Goal: Task Accomplishment & Management: Use online tool/utility

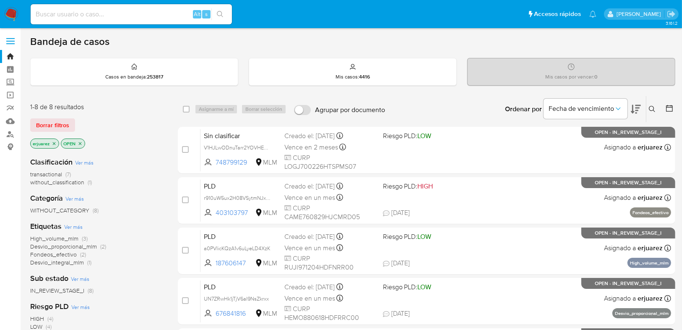
click at [651, 107] on icon at bounding box center [652, 109] width 7 height 7
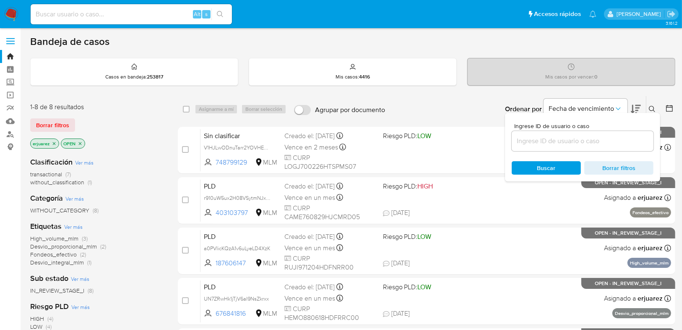
click at [583, 144] on input at bounding box center [583, 140] width 142 height 11
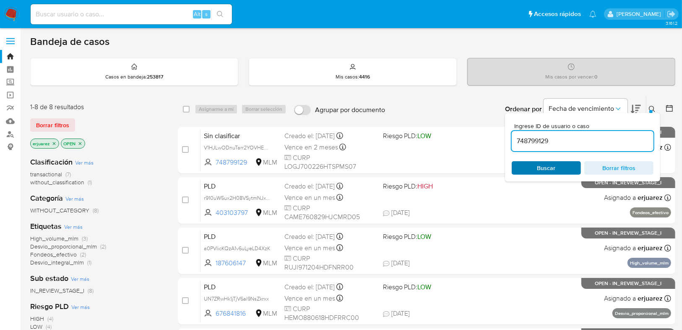
type input "748799129"
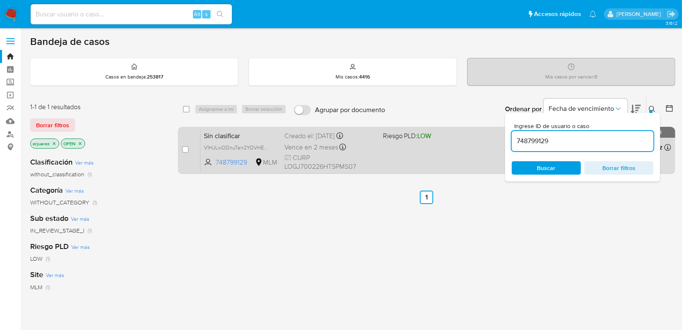
click at [462, 164] on div "Sin clasificar V1HJLwODnuTarr2YOVHEumrK 748799129 MLM Riesgo PLD: LOW Creado el…" at bounding box center [435, 150] width 470 height 42
click at [307, 156] on span "CURP LOGJ700226HTSPMS07" at bounding box center [329, 162] width 91 height 18
click at [289, 158] on icon at bounding box center [287, 157] width 7 height 7
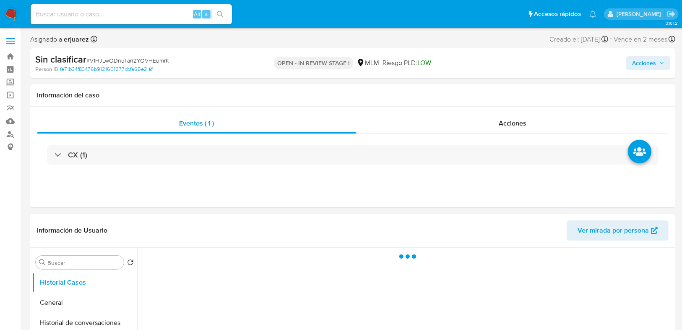
select select "10"
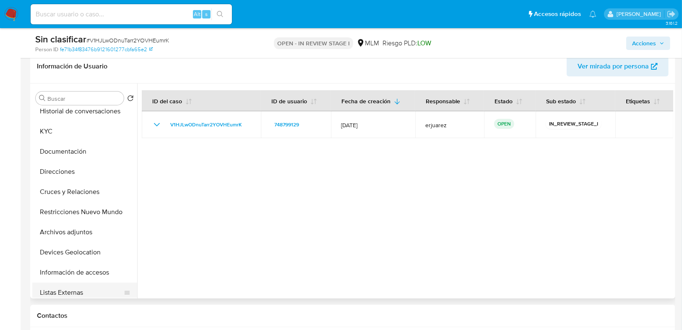
scroll to position [67, 0]
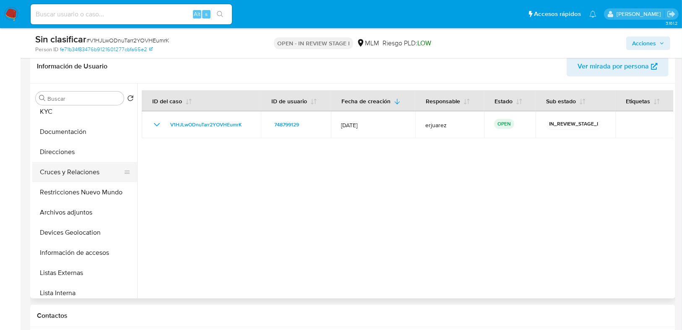
click at [86, 176] on button "Cruces y Relaciones" at bounding box center [81, 172] width 98 height 20
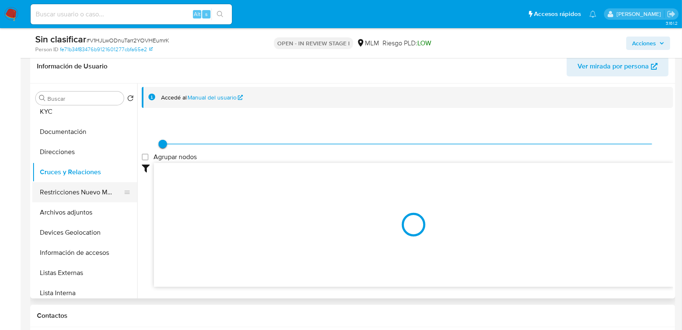
click at [92, 196] on button "Restricciones Nuevo Mundo" at bounding box center [81, 192] width 98 height 20
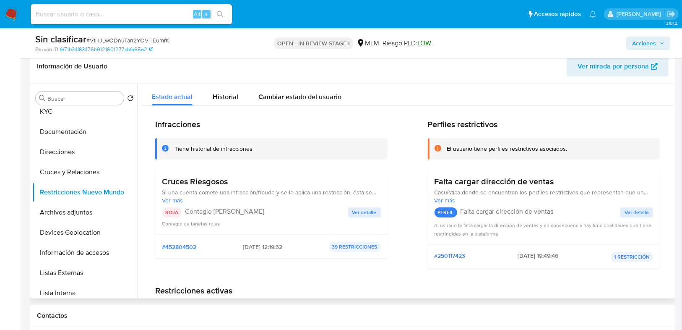
click at [355, 212] on span "Ver detalle" at bounding box center [364, 212] width 24 height 8
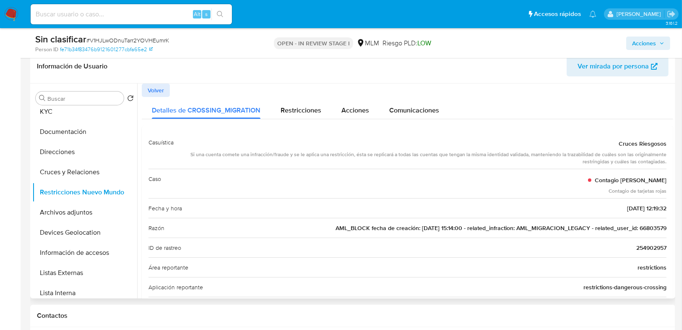
drag, startPoint x: 637, startPoint y: 227, endPoint x: 665, endPoint y: 221, distance: 28.6
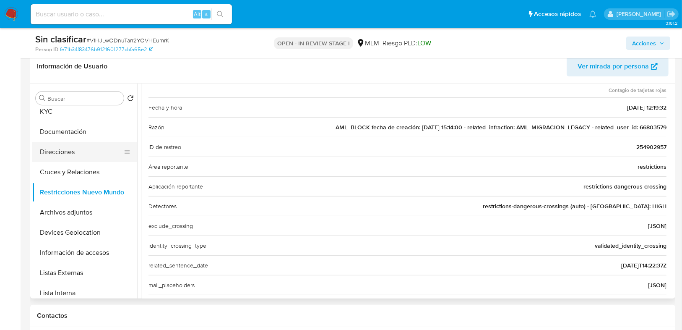
scroll to position [0, 0]
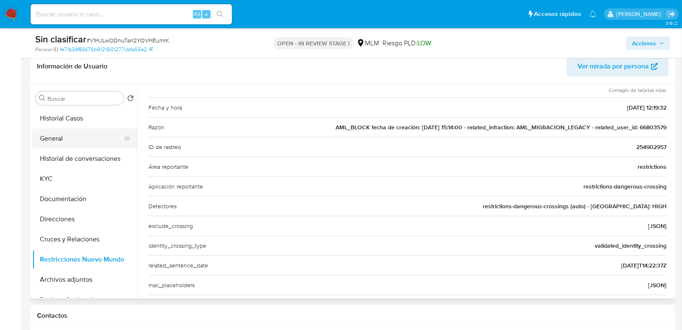
click at [62, 135] on button "General" at bounding box center [81, 138] width 98 height 20
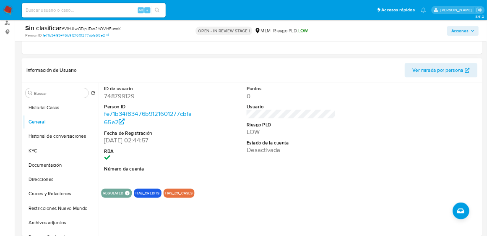
scroll to position [168, 0]
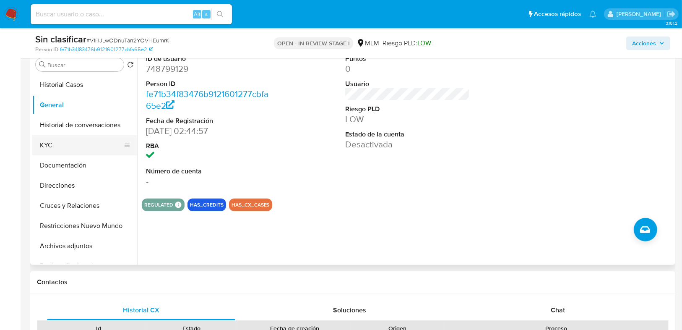
click at [45, 146] on button "KYC" at bounding box center [81, 145] width 98 height 20
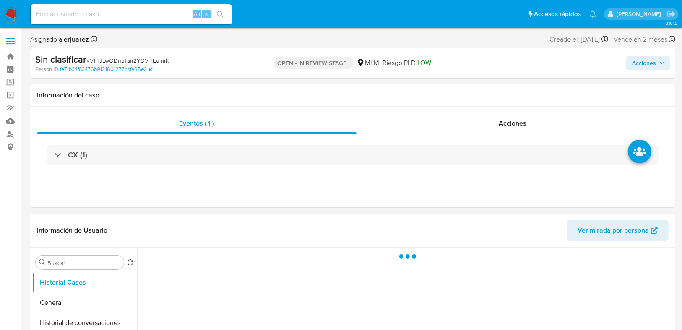
select select "10"
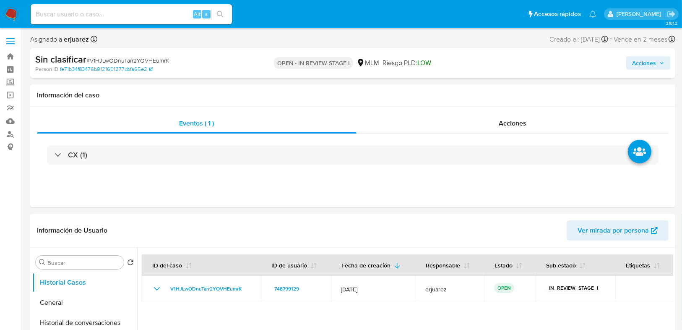
drag, startPoint x: 120, startPoint y: 8, endPoint x: 145, endPoint y: 16, distance: 26.0
click at [121, 8] on div "Alt s" at bounding box center [131, 14] width 201 height 20
click at [143, 10] on input at bounding box center [131, 14] width 201 height 11
paste input "66803579"
type input "66803579"
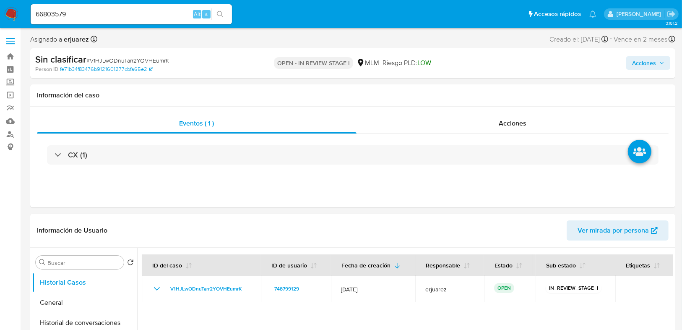
click at [220, 14] on icon "search-icon" at bounding box center [220, 14] width 7 height 7
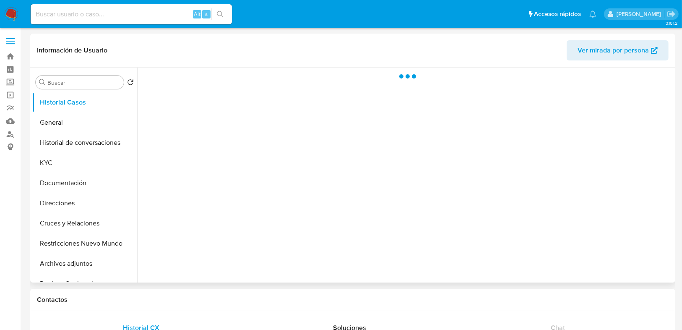
select select "10"
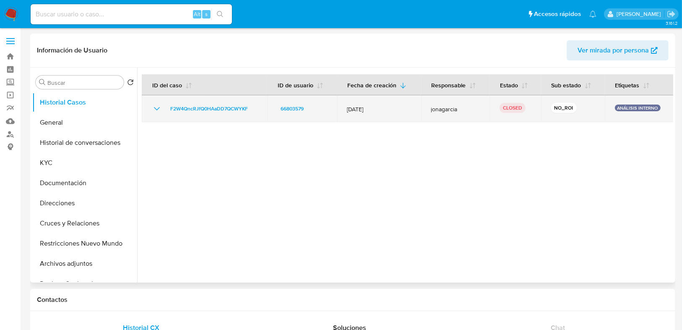
click at [158, 110] on icon "Mostrar/Ocultar" at bounding box center [157, 109] width 10 height 10
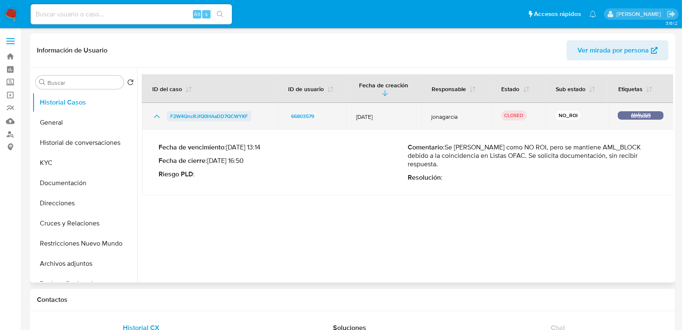
click at [183, 112] on span "F2W4QncRJfQ0HAaDD7QCWYKF" at bounding box center [209, 116] width 78 height 10
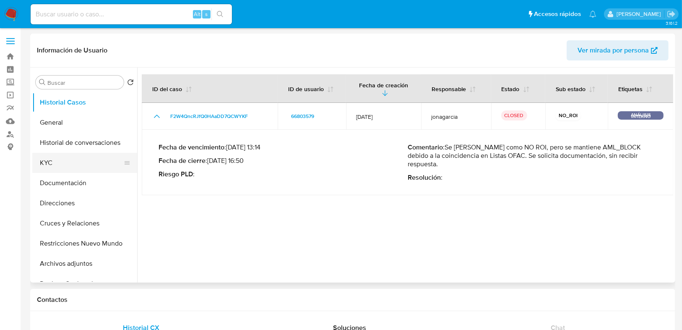
click at [63, 162] on button "KYC" at bounding box center [81, 163] width 98 height 20
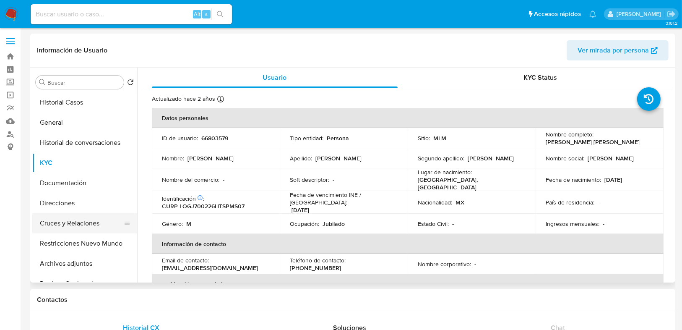
click at [76, 220] on button "Cruces y Relaciones" at bounding box center [81, 223] width 98 height 20
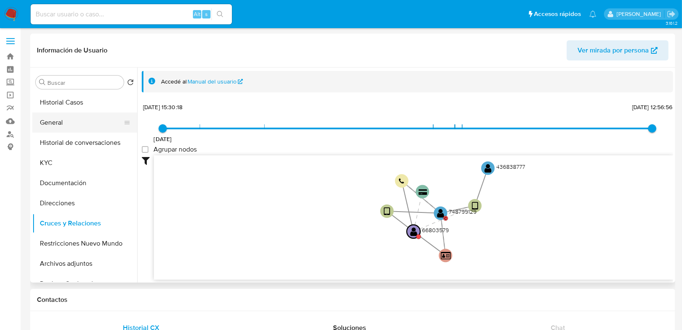
click at [59, 125] on button "General" at bounding box center [81, 122] width 98 height 20
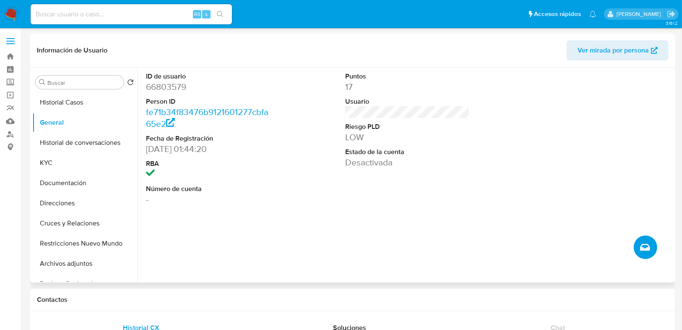
click at [653, 245] on button "Crear caso manual" at bounding box center [645, 246] width 23 height 23
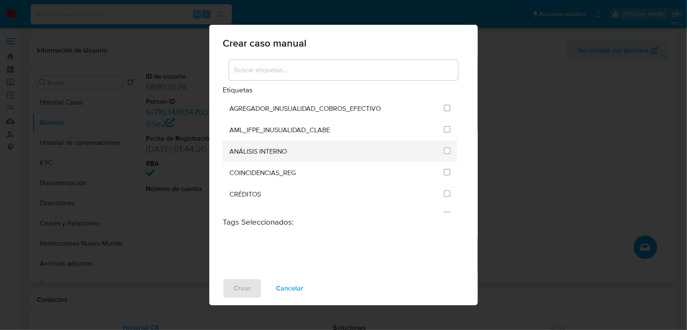
click at [444, 154] on div at bounding box center [447, 150] width 7 height 8
click at [444, 150] on input "1888" at bounding box center [447, 150] width 7 height 7
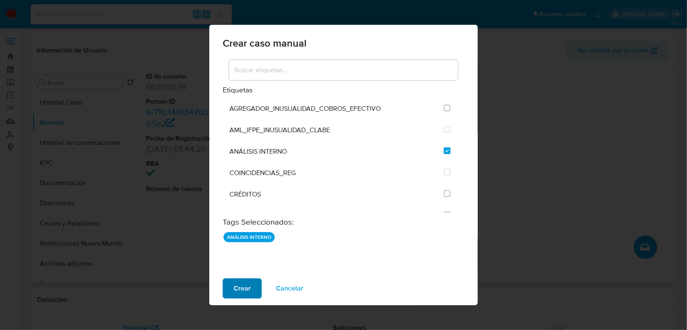
click at [233, 284] on button "Crear" at bounding box center [242, 288] width 39 height 20
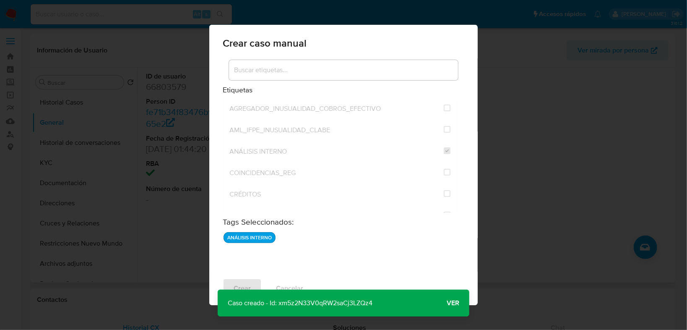
drag, startPoint x: 385, startPoint y: 305, endPoint x: 279, endPoint y: 308, distance: 106.1
click at [279, 308] on div "Caso creado - Id: xm5z2N33V0qRW2saCj3LZQz4 Caso creado - Id: xm5z2N33V0qRW2saCj…" at bounding box center [344, 302] width 252 height 27
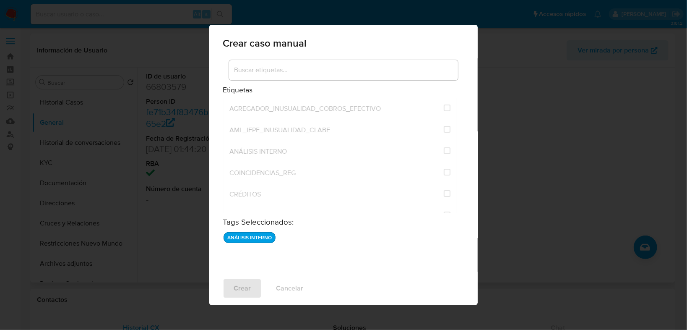
checkbox input "false"
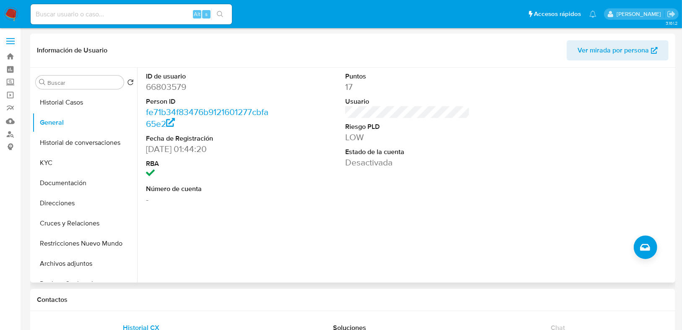
click at [13, 13] on img at bounding box center [11, 14] width 14 height 14
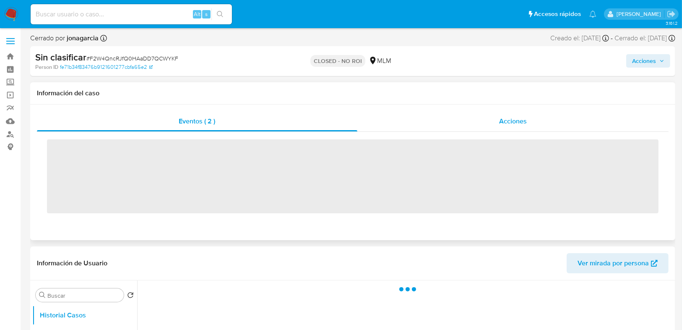
click at [495, 125] on div "Acciones" at bounding box center [513, 121] width 312 height 20
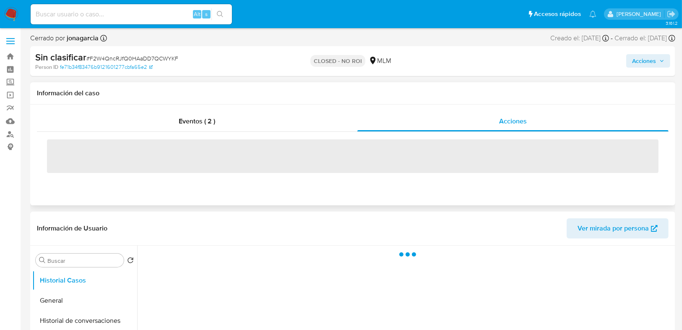
select select "10"
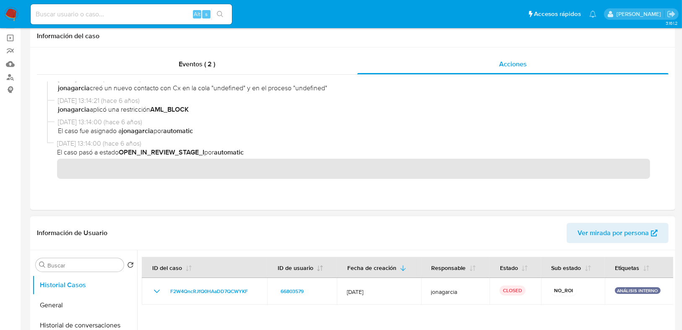
scroll to position [134, 0]
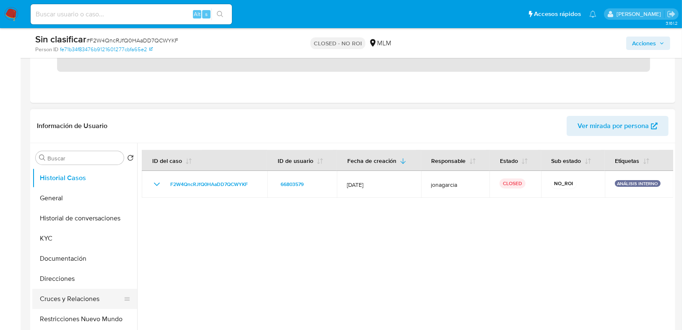
click at [75, 298] on button "Cruces y Relaciones" at bounding box center [81, 298] width 98 height 20
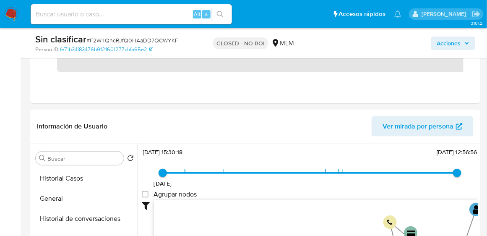
scroll to position [31, 0]
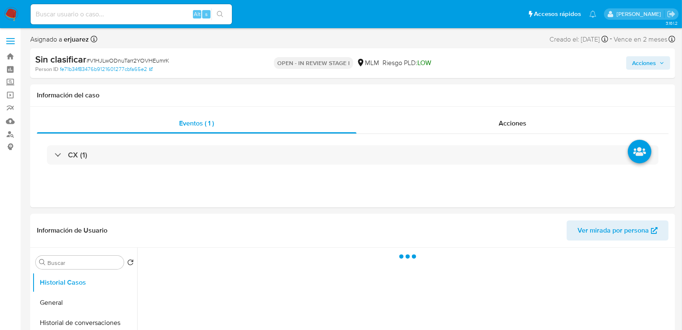
select select "10"
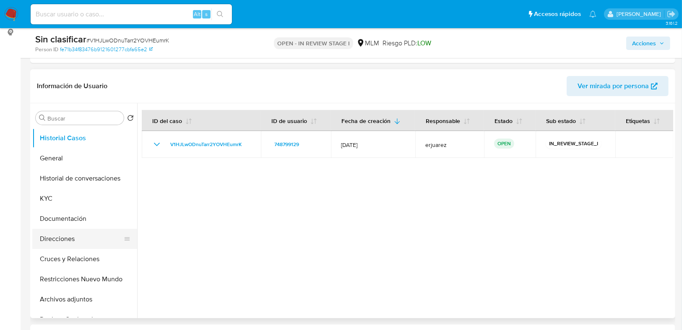
scroll to position [134, 0]
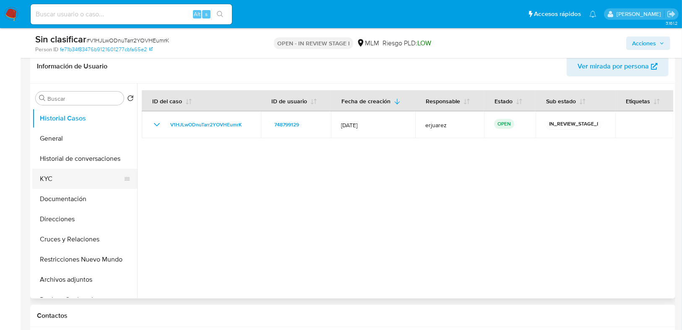
click at [57, 182] on button "KYC" at bounding box center [81, 179] width 98 height 20
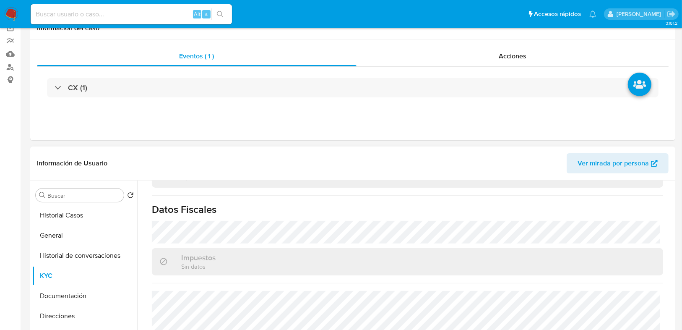
scroll to position [201, 0]
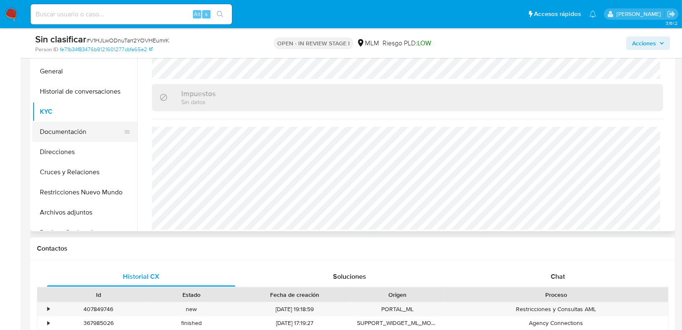
click at [58, 137] on button "Documentación" at bounding box center [81, 132] width 98 height 20
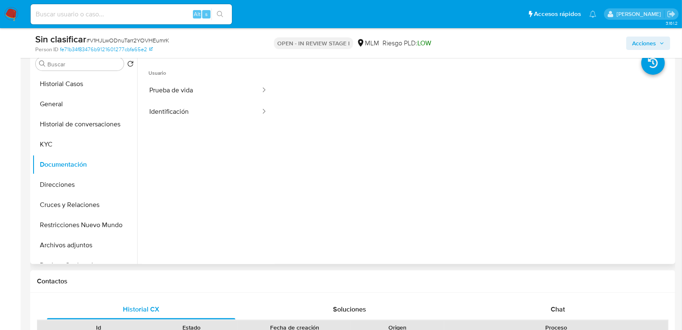
scroll to position [101, 0]
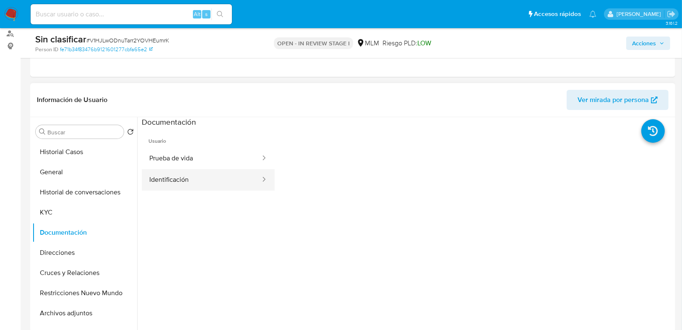
click at [172, 175] on button "Identificación" at bounding box center [201, 179] width 119 height 21
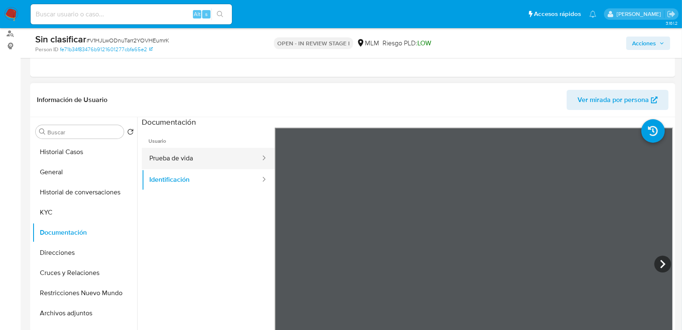
click at [166, 166] on button "Prueba de vida" at bounding box center [201, 158] width 119 height 21
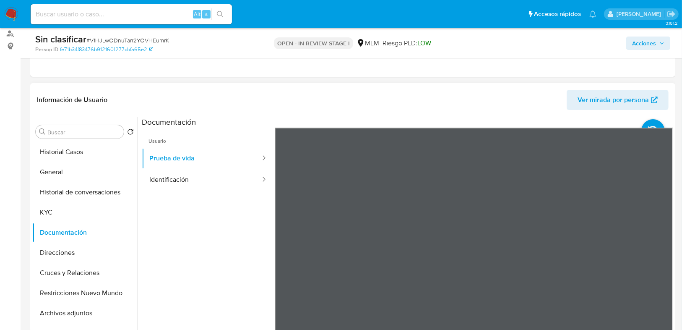
click at [207, 267] on ul "Usuario Prueba de vida Identificación" at bounding box center [208, 248] width 133 height 242
click at [213, 245] on ul "Usuario Prueba de vida Identificación" at bounding box center [208, 248] width 133 height 242
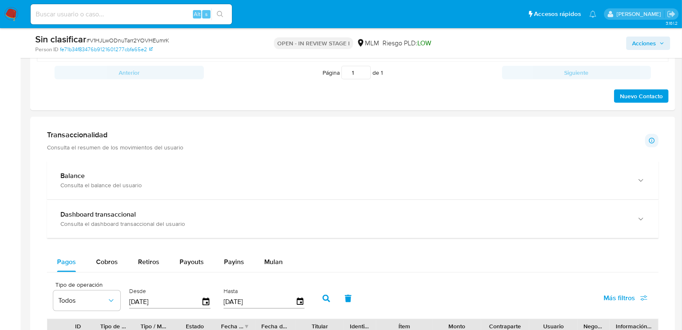
scroll to position [604, 0]
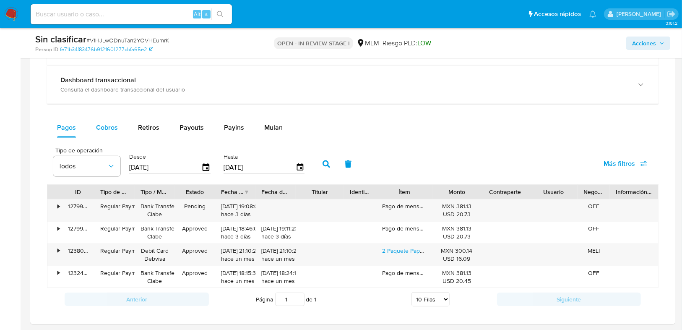
click at [106, 125] on span "Cobros" at bounding box center [107, 127] width 22 height 10
select select "10"
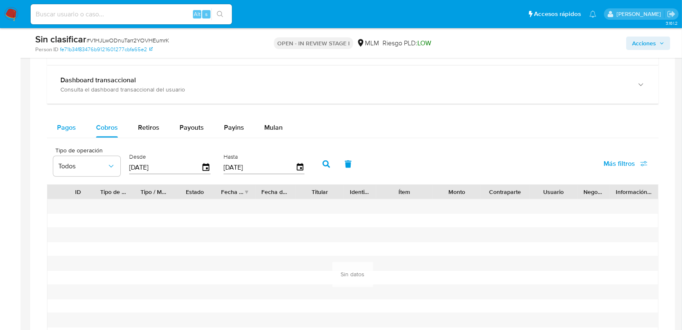
click at [50, 133] on button "Pagos" at bounding box center [66, 127] width 39 height 20
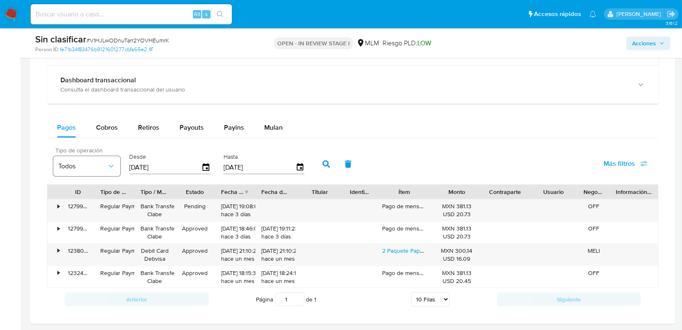
drag, startPoint x: 174, startPoint y: 163, endPoint x: 63, endPoint y: 161, distance: 111.1
click at [63, 161] on div "Tipo de operación Todos Desde 05/07/2025 Hasta 02/10/2025" at bounding box center [181, 163] width 264 height 34
type input "0_/__/____"
type input "1_/__/____"
type input "01/01/2025"
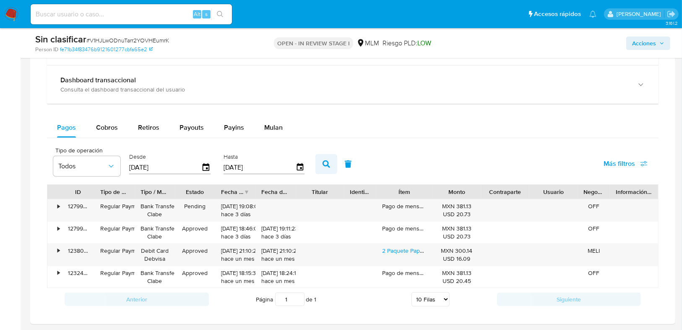
click at [318, 162] on button "button" at bounding box center [326, 164] width 22 height 20
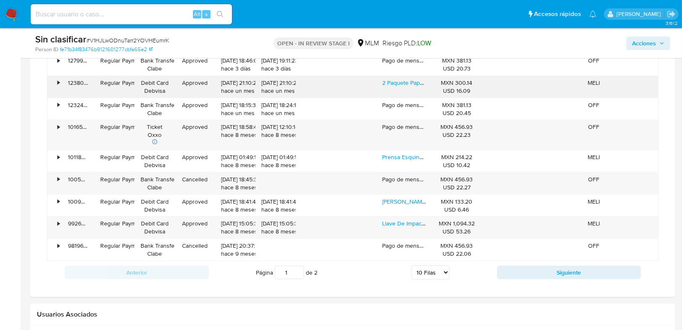
scroll to position [704, 0]
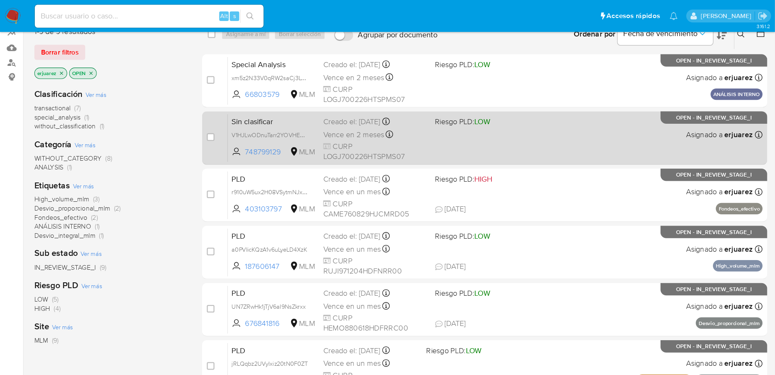
scroll to position [67, 0]
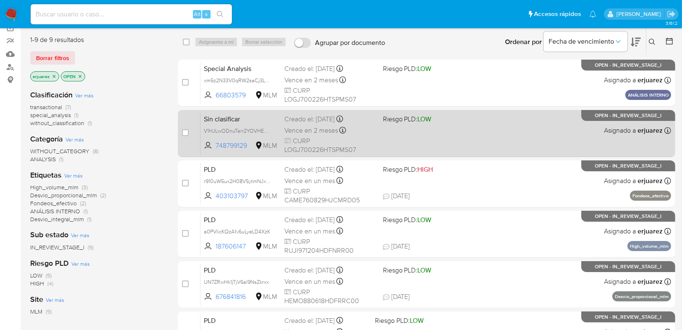
click at [470, 132] on div "Sin clasificar V1HJLwODnuTarr2YOVHEumrK 748799129 MLM Riesgo PLD: LOW Creado el…" at bounding box center [435, 133] width 470 height 42
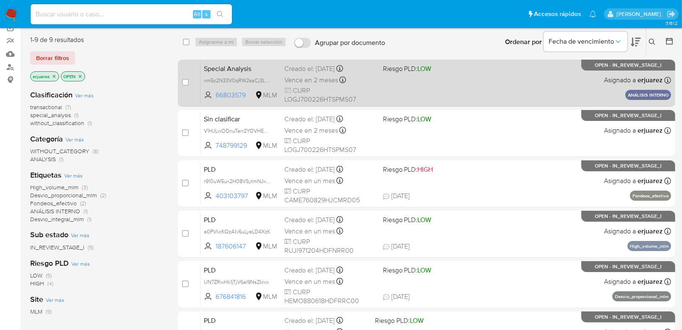
click at [396, 86] on div "Special Analysis xm5z2N33V0qRW2saCj3LZQz4 66803579 MLM Riesgo PLD: LOW Creado e…" at bounding box center [435, 83] width 470 height 42
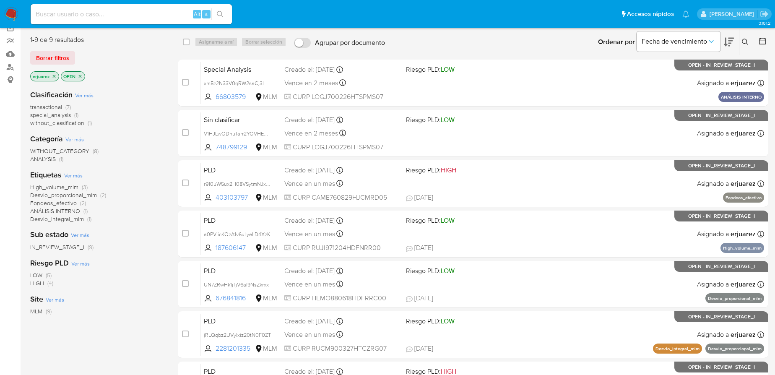
click at [16, 10] on img at bounding box center [11, 14] width 14 height 14
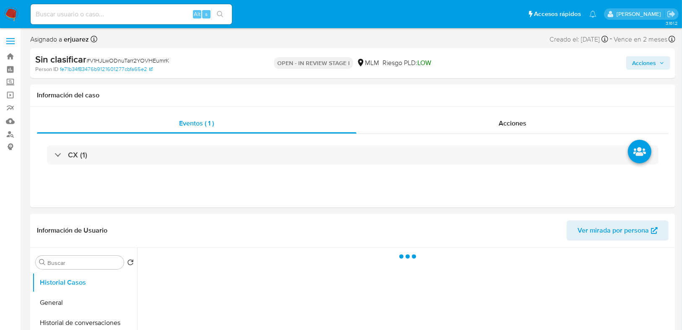
select select "10"
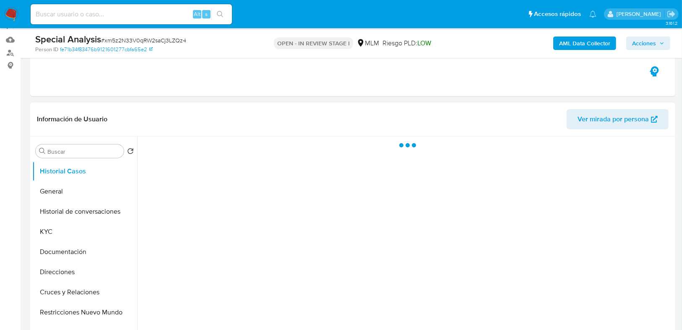
scroll to position [201, 0]
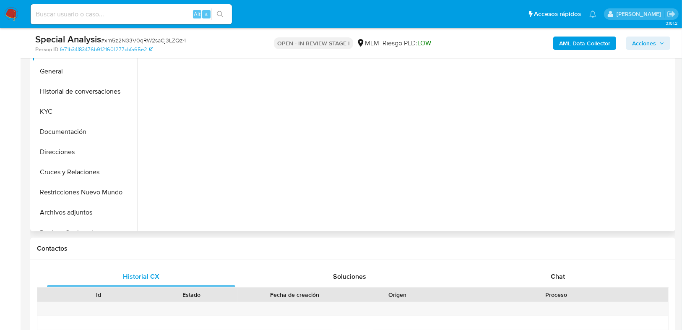
select select "10"
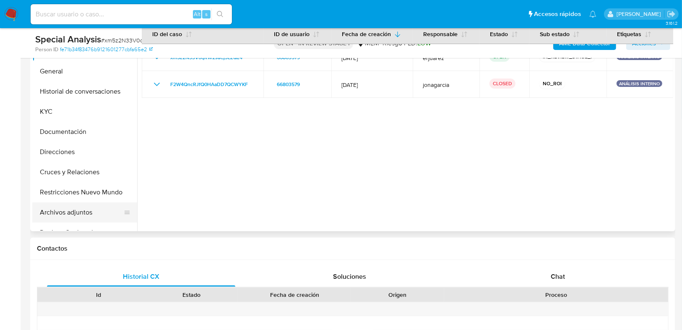
click at [81, 209] on button "Archivos adjuntos" at bounding box center [81, 212] width 98 height 20
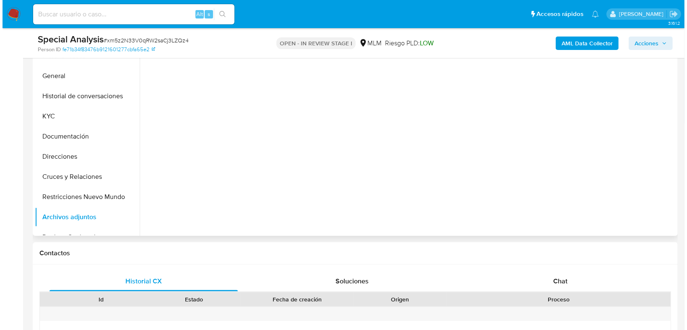
scroll to position [168, 0]
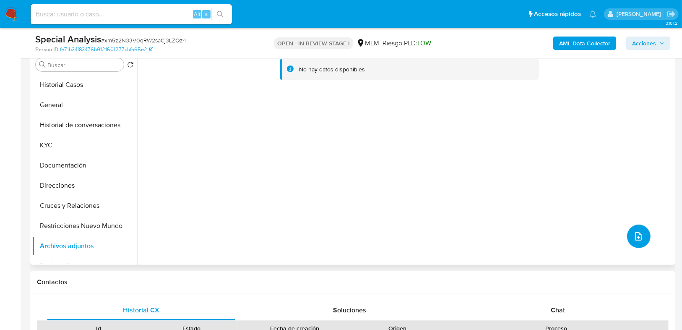
click at [638, 236] on icon "upload-file" at bounding box center [638, 236] width 10 height 10
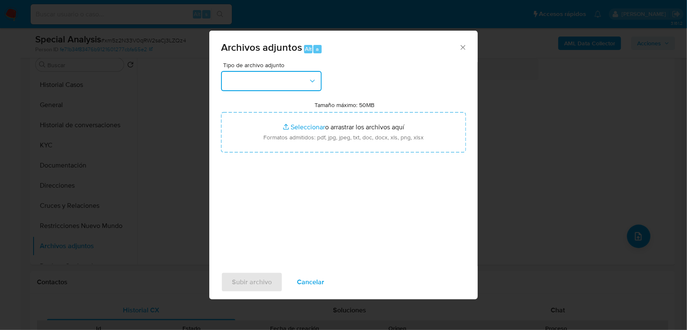
click at [259, 83] on button "button" at bounding box center [271, 81] width 101 height 20
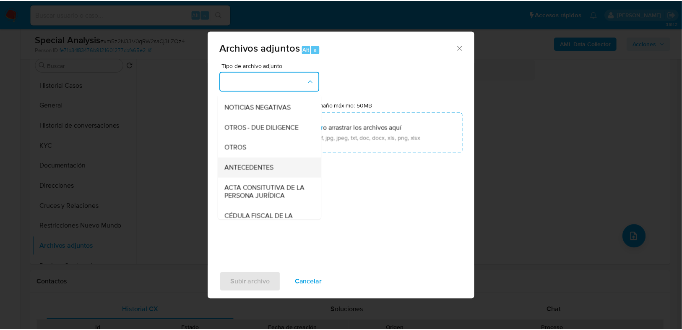
scroll to position [101, 0]
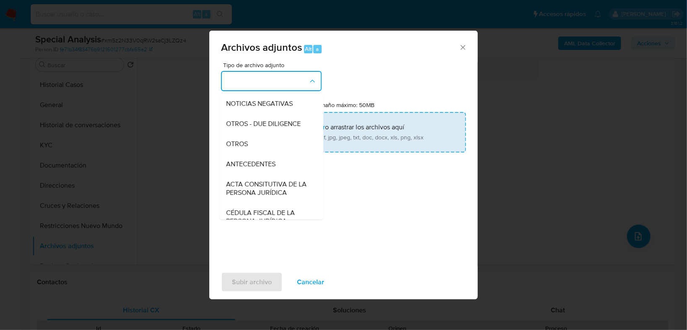
drag, startPoint x: 243, startPoint y: 153, endPoint x: 288, endPoint y: 135, distance: 49.1
click at [243, 148] on span "OTROS" at bounding box center [237, 144] width 22 height 8
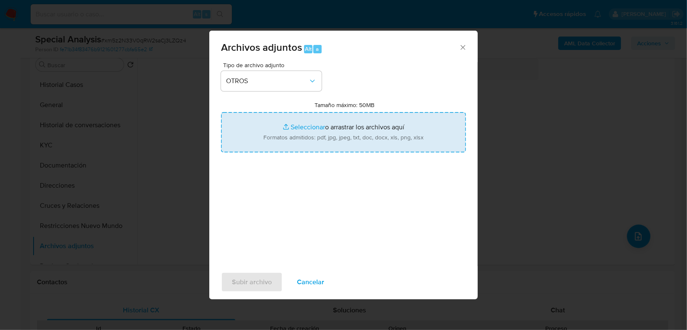
click at [314, 123] on input "Tamaño máximo: 50MB Seleccionar archivos" at bounding box center [343, 132] width 245 height 40
type input "C:\fakepath\748799129 _ Jose Lopez Gomez.docx"
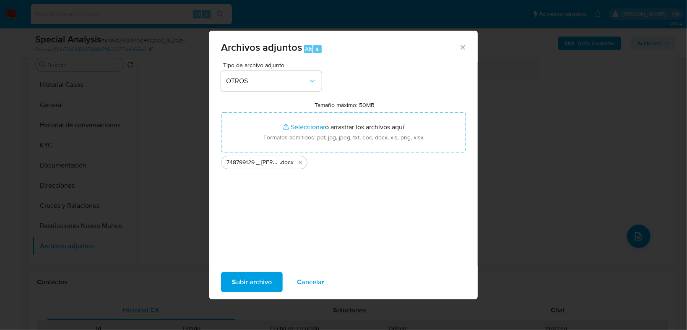
click at [260, 281] on span "Subir archivo" at bounding box center [252, 282] width 40 height 18
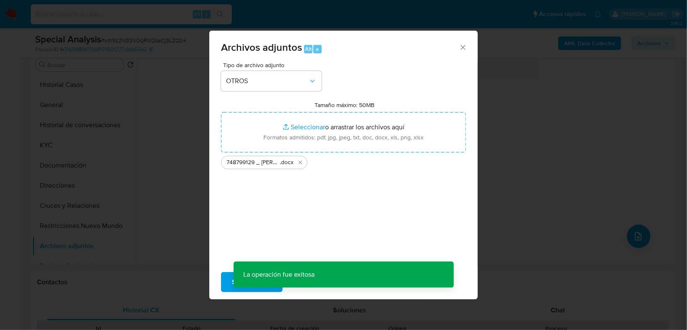
click at [667, 38] on div "Archivos adjuntos Alt a Tipo de archivo adjunto OTROS Tamaño máximo: 50MB Selec…" at bounding box center [343, 165] width 687 height 330
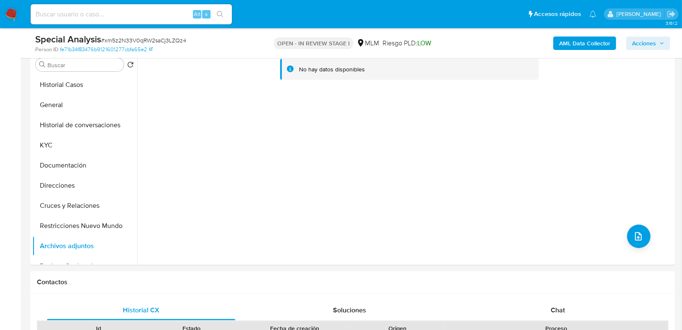
click at [665, 42] on button "Acciones" at bounding box center [648, 42] width 44 height 13
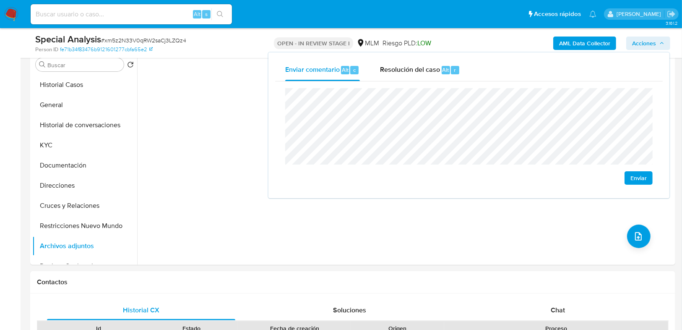
click at [279, 93] on div "Enviar" at bounding box center [468, 136] width 387 height 110
click at [641, 177] on span "Enviar" at bounding box center [638, 178] width 16 height 12
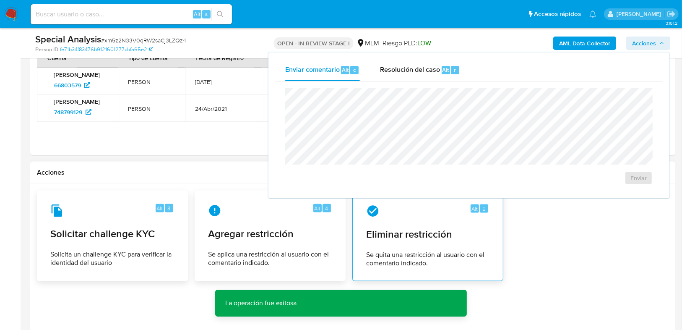
scroll to position [973, 0]
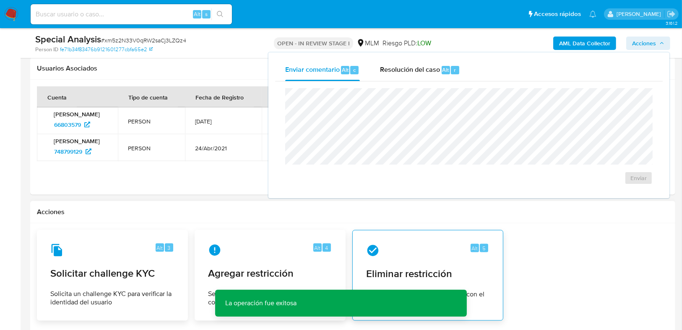
click at [411, 256] on div "Alt 5 Eliminar restricción Se quita una restricción al usuario con el comentari…" at bounding box center [427, 275] width 137 height 76
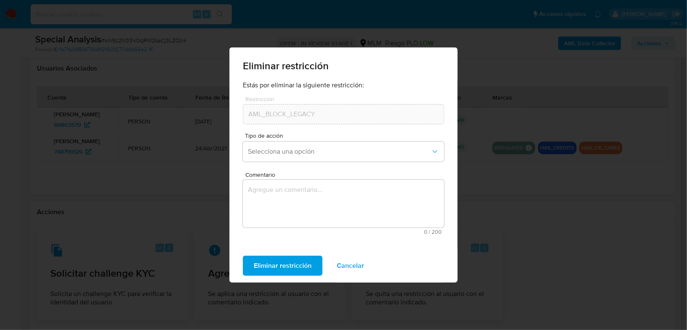
click at [340, 140] on div "Tipo de acción Selecciona una opción" at bounding box center [343, 148] width 201 height 32
click at [340, 146] on button "Selecciona una opción" at bounding box center [343, 151] width 201 height 20
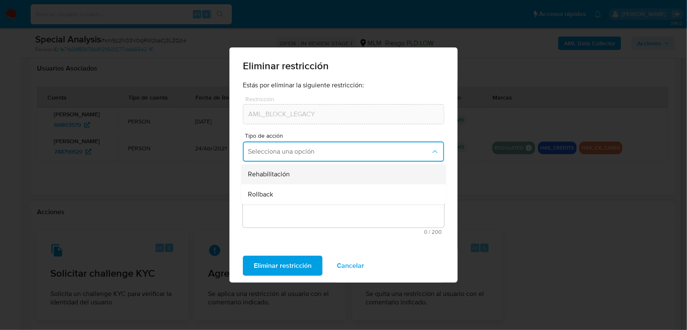
click at [304, 176] on div "Rehabilitación" at bounding box center [341, 174] width 186 height 20
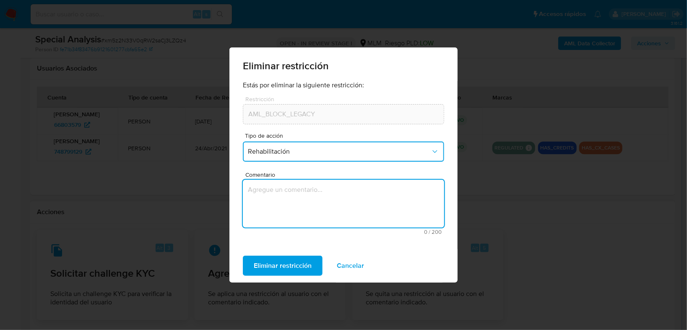
click at [293, 209] on textarea "Comentario" at bounding box center [343, 203] width 201 height 48
type textarea "748799129"
drag, startPoint x: 233, startPoint y: 184, endPoint x: 211, endPoint y: 179, distance: 22.6
click at [211, 179] on div "Eliminar restricción Estás por eliminar la siguiente restricción: Restricción A…" at bounding box center [343, 165] width 687 height 330
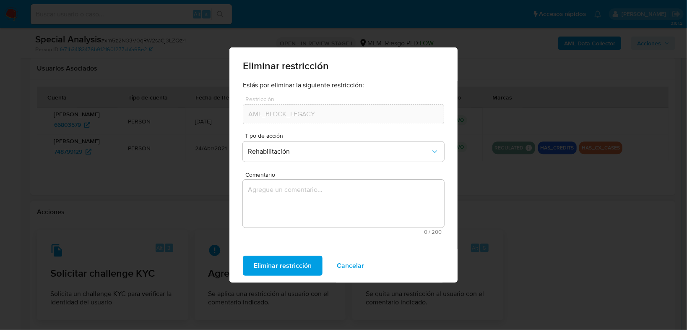
click at [594, 231] on div "Eliminar restricción Estás por eliminar la siguiente restricción: Restricción A…" at bounding box center [343, 165] width 687 height 330
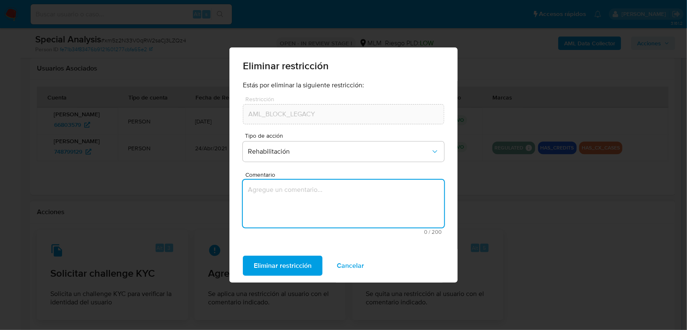
click at [339, 194] on textarea "Comentario" at bounding box center [343, 203] width 201 height 48
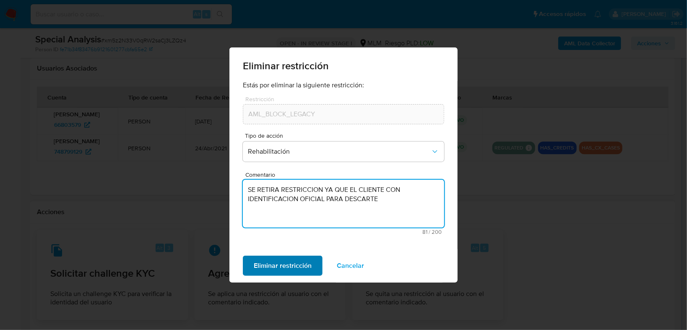
type textarea "SE RETIRA RESTRICCION YA QUE EL CLIENTE CON IDENTIFICACION OFICIAL PARA DESCARTE"
click at [299, 267] on span "Eliminar restricción" at bounding box center [283, 265] width 58 height 18
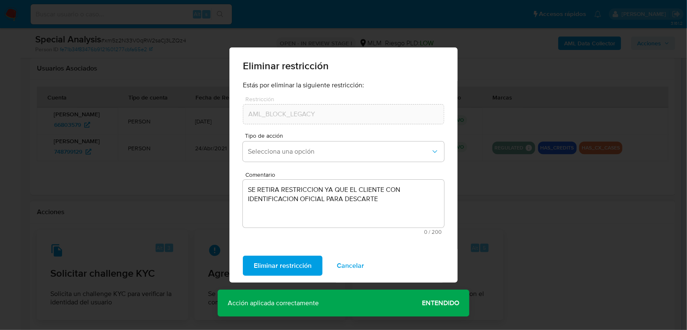
click at [440, 303] on span "Entendido" at bounding box center [440, 303] width 37 height 0
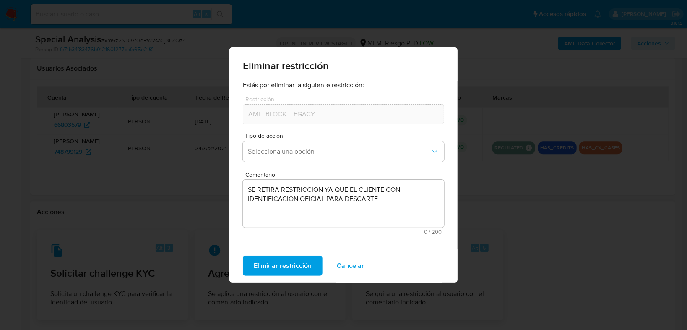
click at [510, 232] on div "Eliminar restricción Estás por eliminar la siguiente restricción: Restricción A…" at bounding box center [343, 165] width 687 height 330
click at [365, 266] on button "Cancelar" at bounding box center [350, 265] width 49 height 20
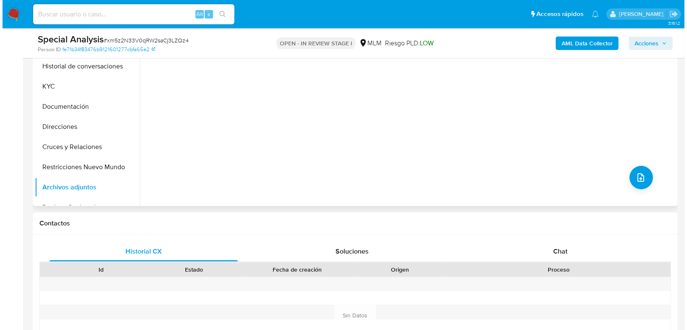
scroll to position [134, 0]
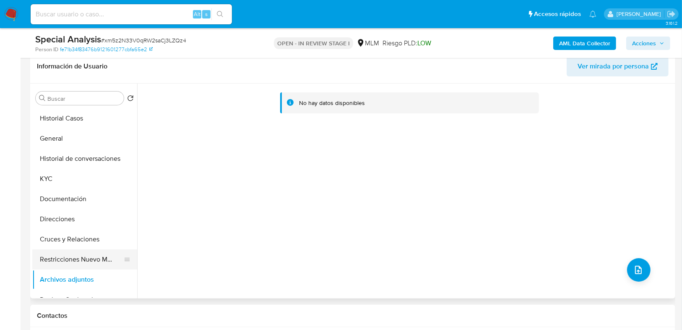
drag, startPoint x: 75, startPoint y: 240, endPoint x: 75, endPoint y: 250, distance: 10.1
click at [75, 240] on button "Cruces y Relaciones" at bounding box center [84, 239] width 105 height 20
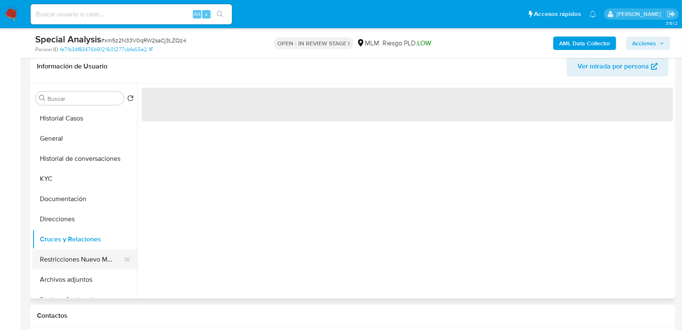
click at [74, 257] on button "Restricciones Nuevo Mundo" at bounding box center [81, 259] width 98 height 20
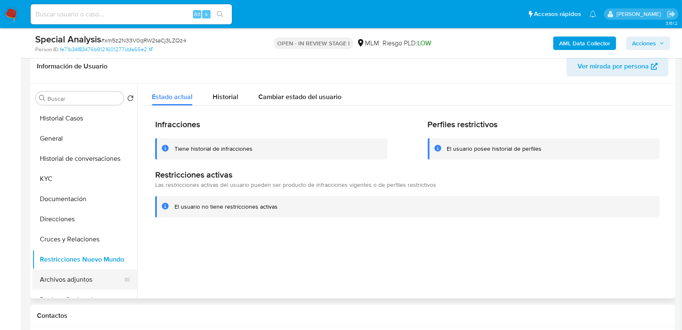
click at [75, 278] on button "Archivos adjuntos" at bounding box center [81, 279] width 98 height 20
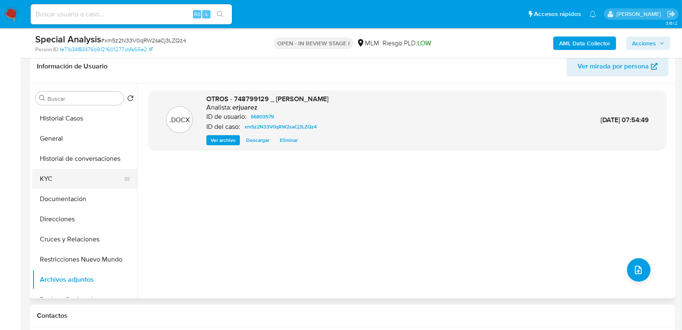
click at [62, 172] on button "KYC" at bounding box center [81, 179] width 98 height 20
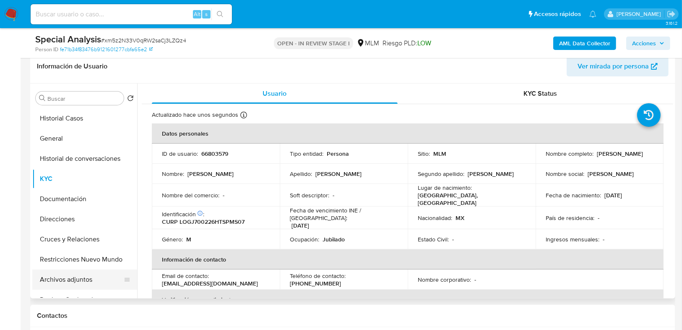
drag, startPoint x: 68, startPoint y: 275, endPoint x: 74, endPoint y: 275, distance: 6.7
click at [68, 275] on button "Archivos adjuntos" at bounding box center [81, 279] width 98 height 20
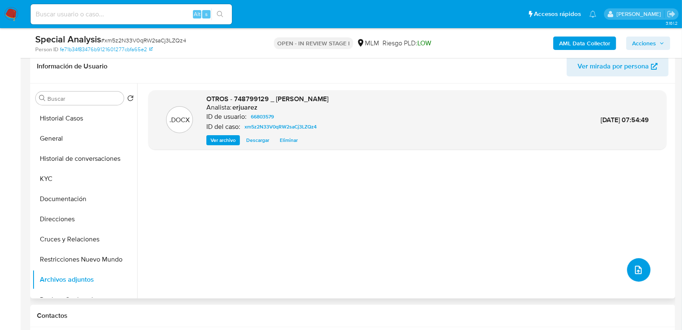
click at [633, 271] on icon "upload-file" at bounding box center [638, 270] width 10 height 10
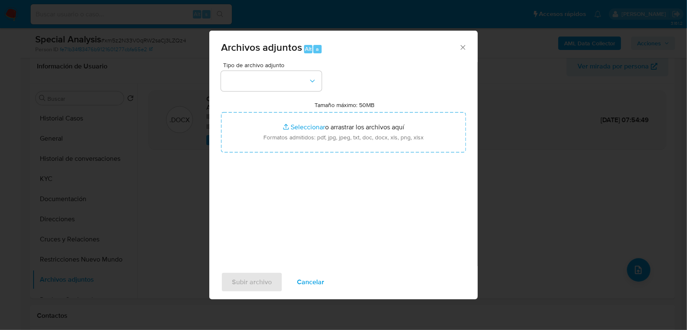
click at [183, 181] on div "Archivos adjuntos Alt a Tipo de archivo adjunto Tamaño máximo: 50MB Seleccionar…" at bounding box center [343, 165] width 687 height 330
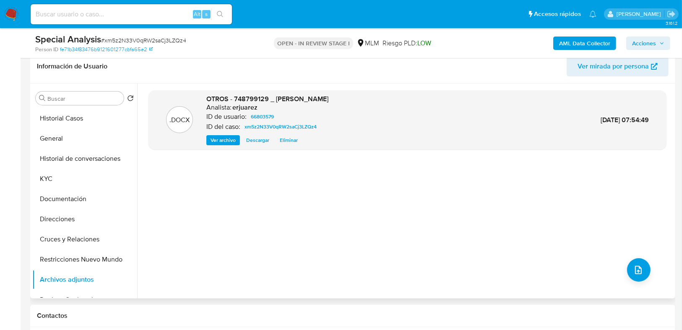
click at [229, 141] on span "Ver archivo" at bounding box center [222, 140] width 25 height 8
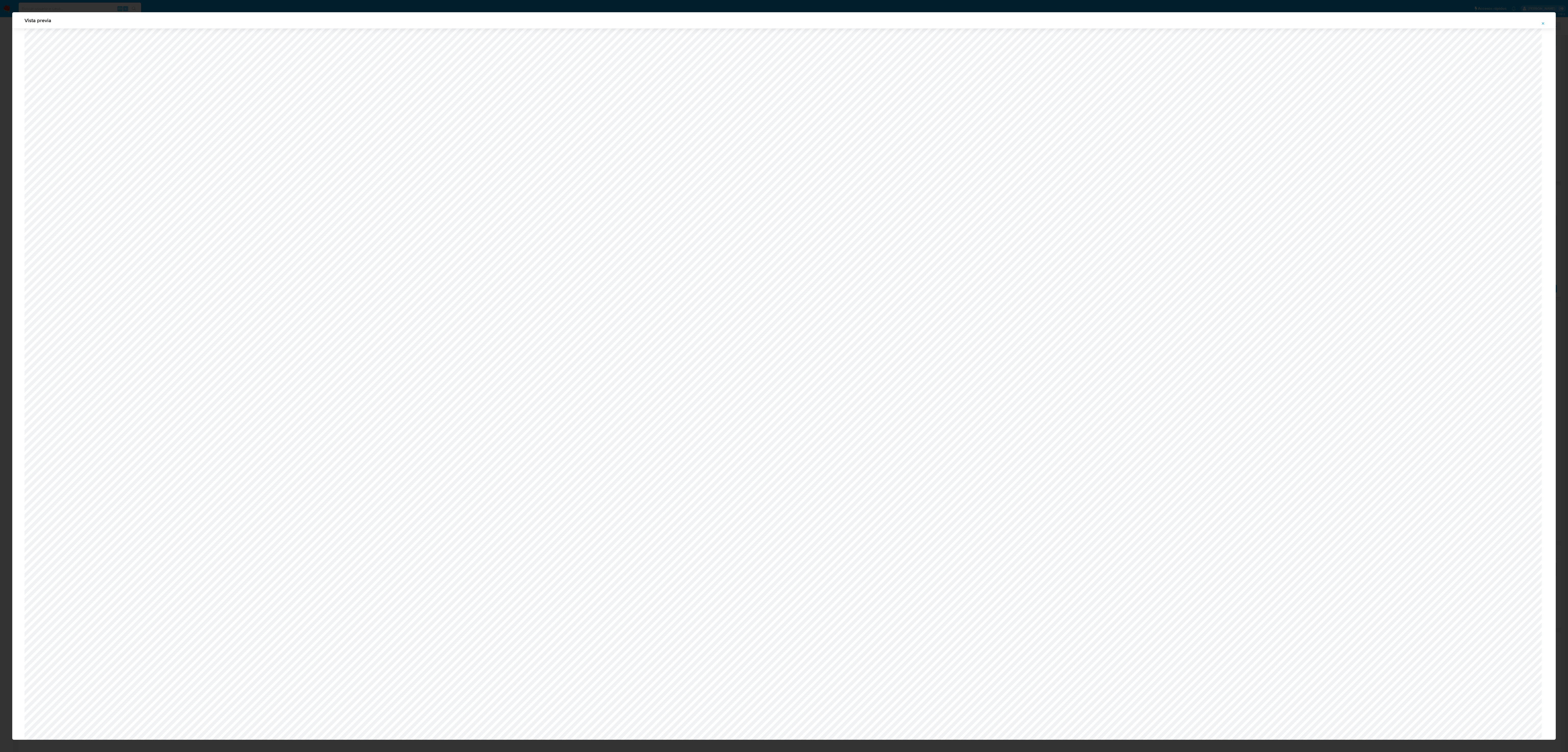
scroll to position [3658, 0]
click at [418, 25] on button "Attachment preview" at bounding box center [1543, 23] width 11 height 8
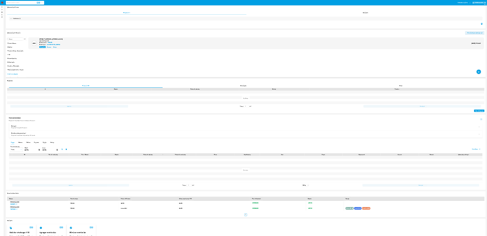
scroll to position [0, 0]
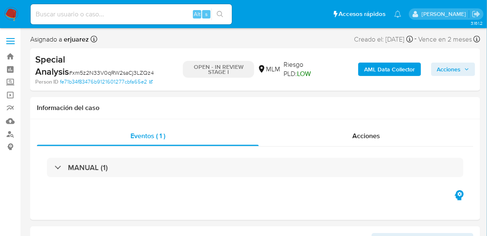
click at [463, 65] on span "Acciones" at bounding box center [453, 69] width 32 height 12
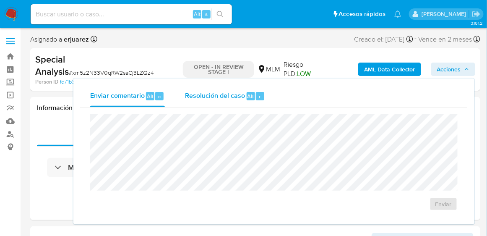
drag, startPoint x: 228, startPoint y: 101, endPoint x: 208, endPoint y: 106, distance: 21.3
click at [228, 101] on div "Resolución del caso Alt r" at bounding box center [225, 96] width 80 height 22
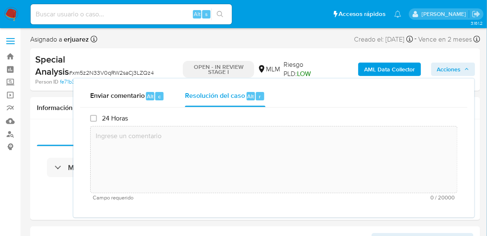
click at [167, 136] on textarea at bounding box center [274, 159] width 366 height 67
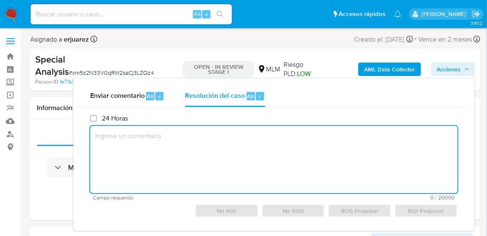
paste textarea "SE VALIDA CASO CX CLIENTE CUENTA CON RESTRICCION CRUCES RIESGOSOS POR TENER OTR…"
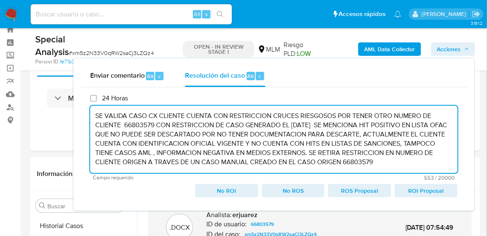
scroll to position [48, 0]
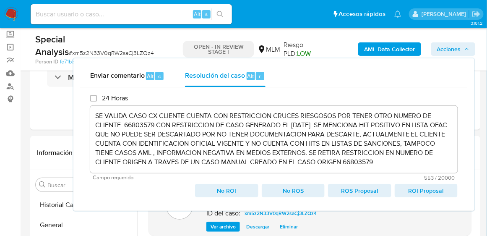
click at [234, 191] on span "No ROI" at bounding box center [226, 190] width 51 height 12
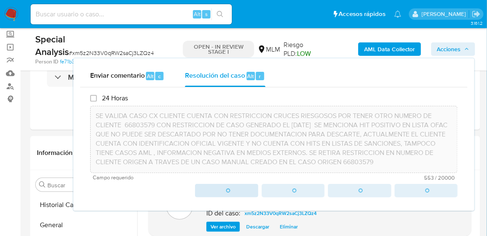
type textarea "SE VALIDA CASO CX CLIENTE CUENTA CON RESTRICCION CRUCES RIESGOSOS POR TENER OTR…"
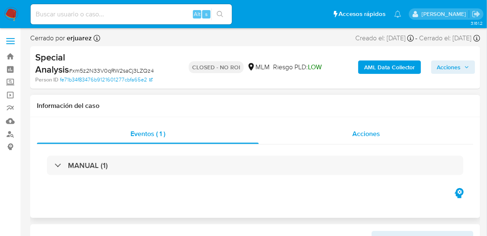
click at [353, 138] on span "Acciones" at bounding box center [366, 134] width 28 height 10
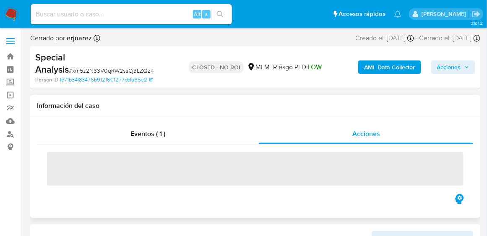
select select "10"
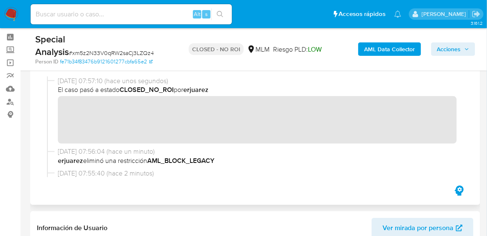
scroll to position [24, 0]
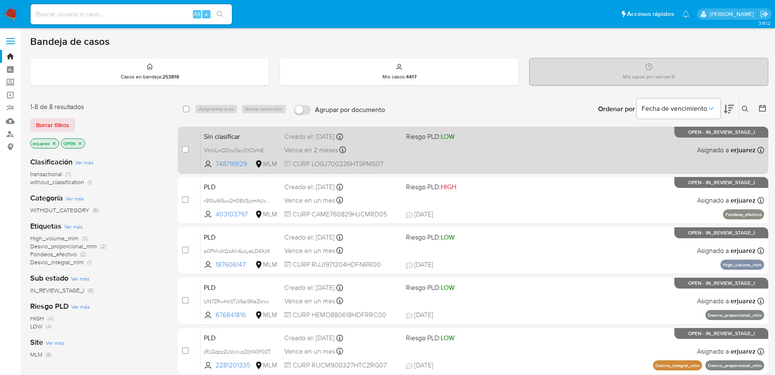
click at [526, 155] on div "Sin clasificar V1HJLwODnuTarr2YOVHEumrK 748799129 MLM Riesgo PLD: LOW Creado el…" at bounding box center [482, 150] width 564 height 42
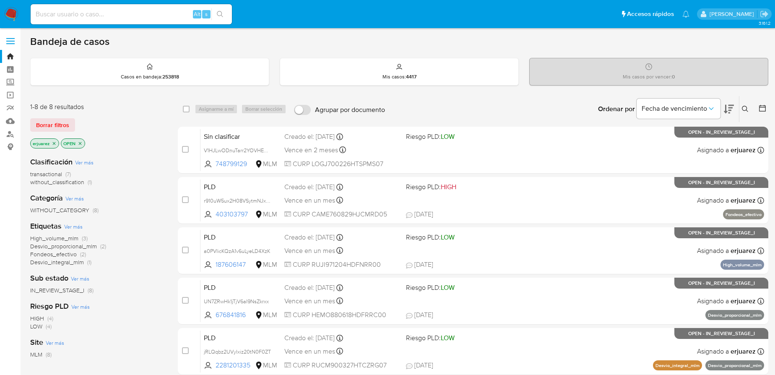
click at [5, 12] on img at bounding box center [11, 14] width 14 height 14
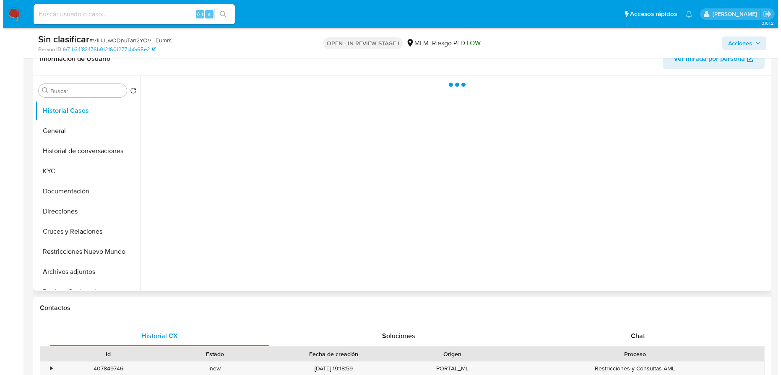
scroll to position [152, 0]
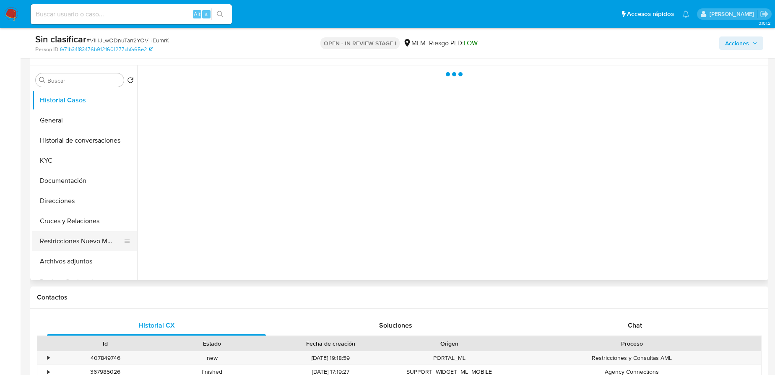
select select "10"
click at [86, 246] on button "Restricciones Nuevo Mundo" at bounding box center [81, 241] width 98 height 20
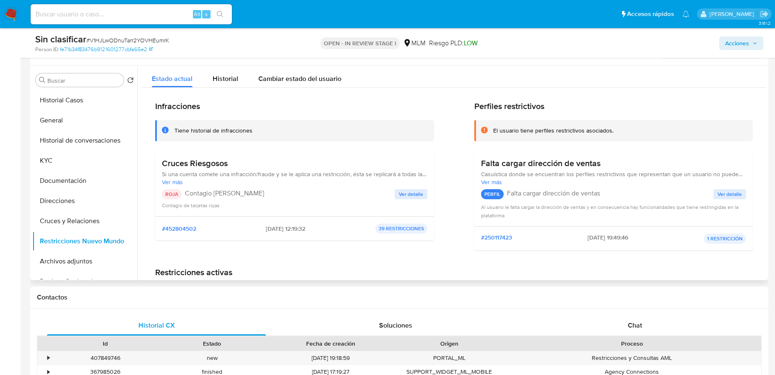
click at [404, 197] on span "Ver detalle" at bounding box center [411, 194] width 24 height 8
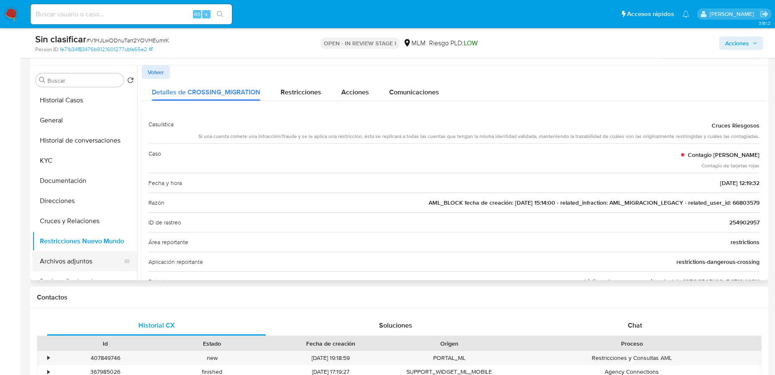
click at [76, 259] on button "Archivos adjuntos" at bounding box center [81, 261] width 98 height 20
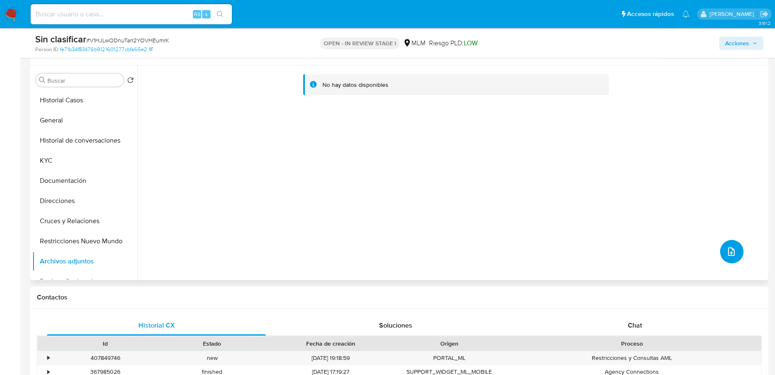
click at [728, 245] on button "upload-file" at bounding box center [731, 251] width 23 height 23
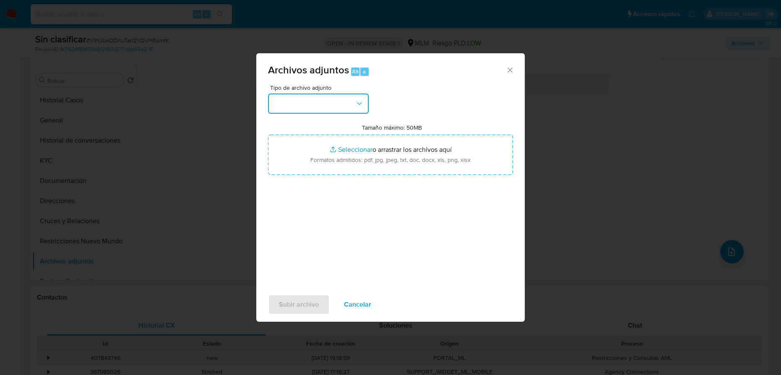
click at [319, 107] on button "button" at bounding box center [318, 103] width 101 height 20
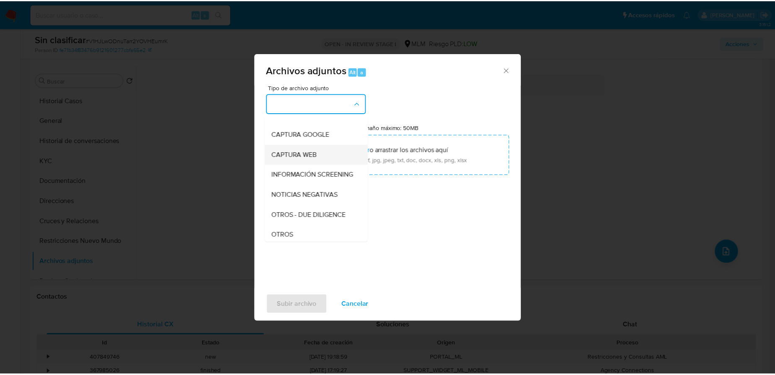
scroll to position [76, 0]
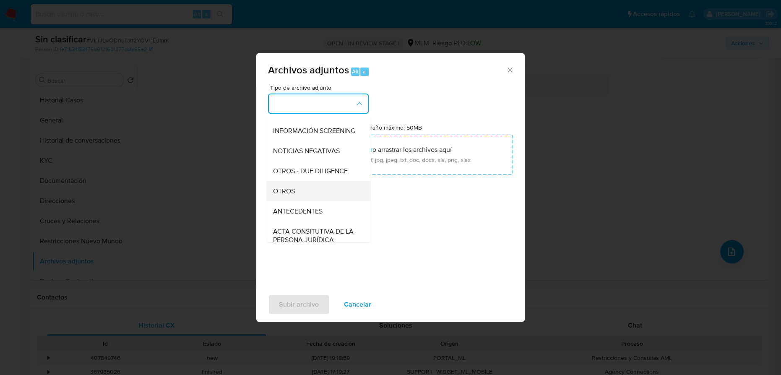
click at [301, 200] on div "OTROS" at bounding box center [316, 191] width 86 height 20
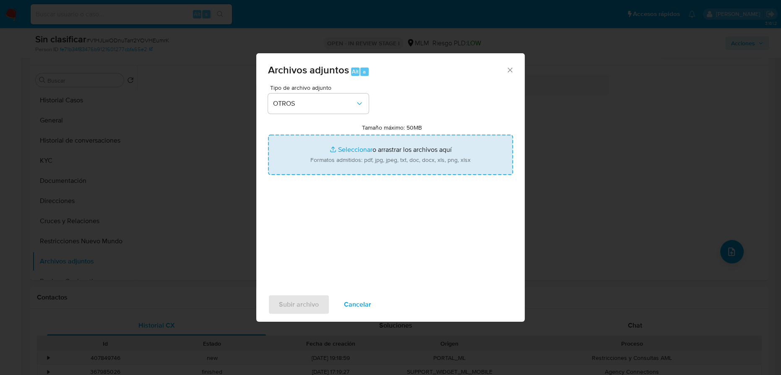
click at [331, 145] on input "Tamaño máximo: 50MB Seleccionar archivos" at bounding box center [390, 155] width 245 height 40
type input "C:\fakepath\748799129 _ Jose Lopez Gomez.docx"
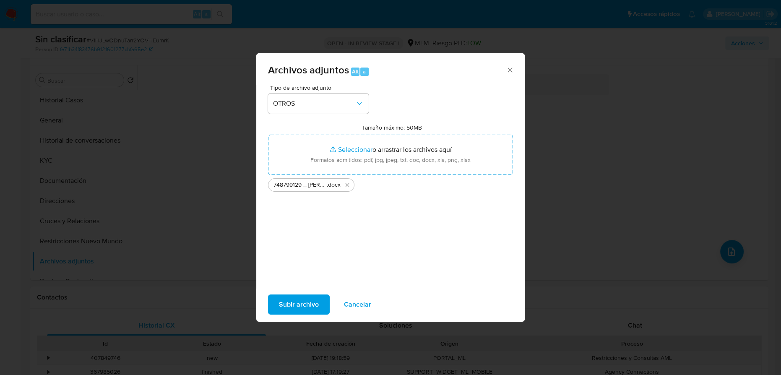
click at [296, 306] on span "Subir archivo" at bounding box center [299, 304] width 40 height 18
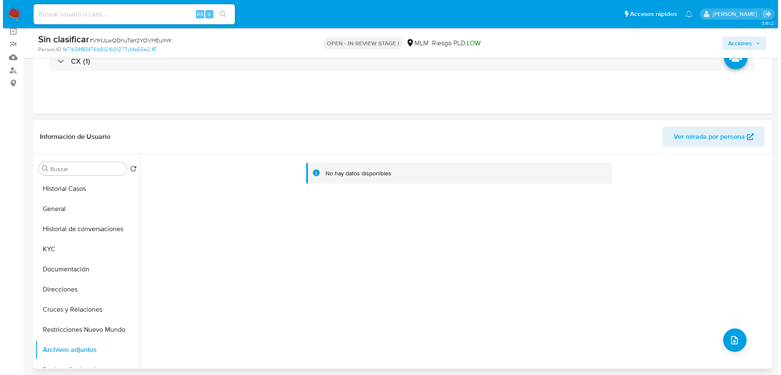
scroll to position [0, 0]
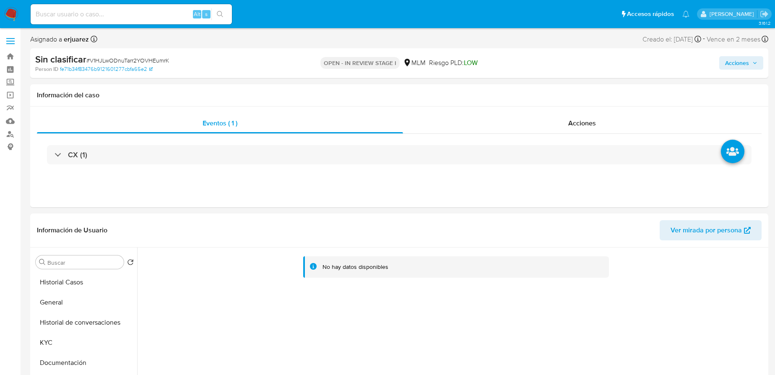
click at [746, 60] on span "Acciones" at bounding box center [737, 62] width 24 height 13
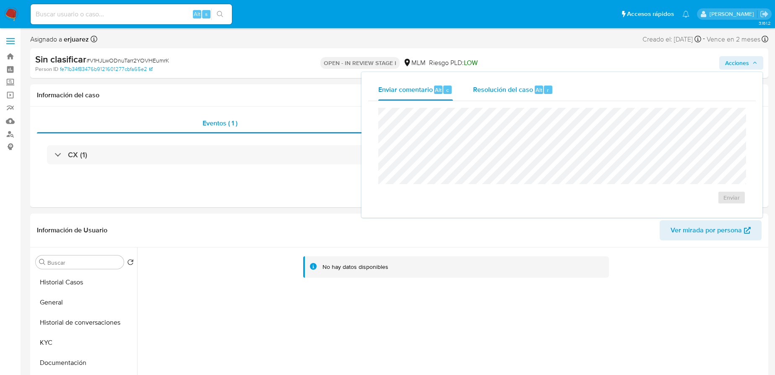
click at [487, 87] on span "Resolución del caso" at bounding box center [503, 90] width 60 height 10
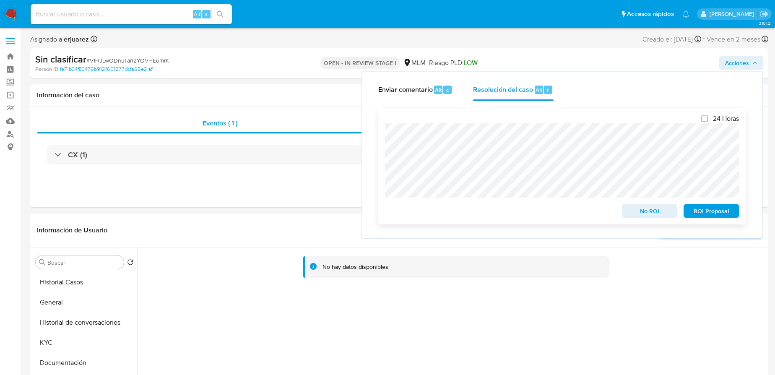
click at [647, 210] on span "No ROI" at bounding box center [650, 211] width 44 height 12
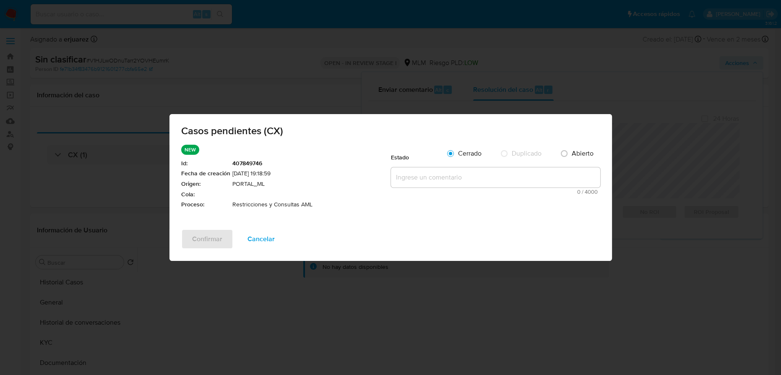
click at [420, 179] on textarea at bounding box center [495, 177] width 209 height 20
paste textarea "SE VALIDA CASO CX CLIENTE CUENTA CON RESTRICCION CRUCES RIESGOSOS POR TENER OTR…"
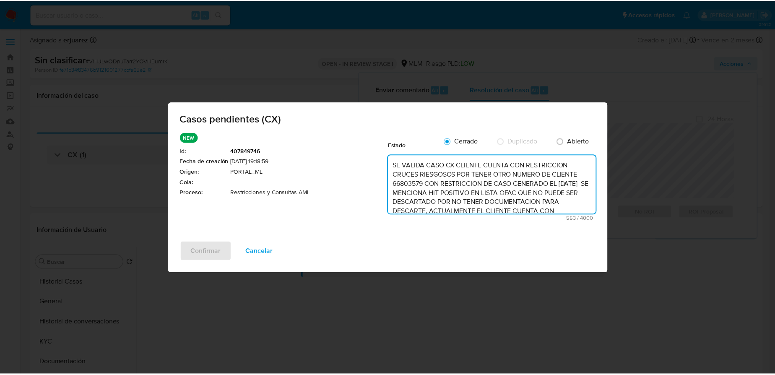
scroll to position [58, 0]
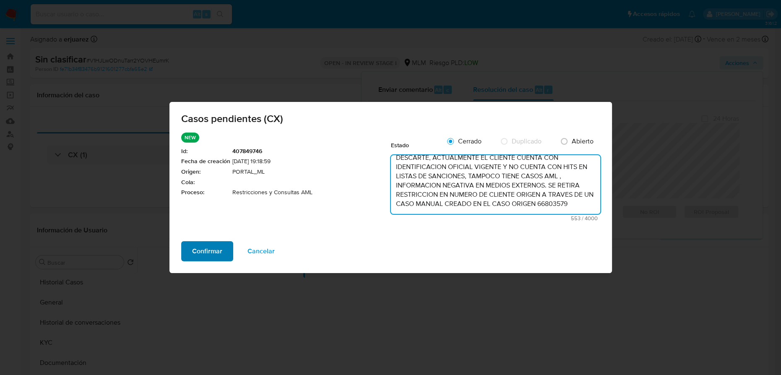
type textarea "SE VALIDA CASO CX CLIENTE CUENTA CON RESTRICCION CRUCES RIESGOSOS POR TENER OTR…"
click at [199, 253] on span "Confirmar" at bounding box center [207, 251] width 30 height 18
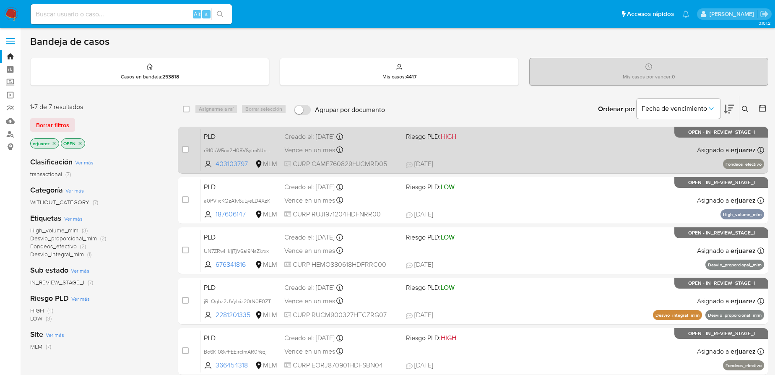
click at [603, 160] on span "[DATE] [DATE] 04:49" at bounding box center [524, 163] width 236 height 9
click at [521, 157] on div "PLD r910uW5ux2H08VSytmNJx7fX 403103797 MLM Riesgo PLD: HIGH Creado el: 12/09/20…" at bounding box center [482, 150] width 564 height 42
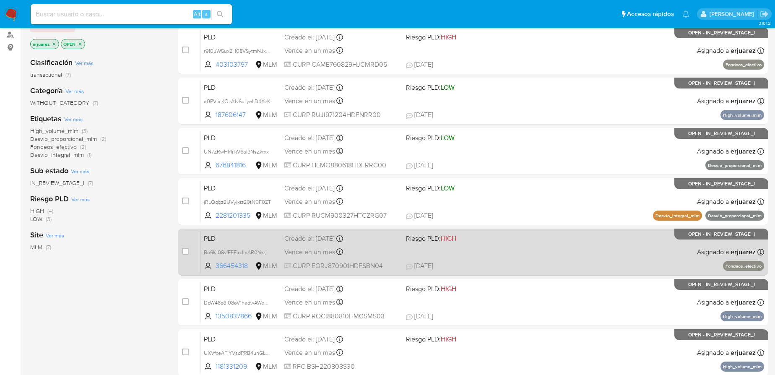
scroll to position [89, 0]
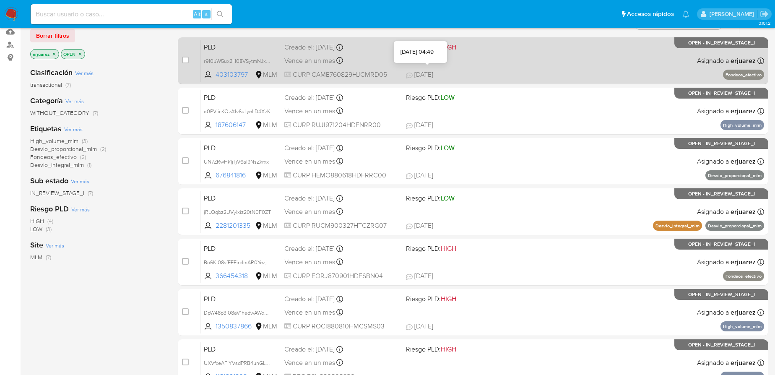
click at [433, 70] on span "[DATE]" at bounding box center [419, 74] width 27 height 9
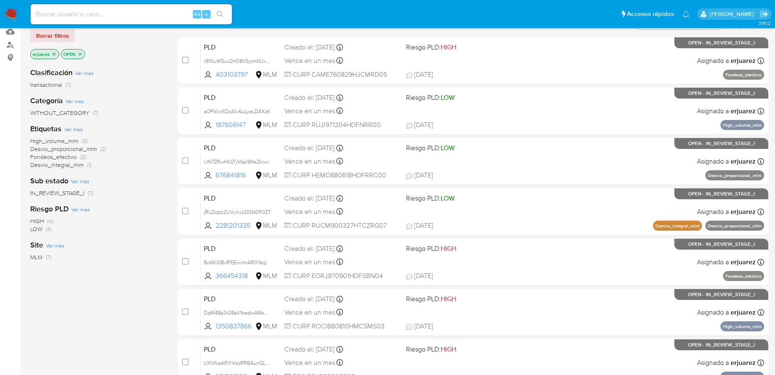
click at [13, 8] on img at bounding box center [11, 14] width 14 height 14
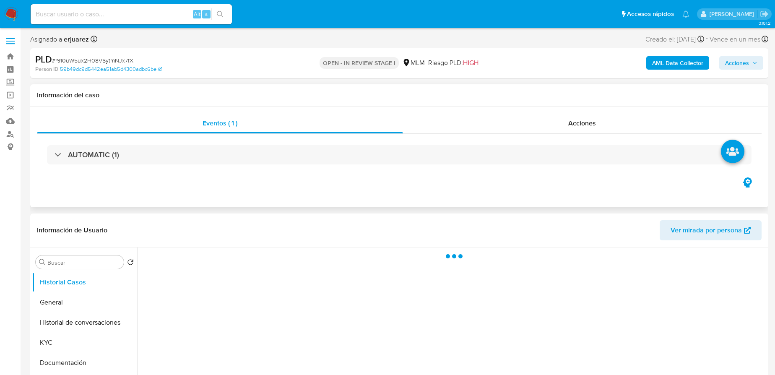
select select "10"
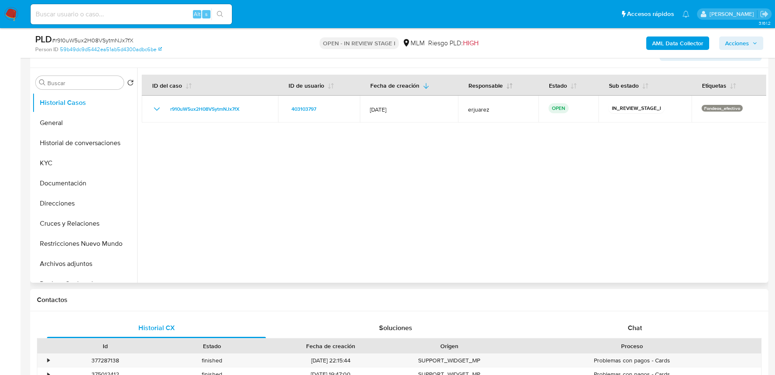
scroll to position [267, 0]
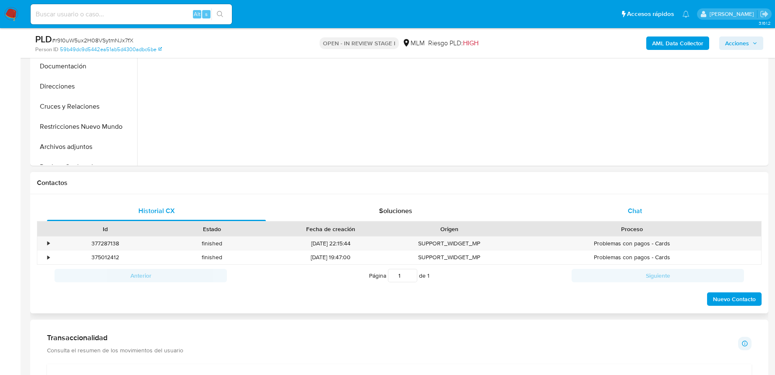
click at [629, 202] on div "Chat" at bounding box center [634, 211] width 219 height 20
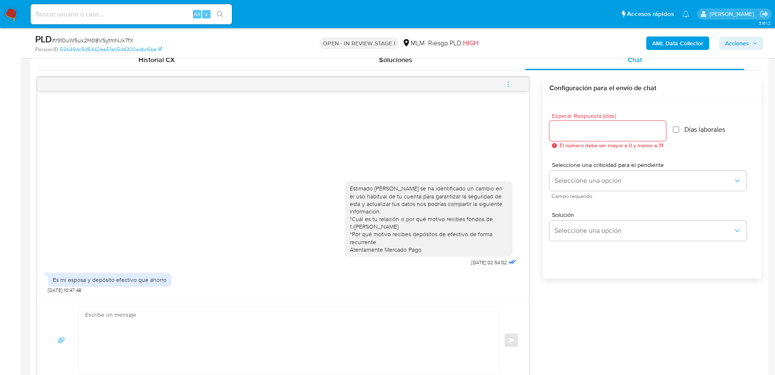
scroll to position [419, 0]
click at [207, 353] on textarea at bounding box center [286, 339] width 403 height 66
click at [152, 323] on textarea at bounding box center [286, 339] width 403 height 66
click at [135, 336] on textarea at bounding box center [286, 339] width 403 height 66
paste textarea "Agradecemos tu tiempo y documentación proporcionada. Te recordamos que esto fue…"
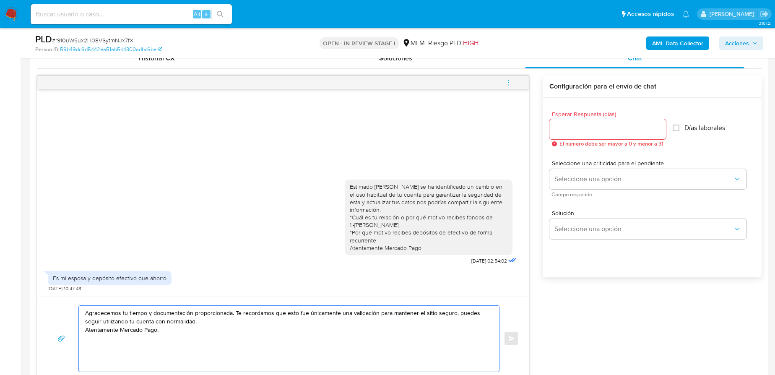
drag, startPoint x: 146, startPoint y: 313, endPoint x: 192, endPoint y: 310, distance: 46.6
click at [192, 310] on textarea "Agradecemos tu tiempo y documentación proporcionada. Te recordamos que esto fue…" at bounding box center [286, 339] width 403 height 66
type textarea "Agradecemos tu tiempo e información proporcionada. Te recordamos que esto fue ú…"
click at [160, 331] on textarea "Agradecemos tu tiempo e información proporcionada. Te recordamos que esto fue ú…" at bounding box center [286, 339] width 403 height 66
click at [175, 331] on textarea "Agradecemos tu tiempo e información proporcionada. Te recordamos que esto fue ú…" at bounding box center [286, 339] width 403 height 66
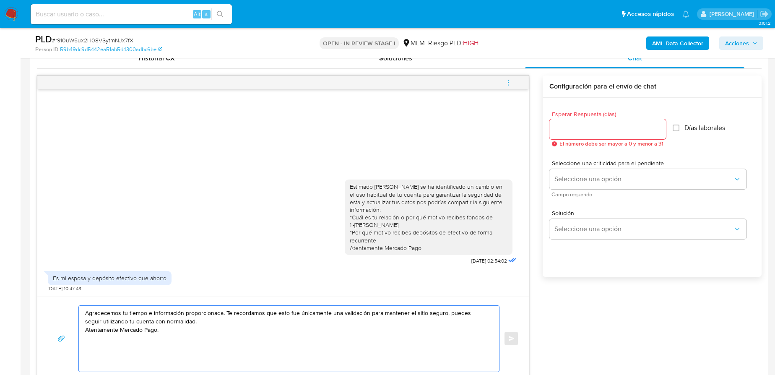
drag, startPoint x: 107, startPoint y: 321, endPoint x: 240, endPoint y: 301, distance: 134.4
click at [44, 301] on div "Agradecemos tu tiempo e información proporcionada. Te recordamos que esto fue ú…" at bounding box center [282, 338] width 491 height 84
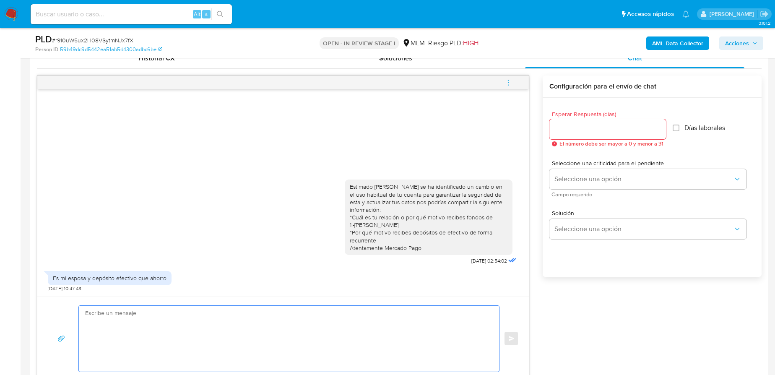
click at [588, 138] on div at bounding box center [607, 129] width 117 height 20
click at [584, 130] on input "Esperar Respuesta (días)" at bounding box center [607, 129] width 117 height 11
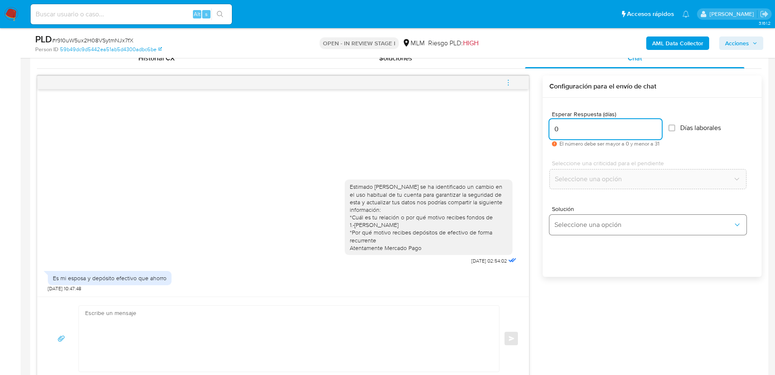
type input "0"
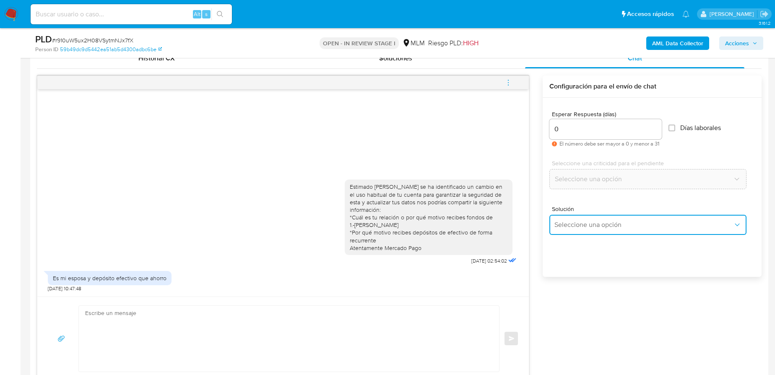
drag, startPoint x: 597, startPoint y: 226, endPoint x: 662, endPoint y: 215, distance: 65.9
click at [601, 226] on span "Seleccione una opción" at bounding box center [643, 225] width 179 height 8
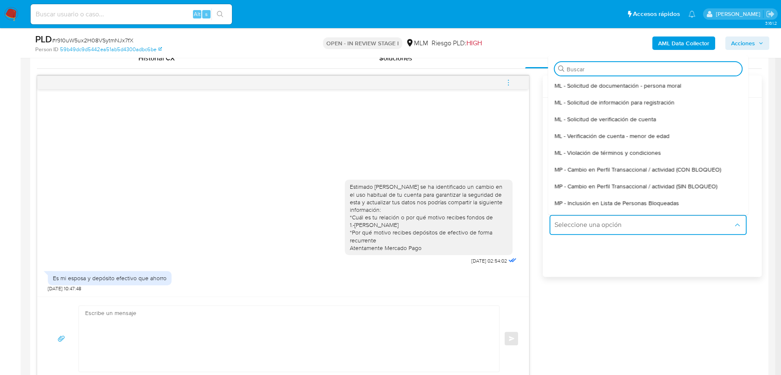
drag, startPoint x: 655, startPoint y: 189, endPoint x: 565, endPoint y: 189, distance: 90.1
click at [651, 189] on span "MP - Cambio en Perfil Transaccional / actividad (SIN BLOQUEO)" at bounding box center [636, 186] width 163 height 8
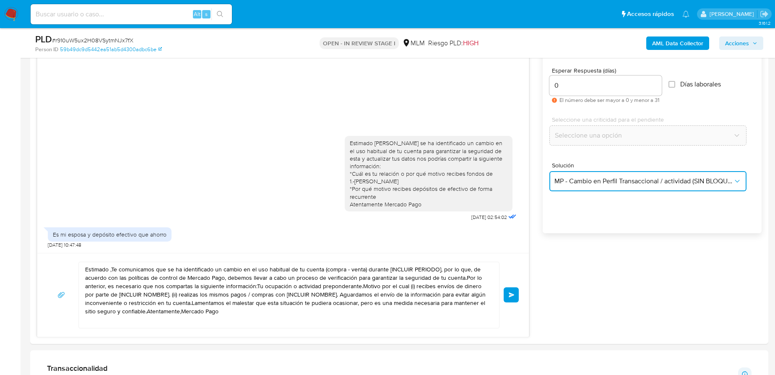
scroll to position [495, 0]
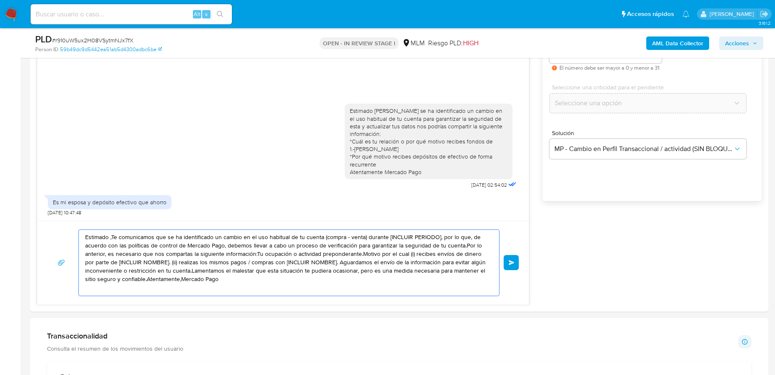
drag, startPoint x: 228, startPoint y: 286, endPoint x: 16, endPoint y: 224, distance: 220.9
click at [3, 218] on section "Bandeja Tablero Screening Búsqueda en Listas Watchlist Herramientas Operaciones…" at bounding box center [387, 352] width 775 height 1694
paste textarea "Agradecemos tu tiempo e información proporcionada. Te recordamos que esto fue ú…"
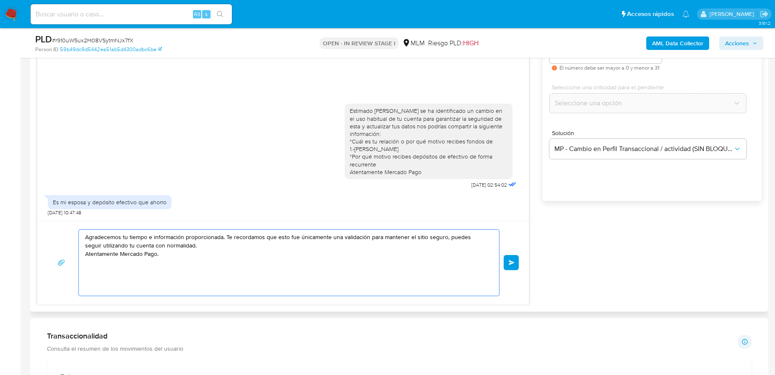
type textarea "Agradecemos tu tiempo e información proporcionada. Te recordamos que esto fue ú…"
click at [510, 268] on div "Agradecemos tu tiempo e información proporcionada. Te recordamos que esto fue ú…" at bounding box center [282, 262] width 471 height 67
click at [519, 265] on button "Enviar" at bounding box center [511, 262] width 15 height 15
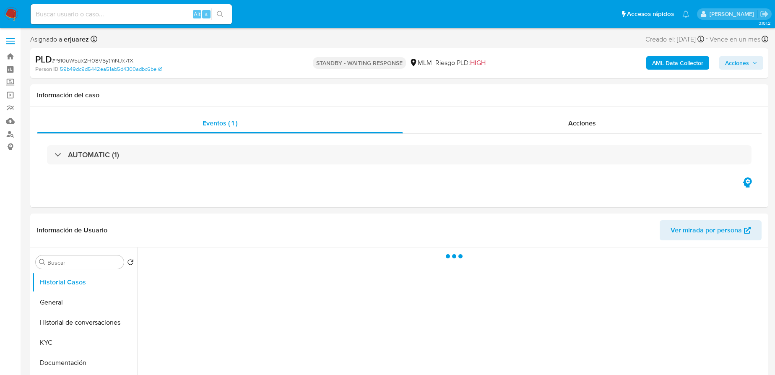
select select "10"
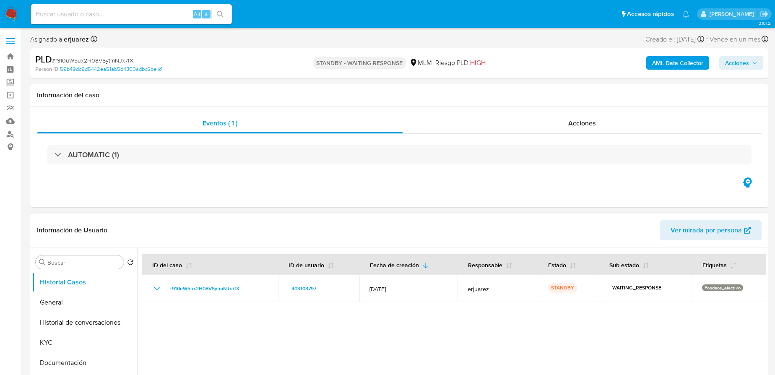
scroll to position [38, 0]
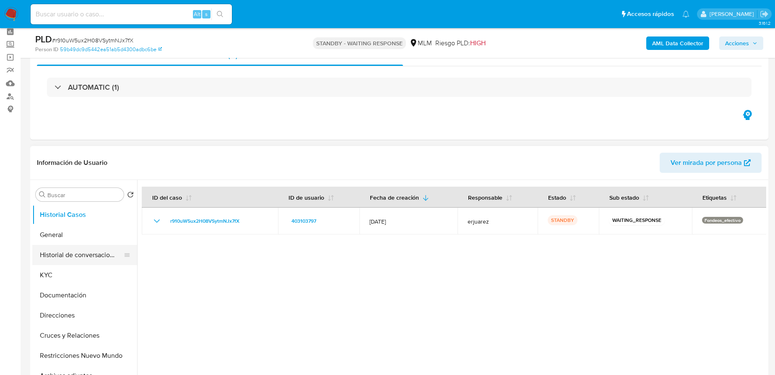
click at [84, 253] on button "Historial de conversaciones" at bounding box center [81, 255] width 98 height 20
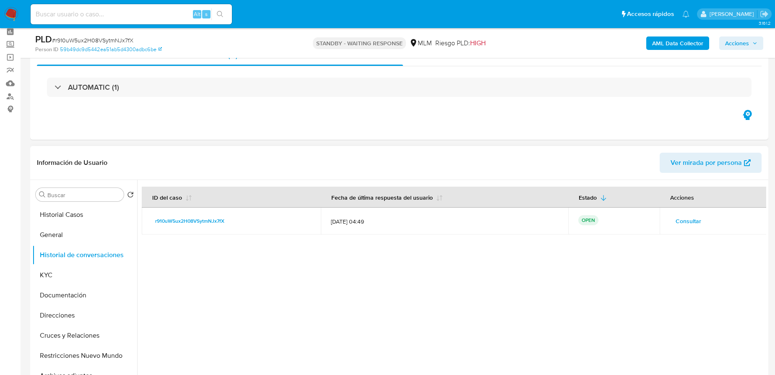
click at [688, 220] on span "Consultar" at bounding box center [688, 221] width 26 height 12
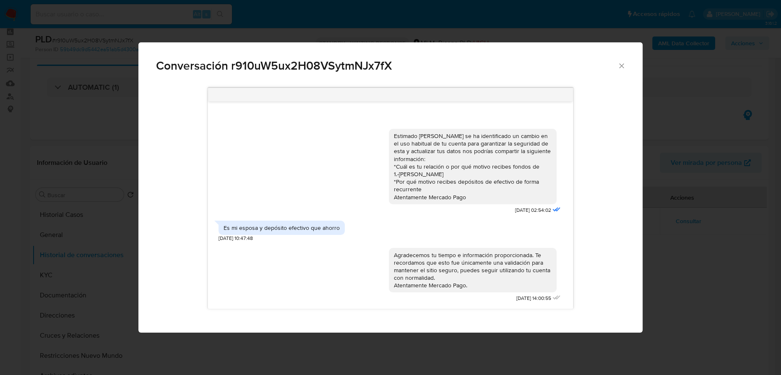
click at [620, 67] on icon "Cerrar" at bounding box center [621, 65] width 5 height 5
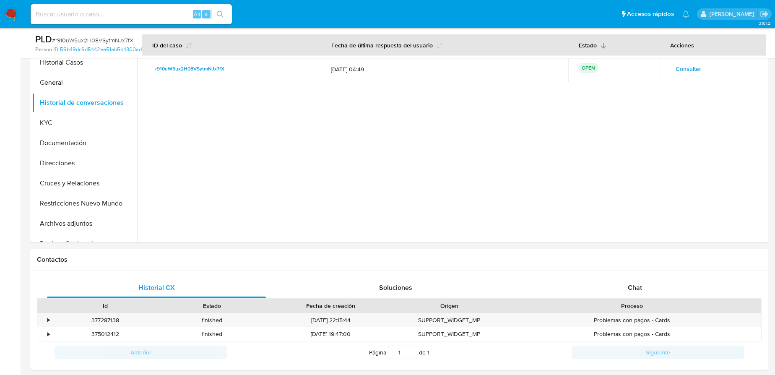
scroll to position [190, 0]
click at [628, 283] on span "Chat" at bounding box center [635, 287] width 14 height 10
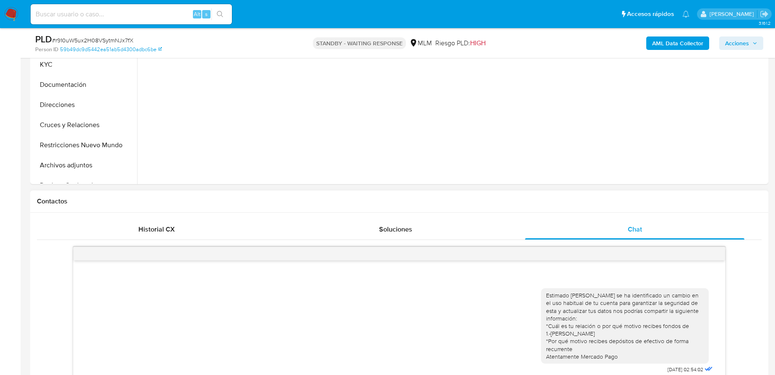
scroll to position [343, 0]
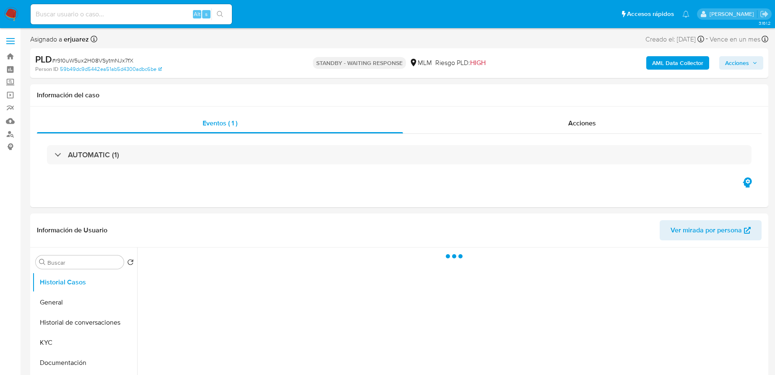
select select "10"
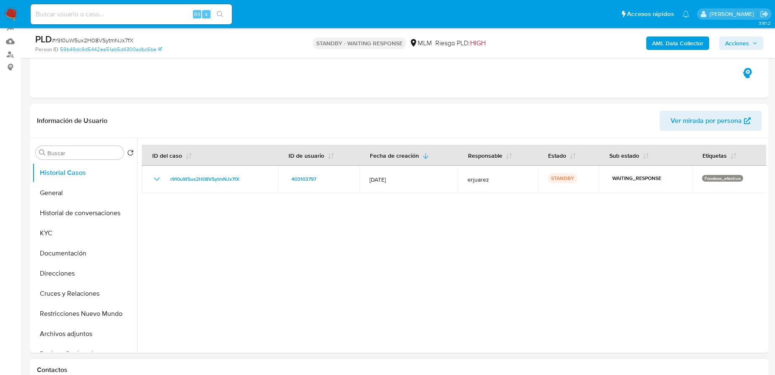
scroll to position [229, 0]
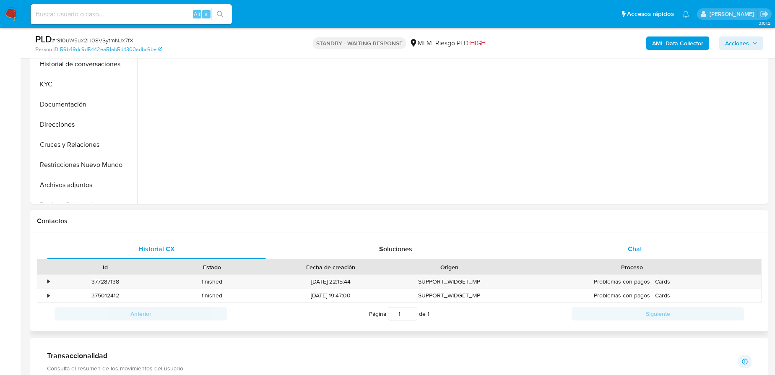
click at [624, 243] on div "Chat" at bounding box center [634, 249] width 219 height 20
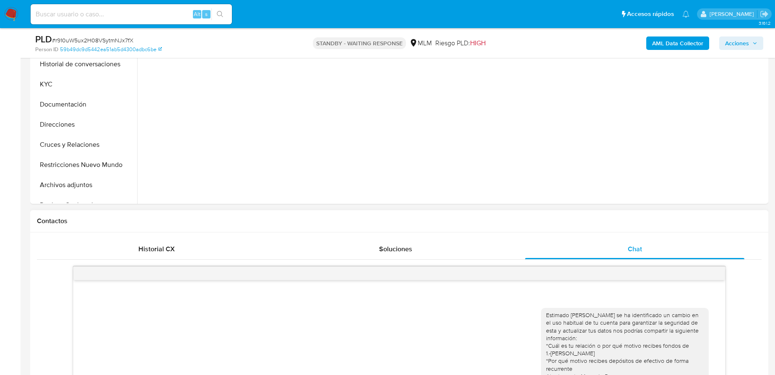
click at [712, 273] on div at bounding box center [398, 273] width 651 height 13
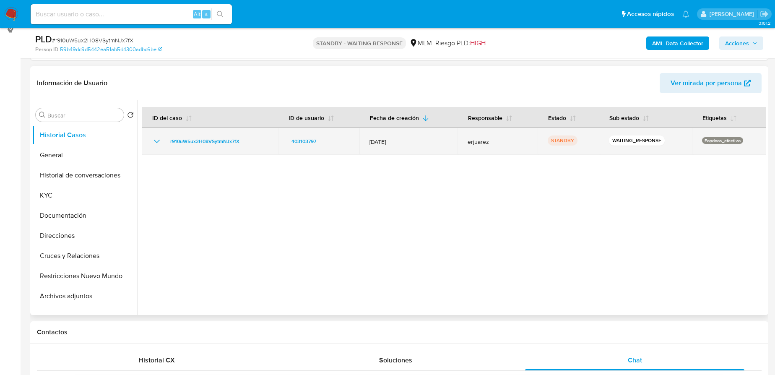
scroll to position [76, 0]
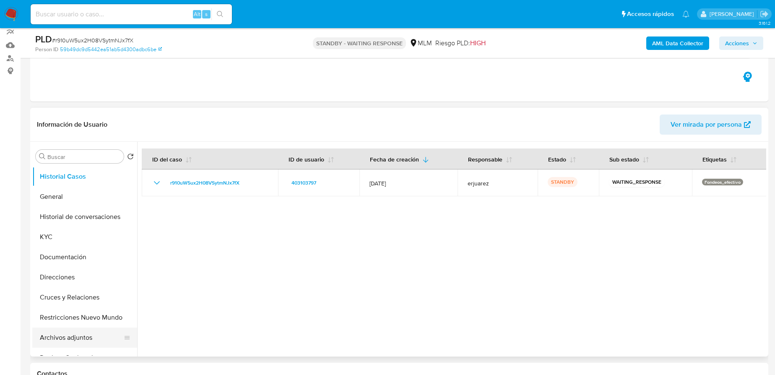
drag, startPoint x: 67, startPoint y: 340, endPoint x: 119, endPoint y: 330, distance: 53.7
click at [67, 339] on button "Archivos adjuntos" at bounding box center [81, 337] width 98 height 20
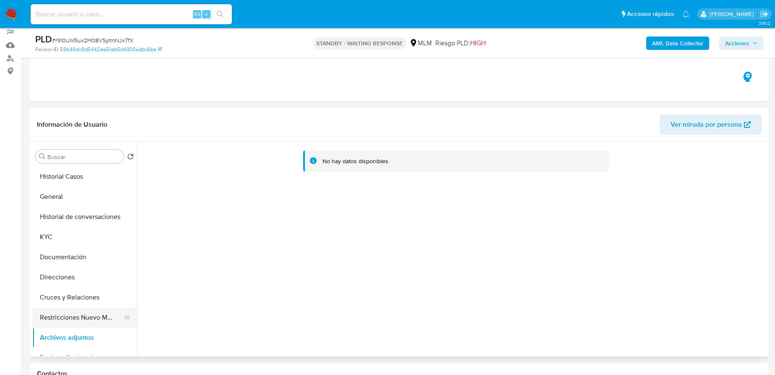
click at [88, 326] on button "Restricciones Nuevo Mundo" at bounding box center [81, 317] width 98 height 20
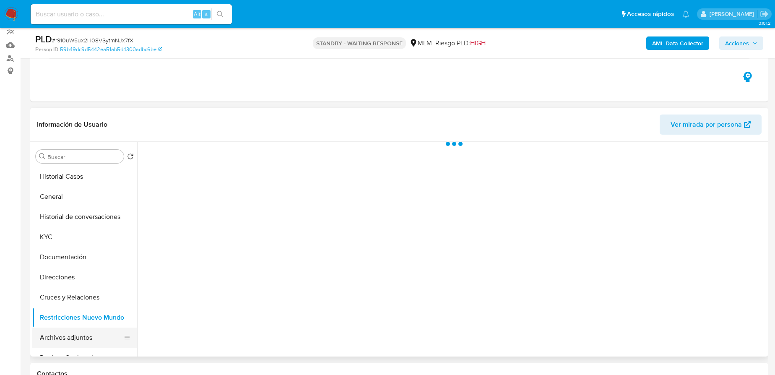
click at [87, 336] on button "Archivos adjuntos" at bounding box center [81, 337] width 98 height 20
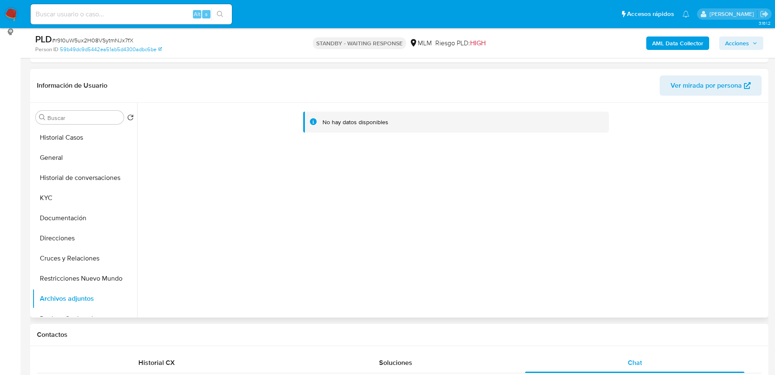
scroll to position [152, 0]
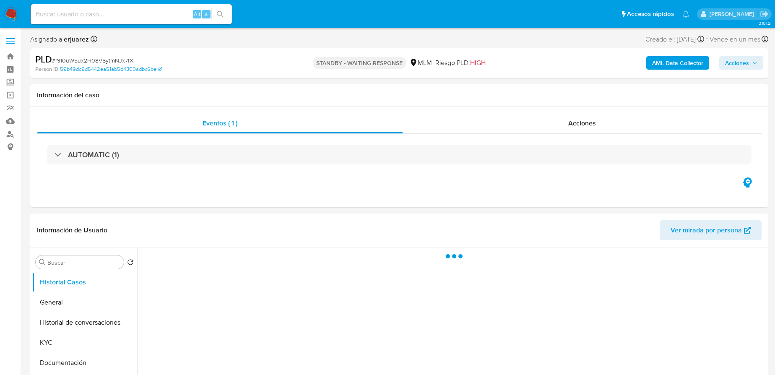
select select "10"
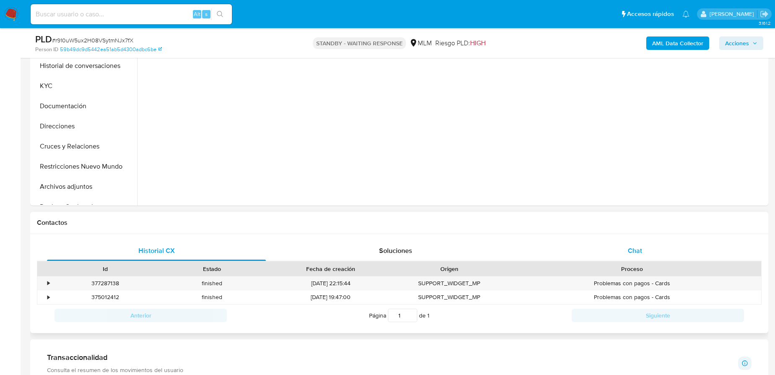
scroll to position [229, 0]
click at [644, 256] on div "Chat" at bounding box center [634, 249] width 219 height 20
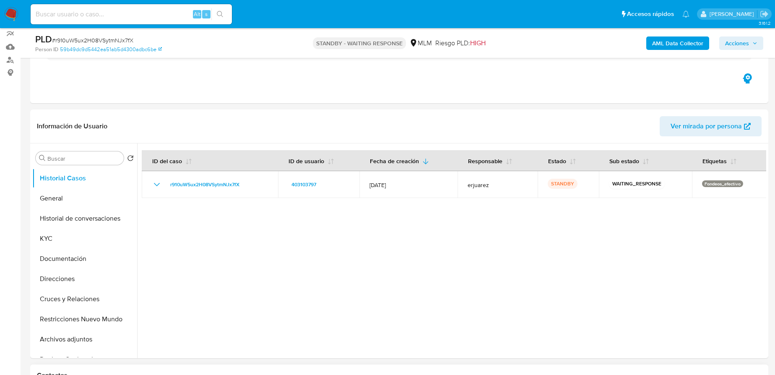
scroll to position [76, 0]
click at [85, 319] on button "Restricciones Nuevo Mundo" at bounding box center [81, 317] width 98 height 20
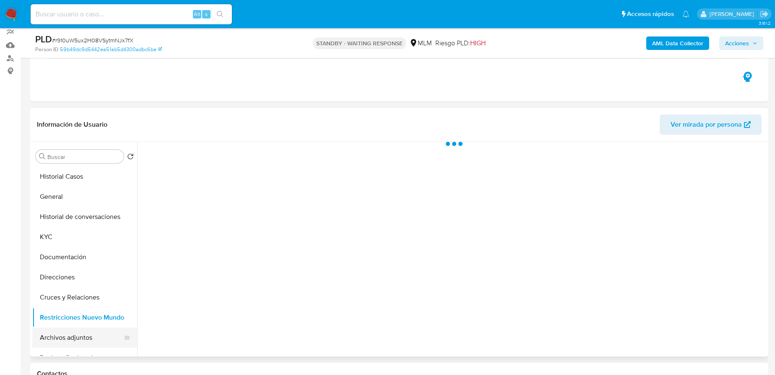
drag, startPoint x: 73, startPoint y: 336, endPoint x: 77, endPoint y: 337, distance: 4.3
click at [73, 337] on button "Archivos adjuntos" at bounding box center [81, 337] width 98 height 20
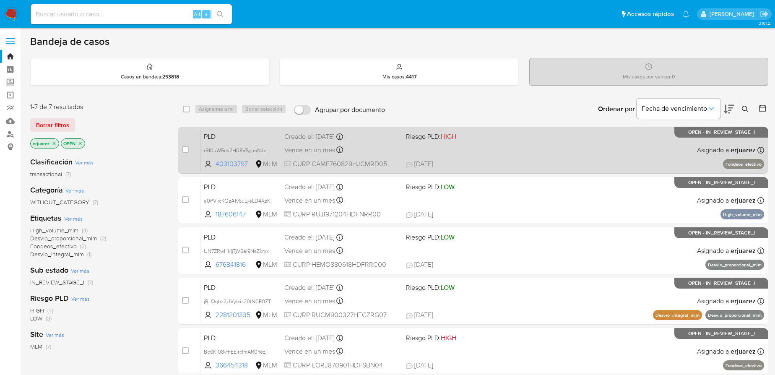
click at [457, 153] on div "PLD r910uW5ux2H08VSytmNJx7fX 403103797 MLM Riesgo PLD: HIGH Creado el: 12/09/20…" at bounding box center [482, 150] width 564 height 42
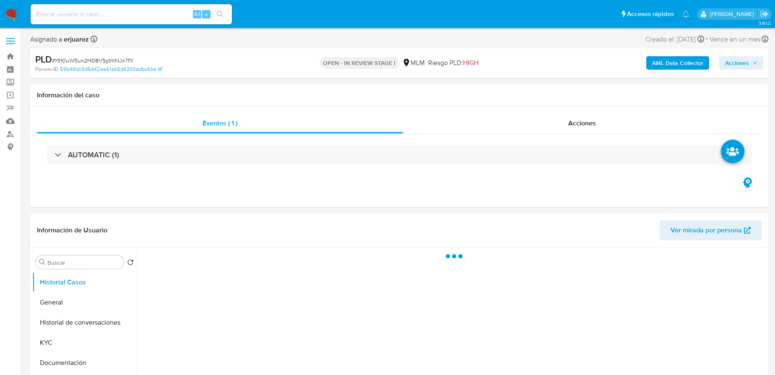
select select "10"
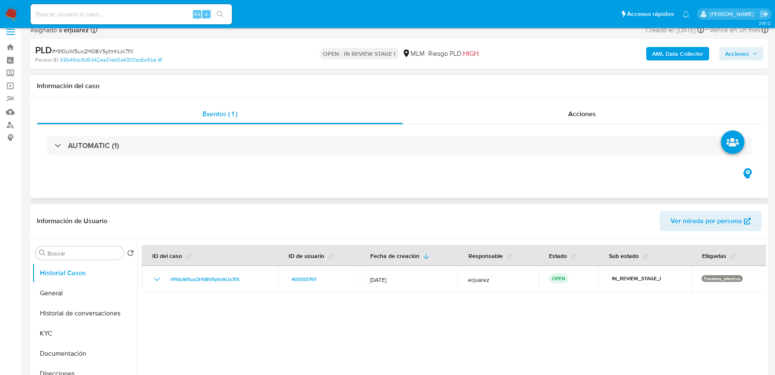
scroll to position [152, 0]
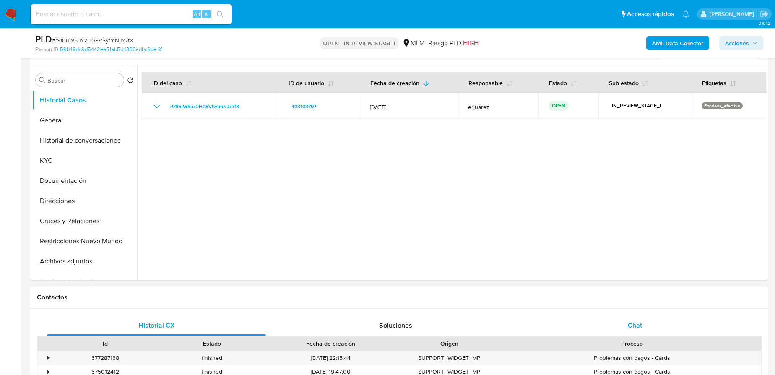
click at [620, 320] on div "Chat" at bounding box center [634, 325] width 219 height 20
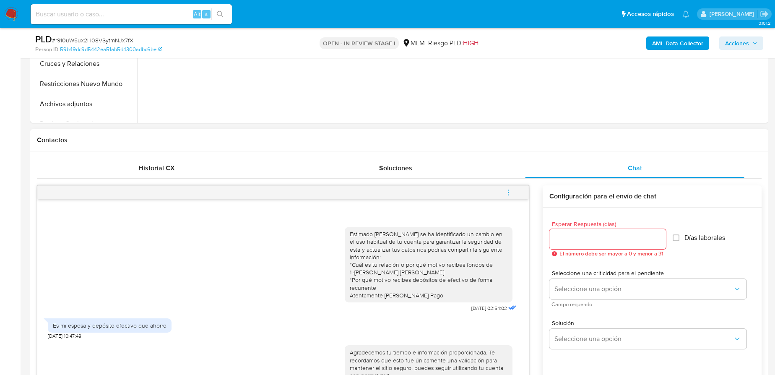
scroll to position [305, 0]
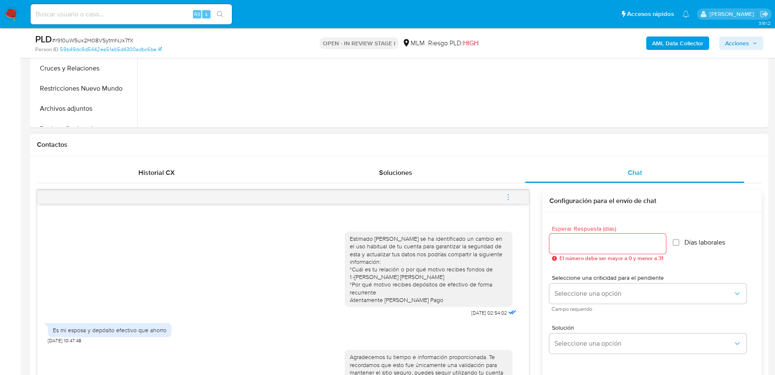
click at [507, 196] on icon "menu-action" at bounding box center [508, 197] width 8 height 8
click at [438, 182] on li "Cerrar conversación" at bounding box center [452, 180] width 86 height 15
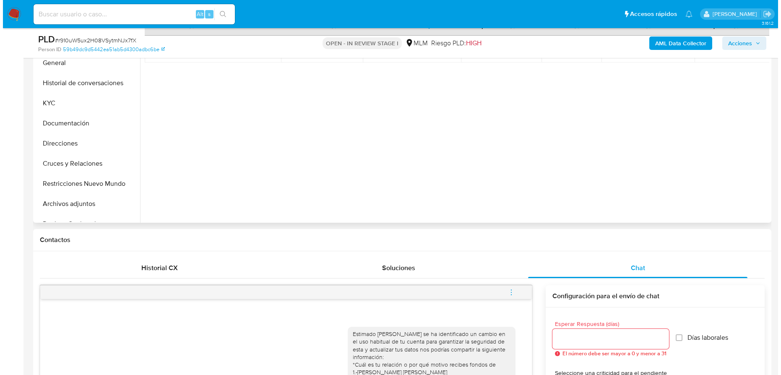
scroll to position [152, 0]
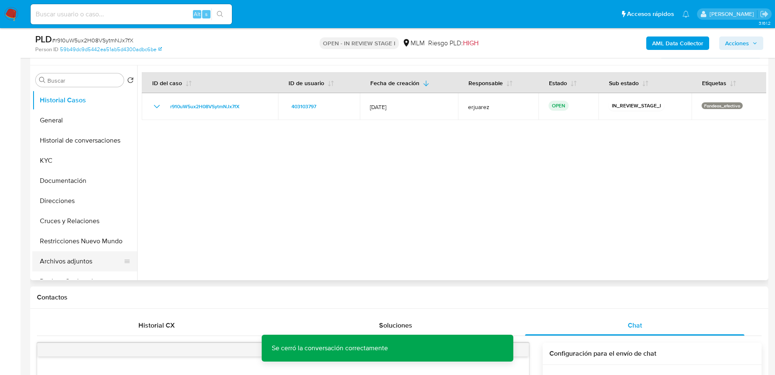
click at [67, 262] on button "Archivos adjuntos" at bounding box center [81, 261] width 98 height 20
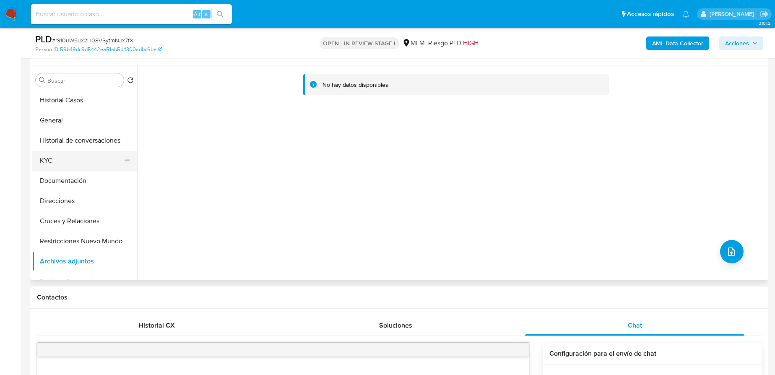
click at [57, 164] on button "KYC" at bounding box center [81, 161] width 98 height 20
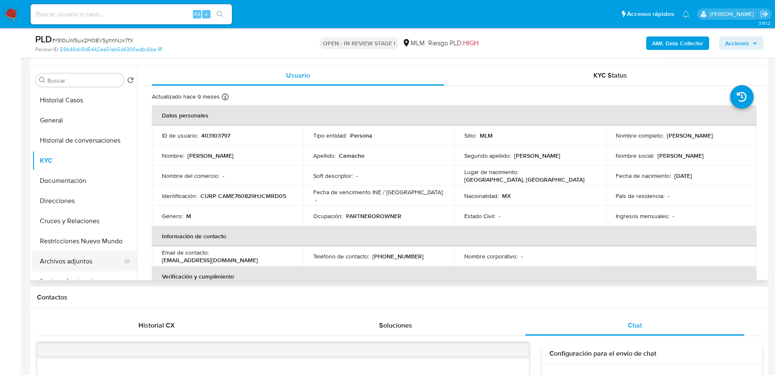
click at [79, 260] on button "Archivos adjuntos" at bounding box center [81, 261] width 98 height 20
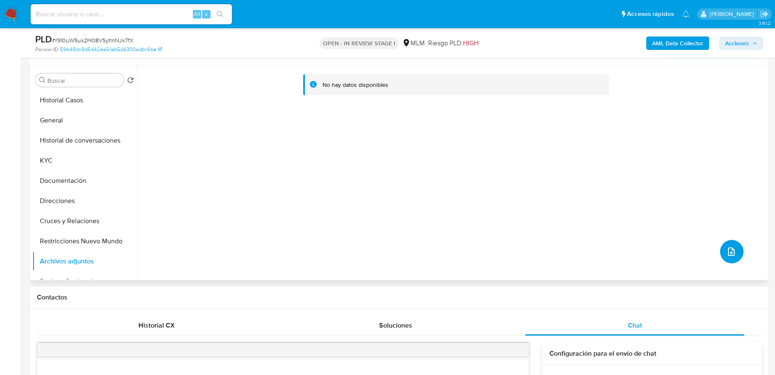
click at [728, 252] on icon "upload-file" at bounding box center [731, 251] width 7 height 8
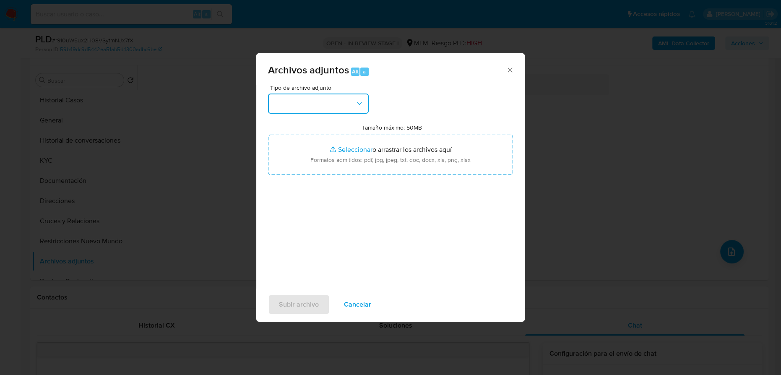
click at [317, 108] on button "button" at bounding box center [318, 103] width 101 height 20
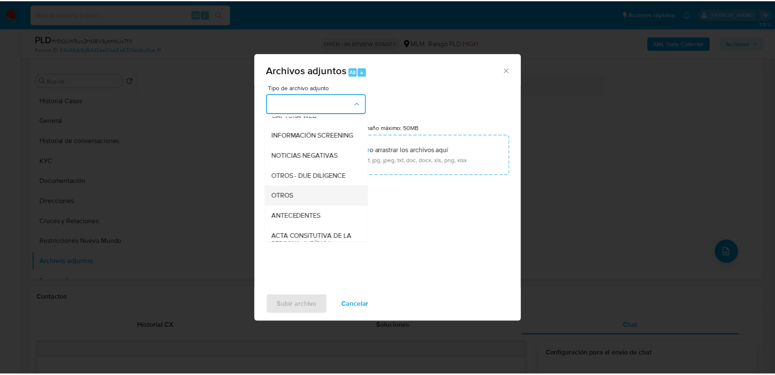
scroll to position [76, 0]
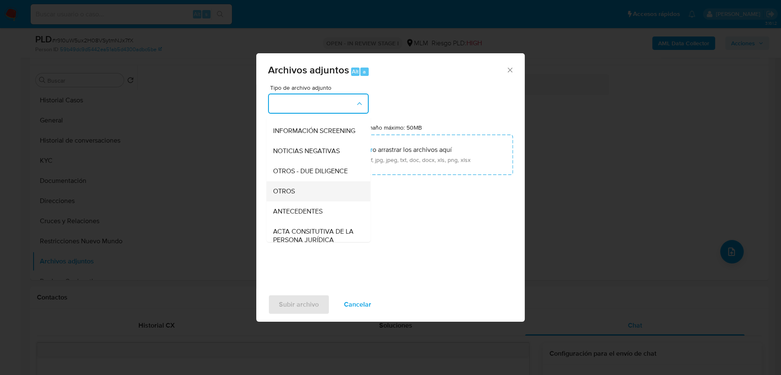
click at [299, 193] on div "OTROS" at bounding box center [316, 191] width 86 height 20
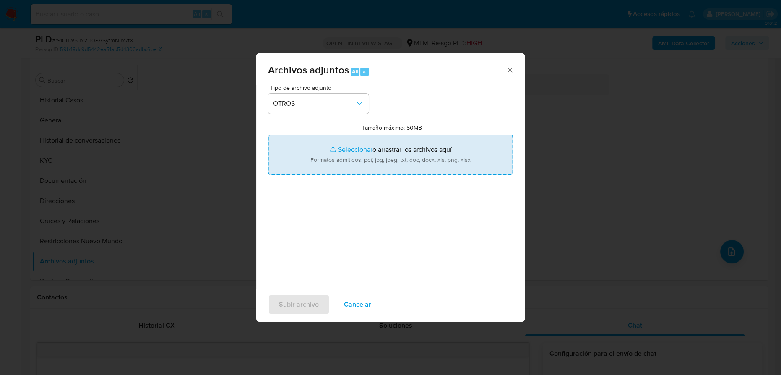
click at [349, 148] on input "Tamaño máximo: 50MB Seleccionar archivos" at bounding box center [390, 155] width 245 height 40
type input "C:\fakepath\403103797_Eduardo Camacho Martinez_Sep25.pdf"
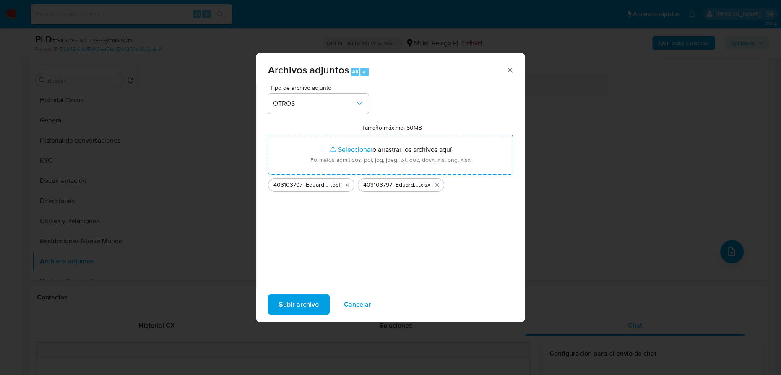
click at [295, 310] on span "Subir archivo" at bounding box center [299, 304] width 40 height 18
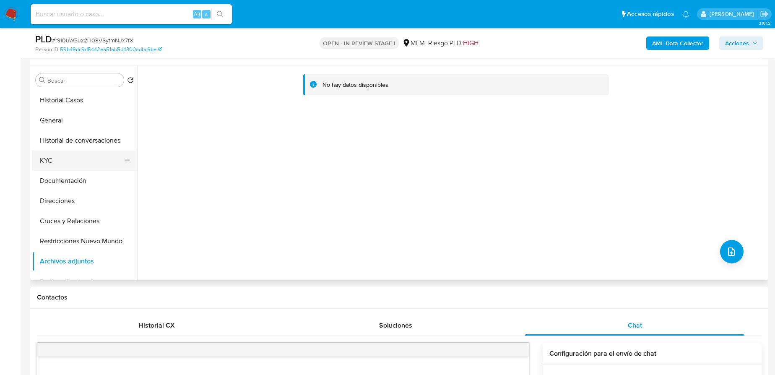
click at [54, 158] on button "KYC" at bounding box center [81, 161] width 98 height 20
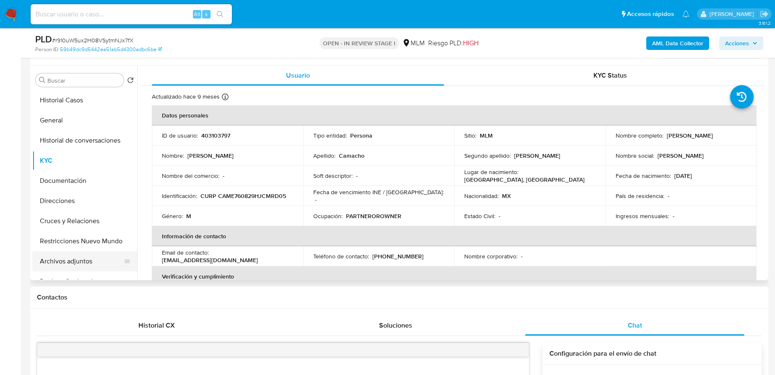
click at [70, 262] on button "Archivos adjuntos" at bounding box center [81, 261] width 98 height 20
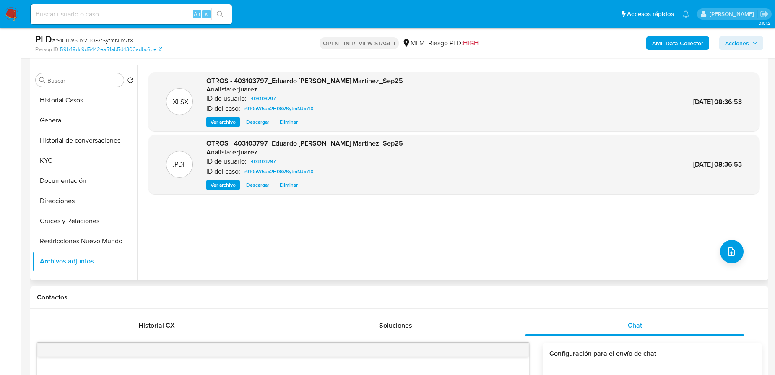
click at [227, 185] on span "Ver archivo" at bounding box center [222, 185] width 25 height 8
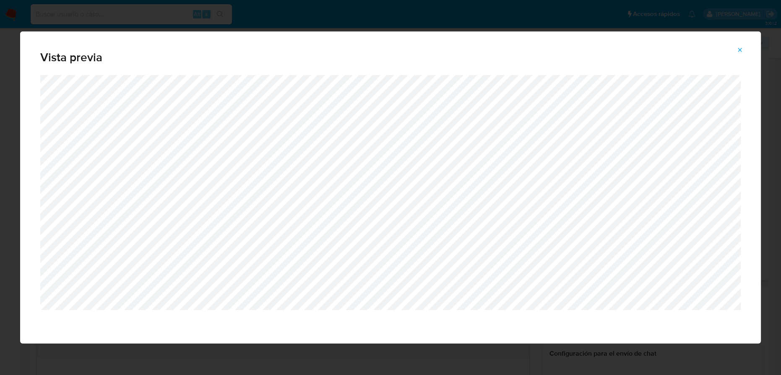
click at [742, 49] on icon "Attachment preview" at bounding box center [739, 50] width 7 height 7
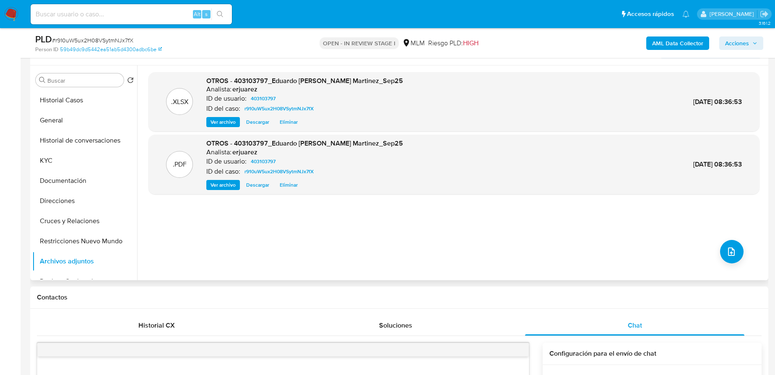
click at [729, 46] on span "Acciones" at bounding box center [737, 42] width 24 height 13
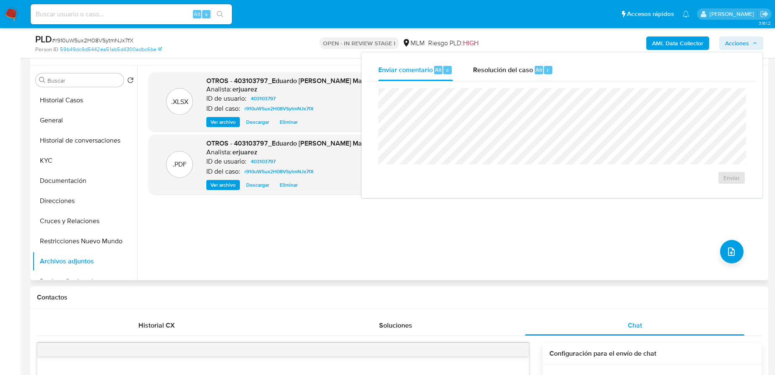
drag, startPoint x: 529, startPoint y: 71, endPoint x: 519, endPoint y: 86, distance: 17.6
click at [529, 72] on span "Resolución del caso" at bounding box center [503, 70] width 60 height 10
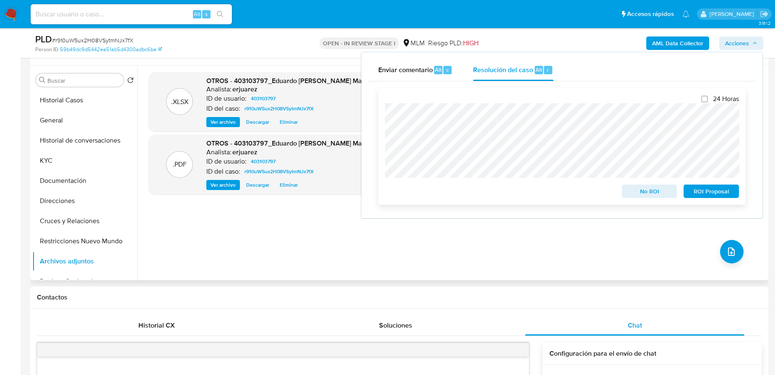
click at [384, 140] on div "24 Horas No ROI ROI Proposal" at bounding box center [561, 146] width 367 height 117
click at [654, 195] on span "No ROI" at bounding box center [650, 191] width 44 height 12
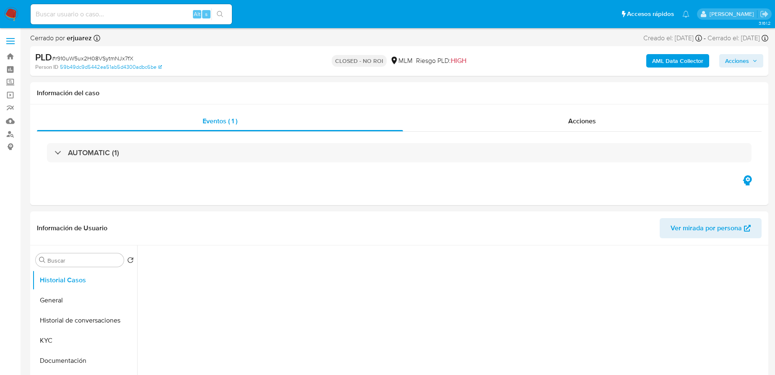
select select "10"
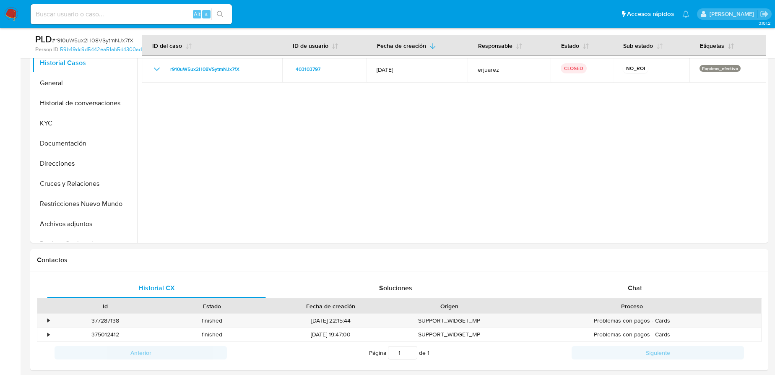
scroll to position [229, 0]
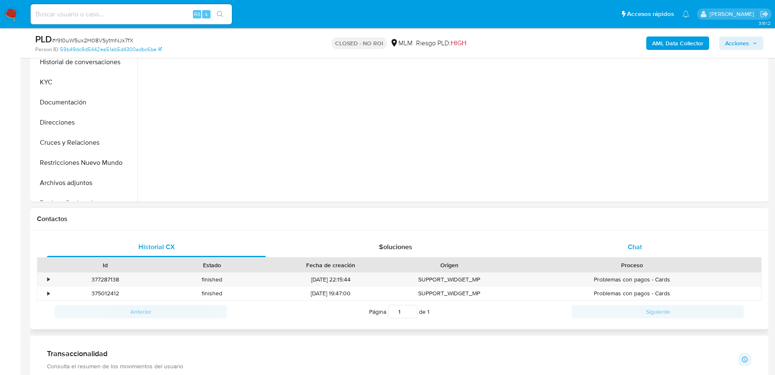
click at [634, 251] on span "Chat" at bounding box center [635, 247] width 14 height 10
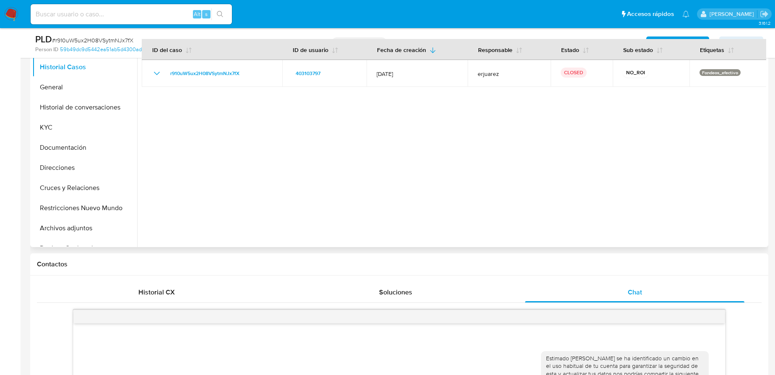
scroll to position [76, 0]
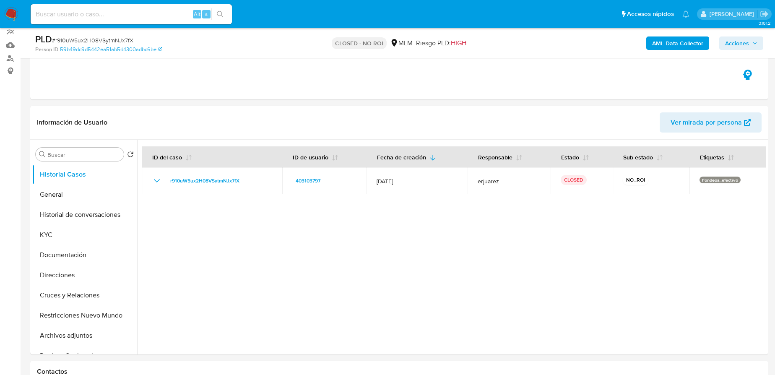
click at [11, 16] on img at bounding box center [11, 14] width 14 height 14
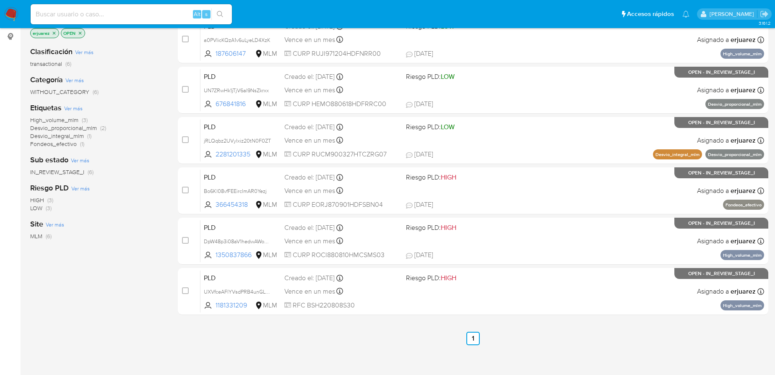
scroll to position [135, 0]
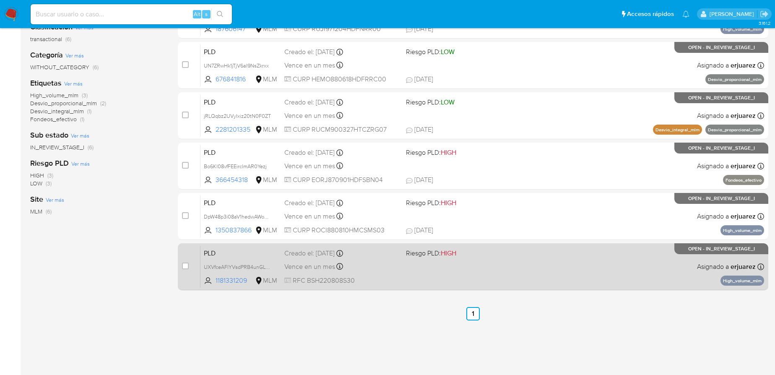
click at [567, 270] on div "PLD UXVfceAFlYVsdPRB4unGL6FB 1181331209 MLM Riesgo PLD: HIGH Creado el: 12/09/2…" at bounding box center [482, 266] width 564 height 42
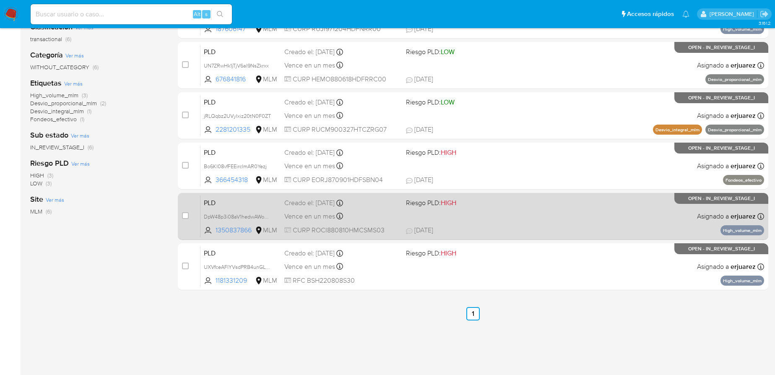
scroll to position [97, 0]
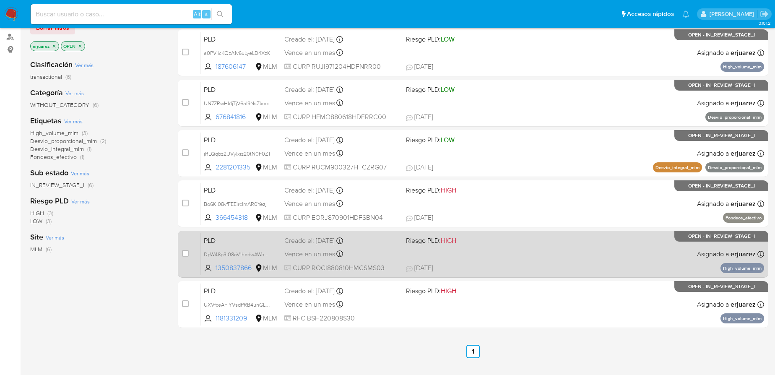
click at [536, 271] on span "20/09/2025 20/09/2025 00:42" at bounding box center [524, 267] width 236 height 9
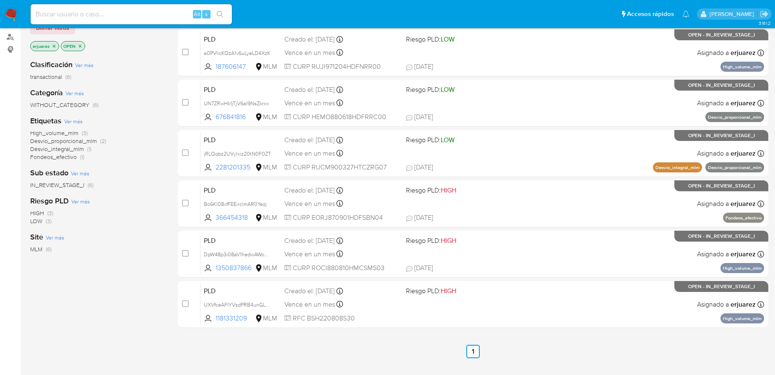
click at [69, 12] on input at bounding box center [131, 14] width 201 height 11
paste input "167977760"
type input "167977760"
click at [221, 15] on icon "search-icon" at bounding box center [220, 14] width 6 height 6
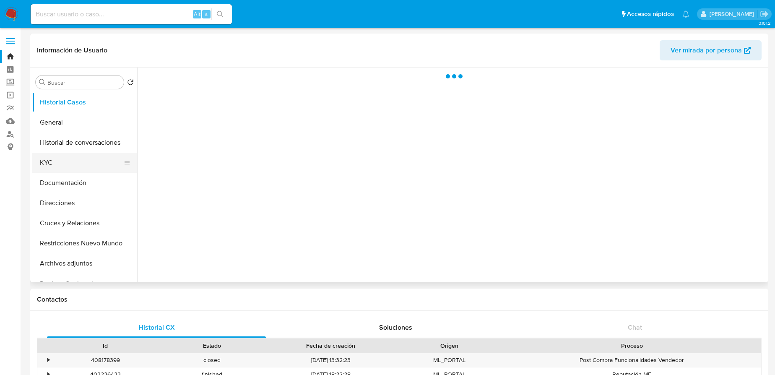
select select "10"
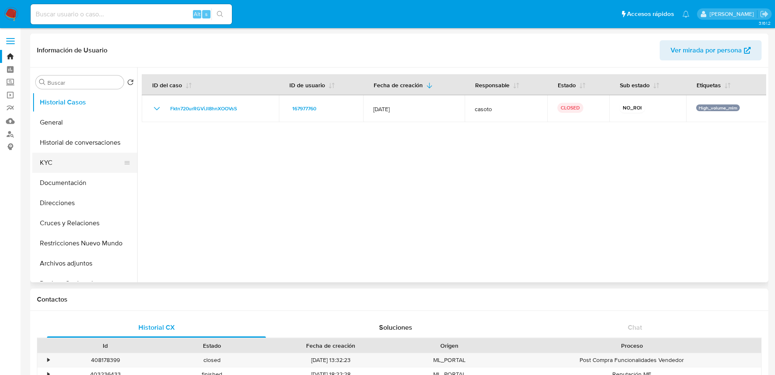
click at [43, 165] on button "KYC" at bounding box center [81, 163] width 98 height 20
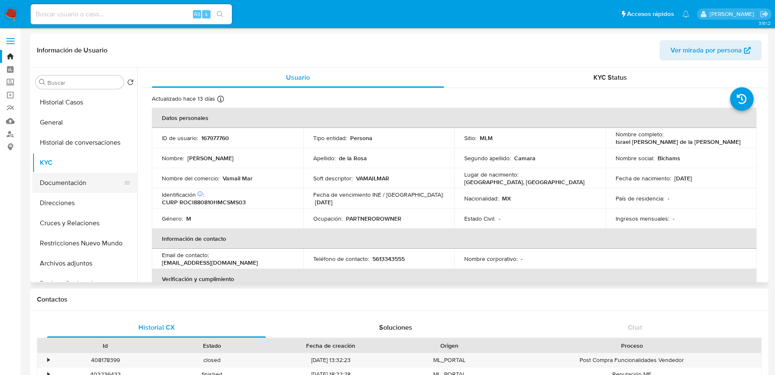
click at [81, 184] on button "Documentación" at bounding box center [81, 183] width 98 height 20
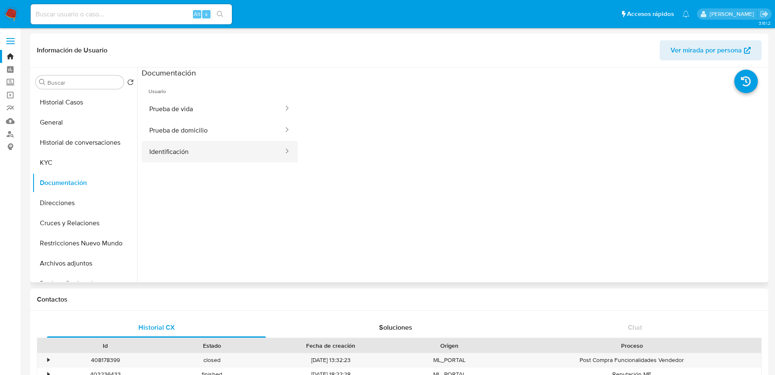
click at [208, 147] on button "Identificación" at bounding box center [213, 151] width 143 height 21
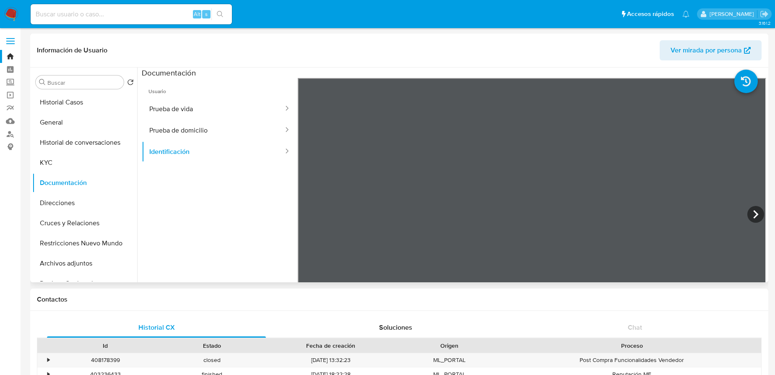
drag, startPoint x: 212, startPoint y: 106, endPoint x: 295, endPoint y: 126, distance: 85.4
click at [213, 108] on button "Prueba de vida" at bounding box center [213, 108] width 143 height 21
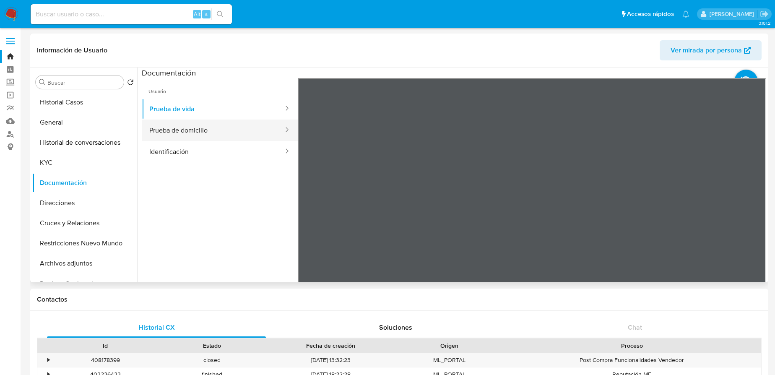
click at [184, 131] on button "Prueba de domicilio" at bounding box center [213, 129] width 143 height 21
click at [175, 142] on ul "Prueba de vida Prueba de domicilio Identificación" at bounding box center [220, 130] width 156 height 64
drag, startPoint x: 140, startPoint y: 148, endPoint x: 205, endPoint y: 155, distance: 65.4
click at [142, 148] on div at bounding box center [451, 175] width 629 height 215
drag, startPoint x: 192, startPoint y: 151, endPoint x: 231, endPoint y: 158, distance: 40.5
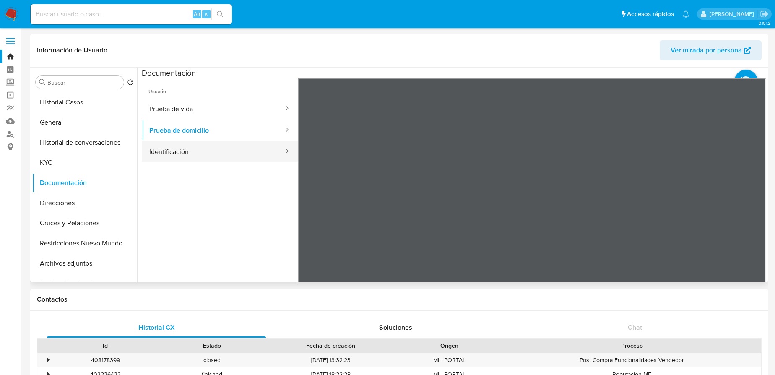
click at [192, 152] on button "Identificación" at bounding box center [213, 151] width 143 height 21
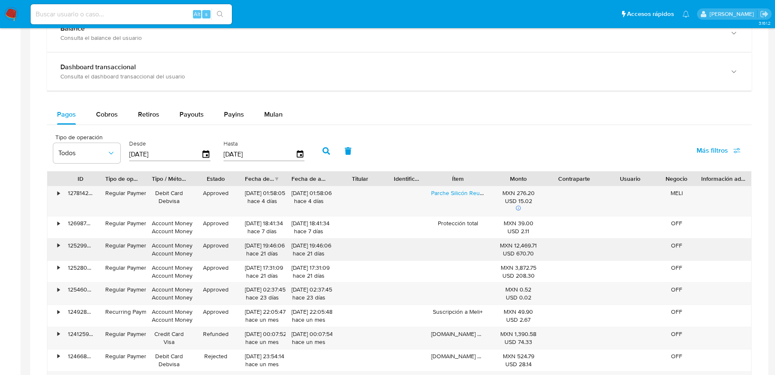
scroll to position [495, 0]
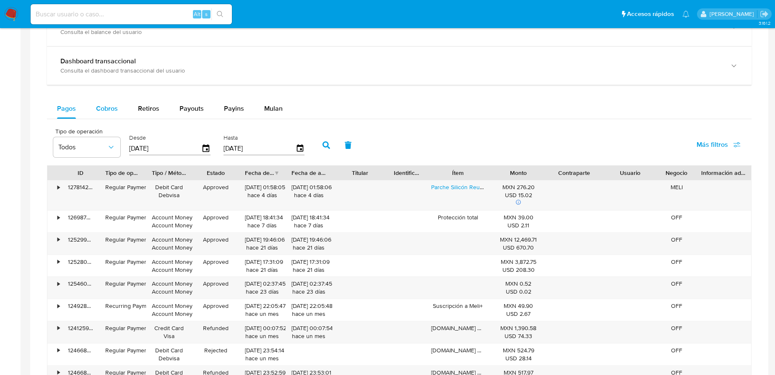
click at [114, 109] on span "Cobros" at bounding box center [107, 109] width 22 height 10
select select "10"
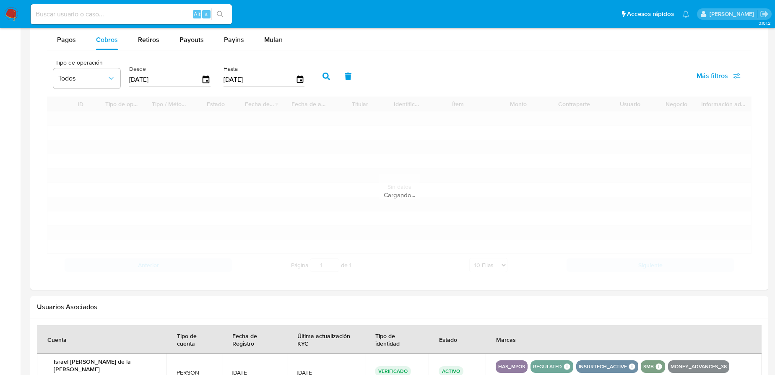
scroll to position [610, 0]
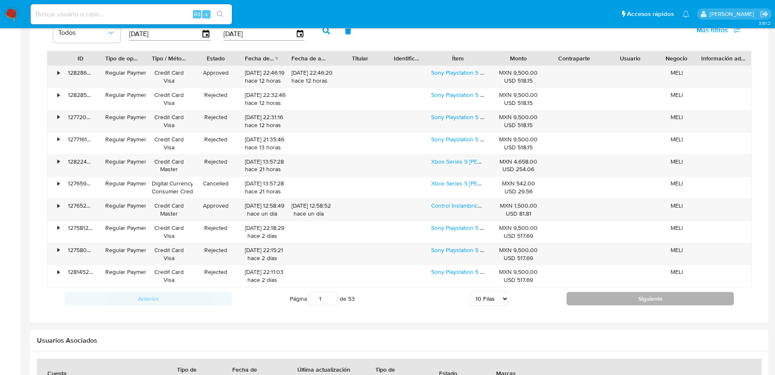
click at [602, 301] on button "Siguiente" at bounding box center [649, 298] width 167 height 13
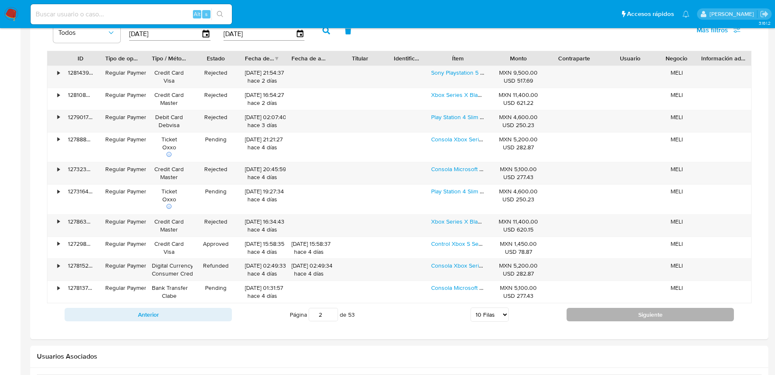
click at [602, 311] on button "Siguiente" at bounding box center [649, 314] width 167 height 13
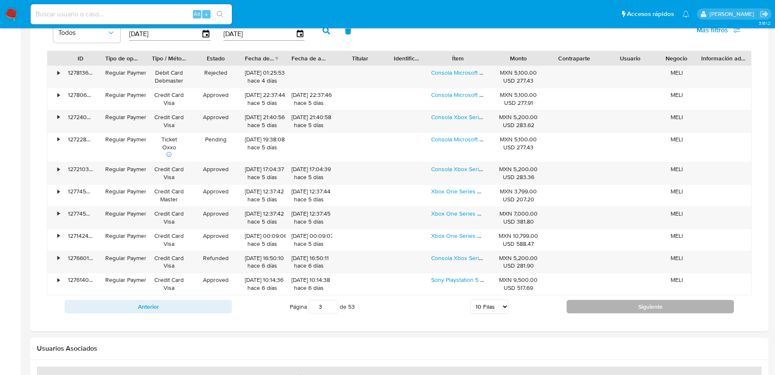
click at [602, 311] on div "Anterior Página 3 de 53 5 Filas 10 Filas 20 Filas 25 Filas 50 Filas 100 Filas S…" at bounding box center [399, 306] width 704 height 23
click at [602, 307] on button "Siguiente" at bounding box center [649, 306] width 167 height 13
type input "4"
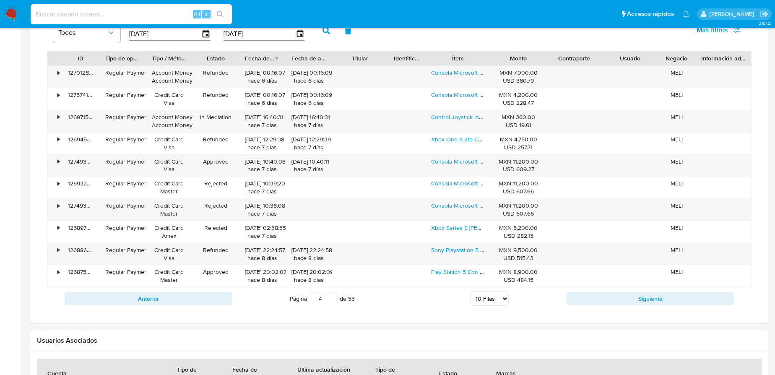
drag, startPoint x: 86, startPoint y: 14, endPoint x: 95, endPoint y: 16, distance: 9.1
click at [86, 14] on input at bounding box center [131, 14] width 201 height 11
paste input "167977760"
click at [223, 16] on icon "search-icon" at bounding box center [220, 14] width 7 height 7
click at [222, 13] on icon "search-icon" at bounding box center [220, 14] width 7 height 7
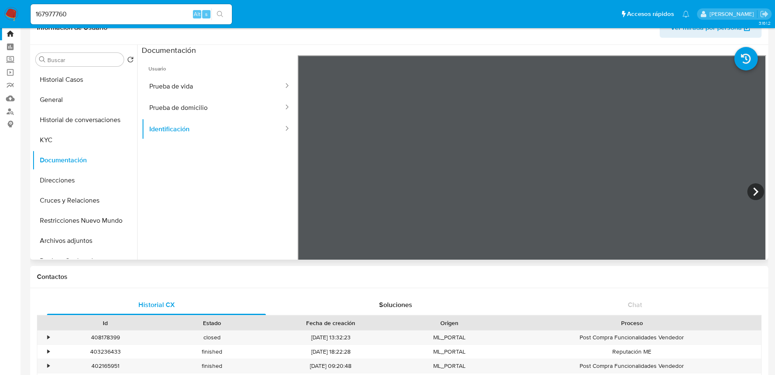
scroll to position [0, 0]
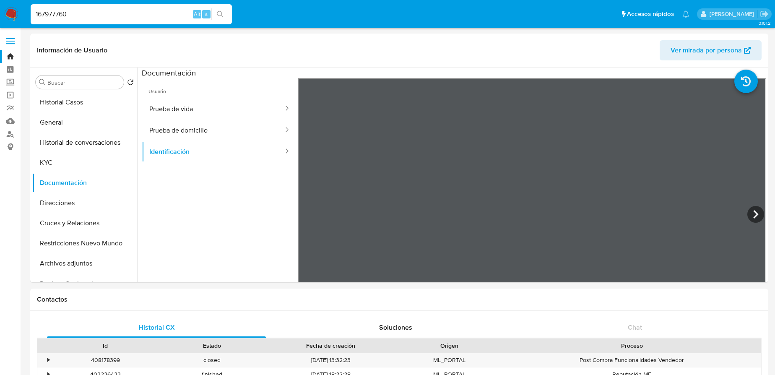
drag, startPoint x: 74, startPoint y: 13, endPoint x: 2, endPoint y: 11, distance: 71.7
click at [2, 11] on nav "Pausado Ver notificaciones 167977760 Alt s Accesos rápidos Presiona las siguien…" at bounding box center [387, 14] width 775 height 28
paste input "414213874"
click at [38, 14] on input "414213874" at bounding box center [131, 14] width 201 height 11
click at [36, 14] on input "414213874" at bounding box center [131, 14] width 201 height 11
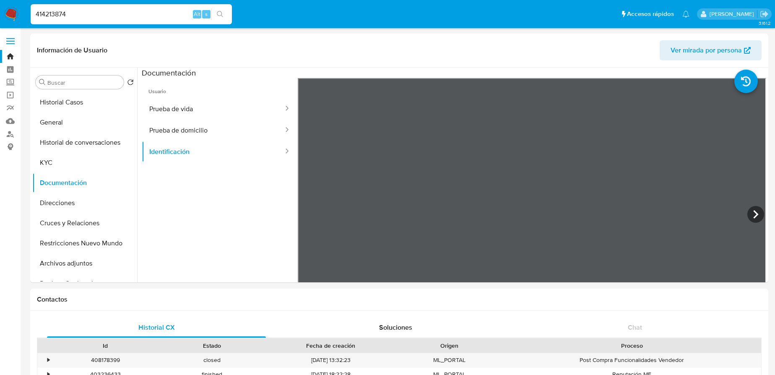
drag, startPoint x: 92, startPoint y: 14, endPoint x: 103, endPoint y: 15, distance: 10.5
click at [94, 14] on input "414213874" at bounding box center [131, 14] width 201 height 11
type input "414213874"
click at [220, 14] on icon "search-icon" at bounding box center [220, 14] width 7 height 7
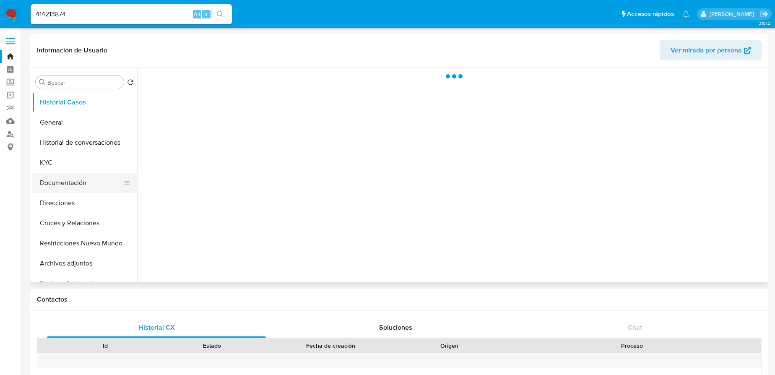
select select "10"
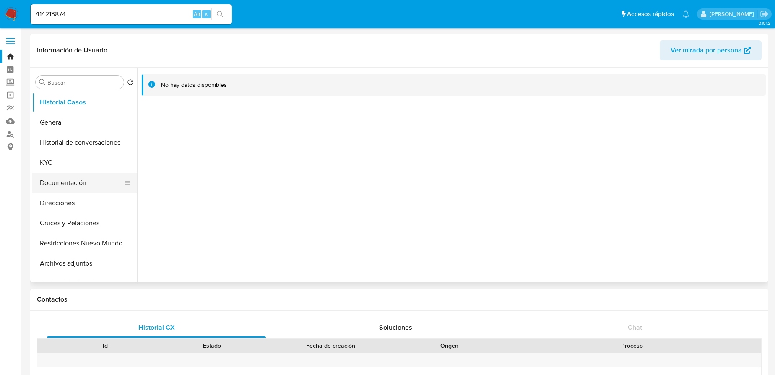
click at [58, 181] on button "Documentación" at bounding box center [81, 183] width 98 height 20
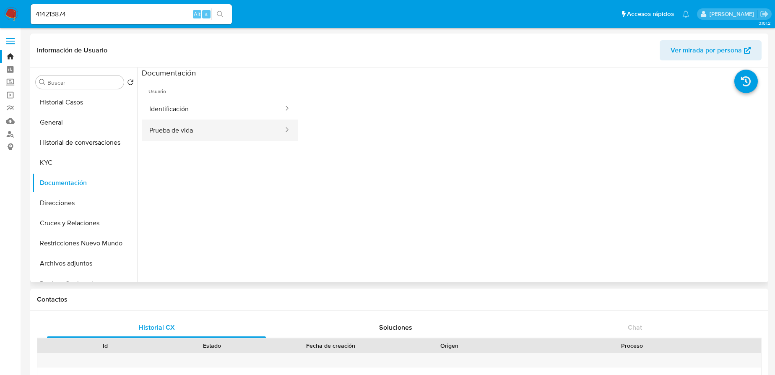
click at [195, 132] on button "Prueba de vida" at bounding box center [213, 129] width 143 height 21
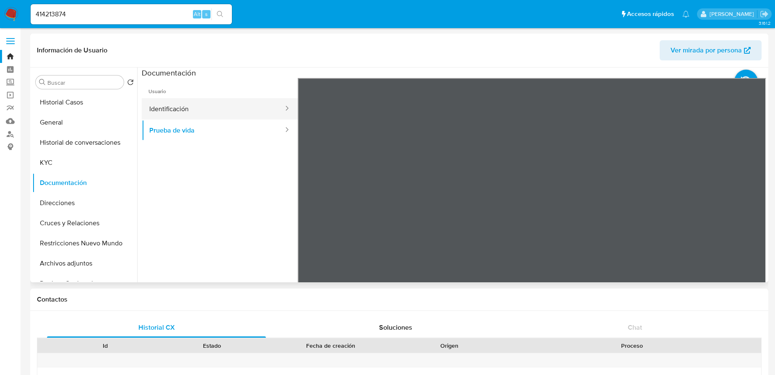
click at [204, 103] on button "Identificación" at bounding box center [213, 108] width 143 height 21
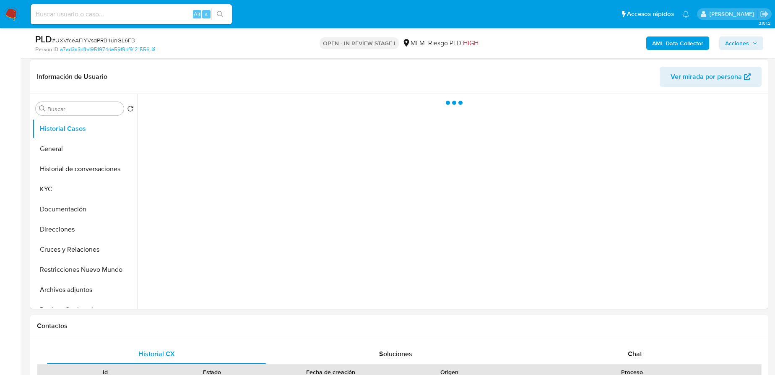
scroll to position [229, 0]
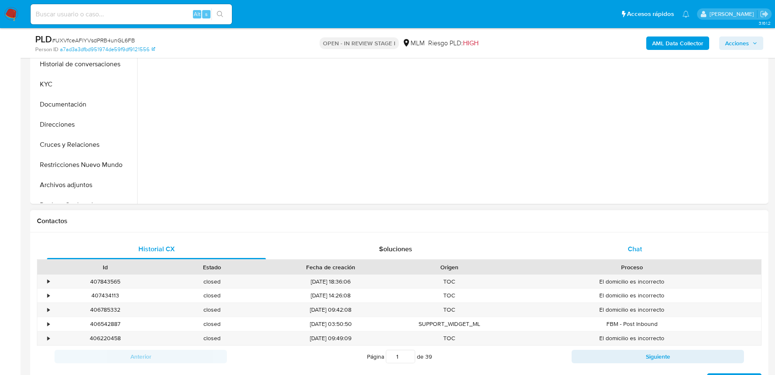
select select "10"
click at [628, 248] on span "Chat" at bounding box center [635, 249] width 14 height 10
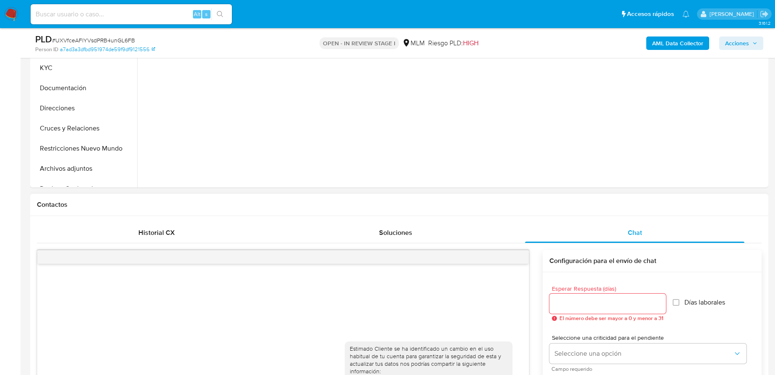
scroll to position [152, 0]
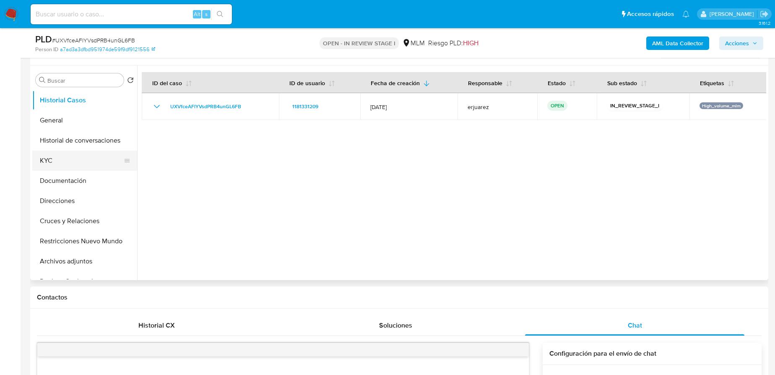
click at [43, 158] on button "KYC" at bounding box center [81, 161] width 98 height 20
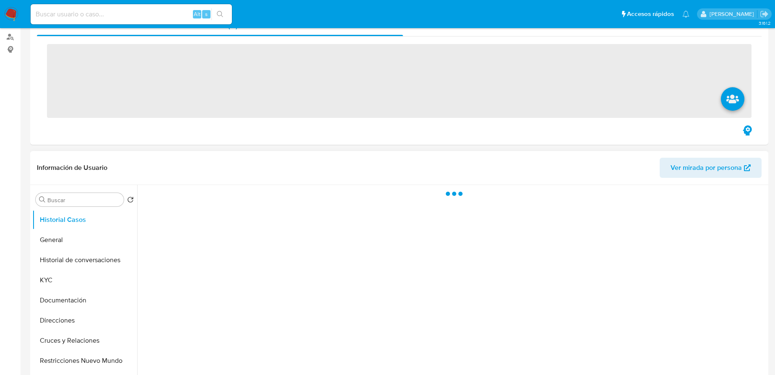
scroll to position [190, 0]
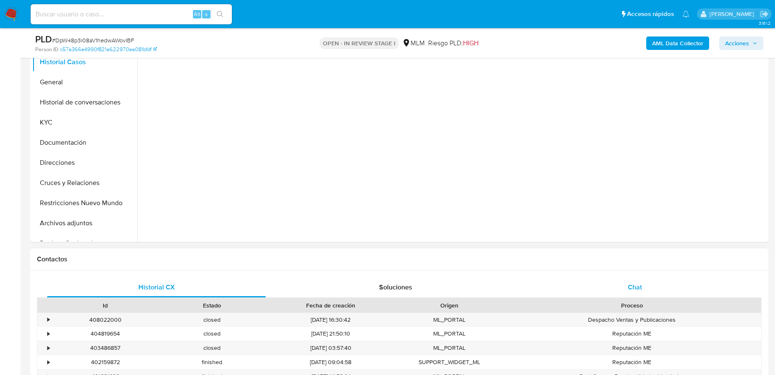
select select "10"
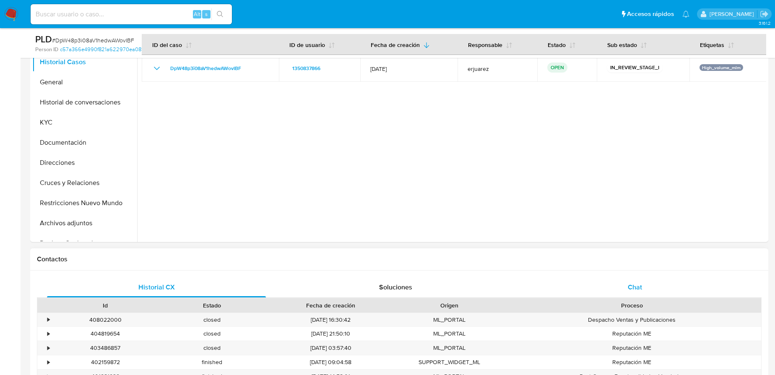
click at [629, 280] on div "Chat" at bounding box center [634, 287] width 219 height 20
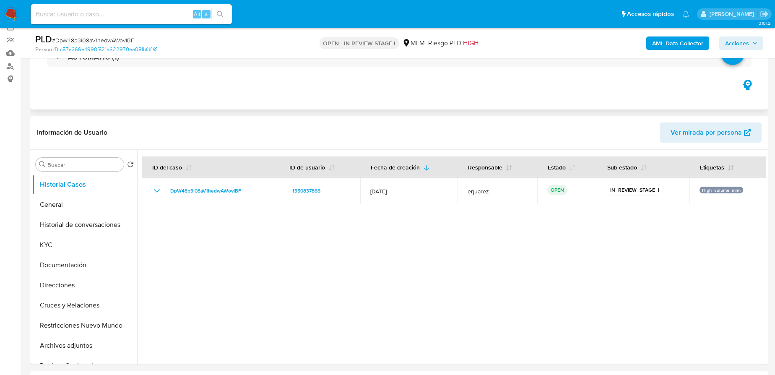
scroll to position [0, 0]
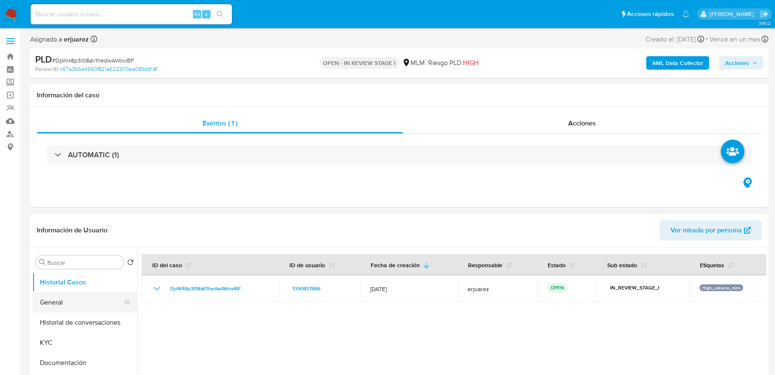
click at [67, 306] on button "General" at bounding box center [81, 302] width 98 height 20
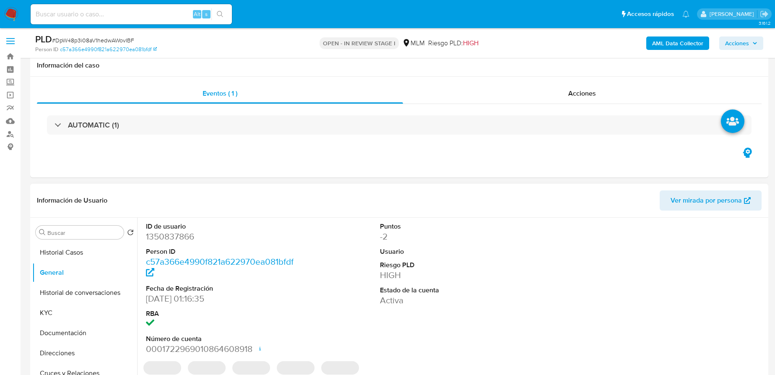
scroll to position [76, 0]
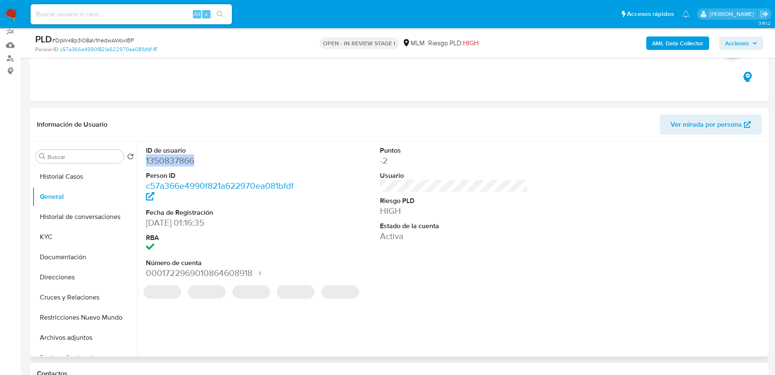
drag, startPoint x: 165, startPoint y: 164, endPoint x: 126, endPoint y: 170, distance: 39.5
click at [143, 165] on div "ID de usuario 1350837866 Person ID c57a366e4990f821a622970ea081bfdf Fecha de Re…" at bounding box center [220, 213] width 156 height 142
copy dd "1350837866"
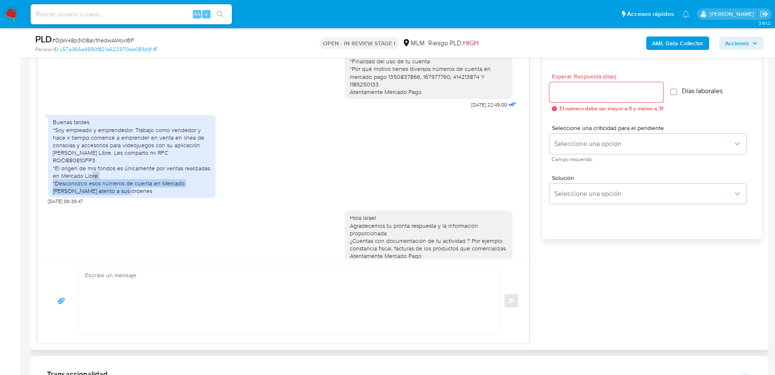
drag, startPoint x: 169, startPoint y: 166, endPoint x: 179, endPoint y: 190, distance: 24.8
click at [179, 190] on div "Buenas tardes *Soy empleado y emprendedor. Trabajo como vendedor y hace x tiemp…" at bounding box center [132, 158] width 168 height 94
click at [123, 147] on div "Buenas tardes *Soy empleado y emprendedor. Trabajo como vendedor y hace x tiemp…" at bounding box center [132, 156] width 158 height 76
drag, startPoint x: 98, startPoint y: 133, endPoint x: 171, endPoint y: 135, distance: 73.0
click at [171, 135] on div "Buenas tardes *Soy empleado y emprendedor. Trabajo como vendedor y hace x tiemp…" at bounding box center [132, 156] width 158 height 76
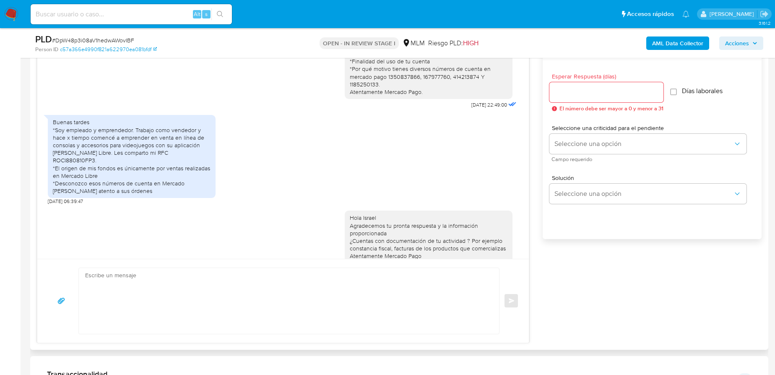
drag, startPoint x: 124, startPoint y: 156, endPoint x: 86, endPoint y: 150, distance: 39.1
click at [121, 156] on div "Buenas tardes *Soy empleado y emprendedor. Trabajo como vendedor y hace x tiemp…" at bounding box center [132, 156] width 158 height 76
drag, startPoint x: 93, startPoint y: 145, endPoint x: 166, endPoint y: 151, distance: 73.7
click at [169, 147] on div "Buenas tardes *Soy empleado y emprendedor. Trabajo como vendedor y hace x tiemp…" at bounding box center [132, 156] width 158 height 76
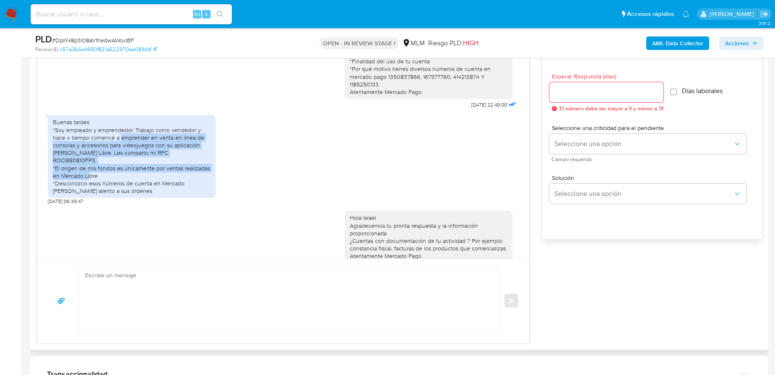
drag, startPoint x: 107, startPoint y: 165, endPoint x: 120, endPoint y: 135, distance: 32.5
click at [120, 139] on div "Buenas tardes *Soy empleado y emprendedor. Trabajo como vendedor y hace x tiemp…" at bounding box center [132, 156] width 158 height 76
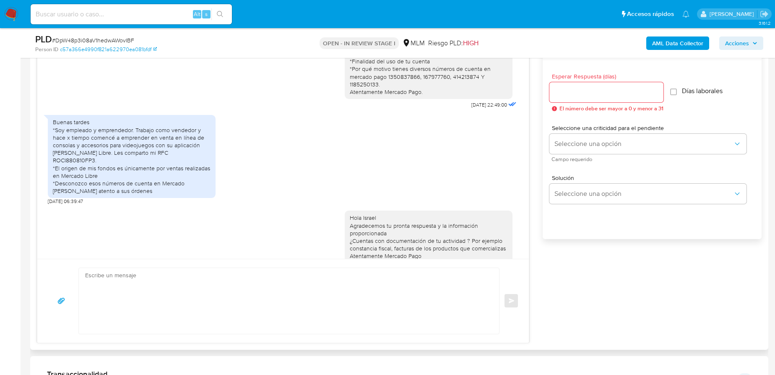
click at [87, 176] on div "Buenas tardes *Soy empleado y emprendedor. Trabajo como vendedor y hace x tiemp…" at bounding box center [132, 156] width 158 height 76
drag, startPoint x: 92, startPoint y: 175, endPoint x: 277, endPoint y: 345, distance: 251.0
click at [199, 183] on div "Buenas tardes *Soy empleado y emprendedor. Trabajo como vendedor y hace x tiemp…" at bounding box center [132, 156] width 158 height 76
drag, startPoint x: 418, startPoint y: 75, endPoint x: 443, endPoint y: 75, distance: 24.7
click at [443, 75] on div "Estimado Israel se ha identificado un cambio en el uso habitual de tu cuenta pa…" at bounding box center [429, 42] width 158 height 107
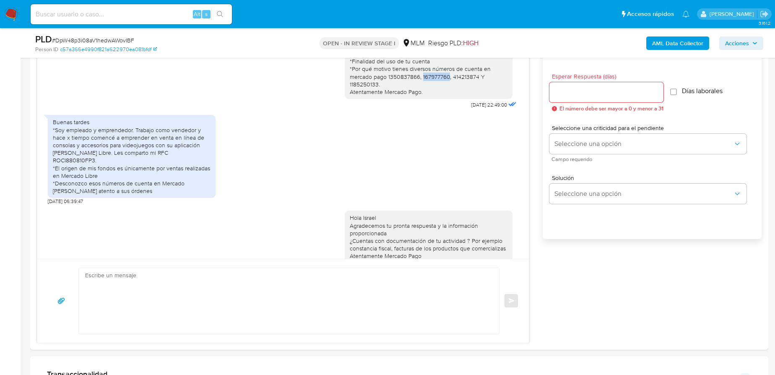
copy div "167977760"
click at [426, 85] on div "Estimado Israel se ha identificado un cambio en el uso habitual de tu cuenta pa…" at bounding box center [429, 42] width 158 height 107
drag, startPoint x: 417, startPoint y: 77, endPoint x: 444, endPoint y: 78, distance: 27.7
click at [444, 78] on div "Estimado Israel se ha identificado un cambio en el uso habitual de tu cuenta pa…" at bounding box center [429, 42] width 158 height 107
copy div "167977760"
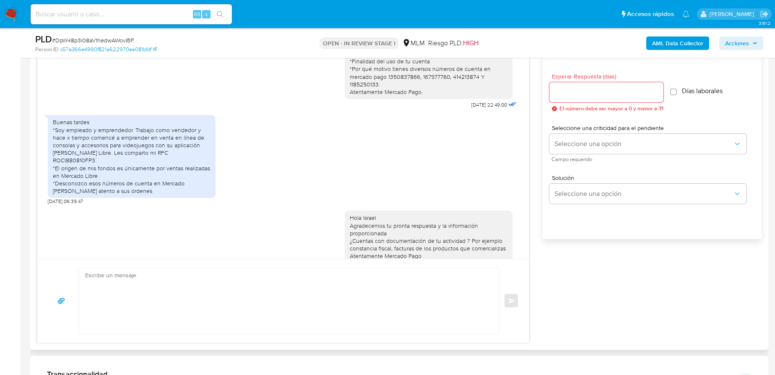
click at [459, 82] on div "Estimado Israel se ha identificado un cambio en el uso habitual de tu cuenta pa…" at bounding box center [429, 42] width 158 height 107
drag, startPoint x: 447, startPoint y: 75, endPoint x: 473, endPoint y: 77, distance: 25.2
click at [473, 77] on div "Estimado Israel se ha identificado un cambio en el uso habitual de tu cuenta pa…" at bounding box center [429, 42] width 158 height 107
copy div "414213874"
click at [419, 81] on div "Estimado Israel se ha identificado un cambio en el uso habitual de tu cuenta pa…" at bounding box center [429, 42] width 158 height 107
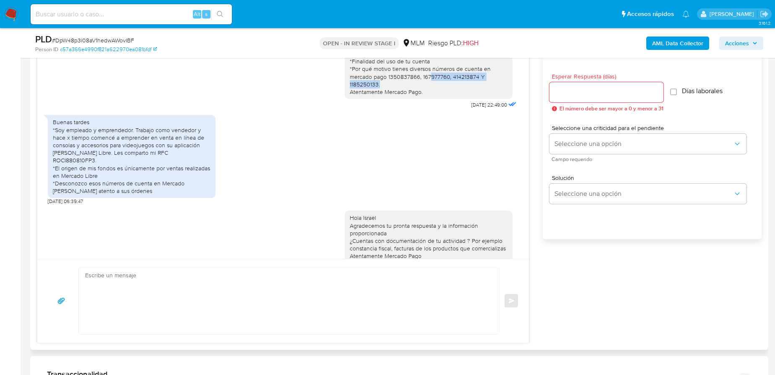
click at [382, 81] on div "Estimado Israel se ha identificado un cambio en el uso habitual de tu cuenta pa…" at bounding box center [429, 42] width 158 height 107
drag, startPoint x: 343, startPoint y: 83, endPoint x: 372, endPoint y: 83, distance: 29.3
click at [372, 83] on div "Estimado Israel se ha identificado un cambio en el uso habitual de tu cuenta pa…" at bounding box center [429, 43] width 168 height 114
copy div "1185250133"
click at [153, 288] on textarea at bounding box center [286, 301] width 403 height 66
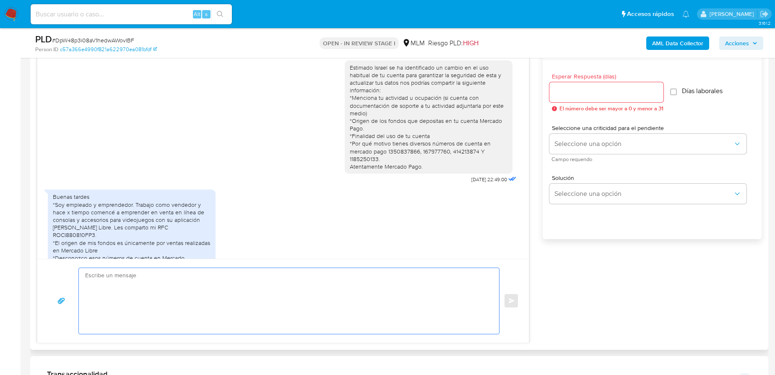
scroll to position [0, 0]
drag, startPoint x: 428, startPoint y: 146, endPoint x: 433, endPoint y: 153, distance: 7.8
click at [430, 149] on div "Estimado Israel se ha identificado un cambio en el uso habitual de tu cuenta pa…" at bounding box center [429, 118] width 158 height 107
click at [448, 153] on div "Estimado Israel se ha identificado un cambio en el uso habitual de tu cuenta pa…" at bounding box center [429, 118] width 158 height 107
drag, startPoint x: 449, startPoint y: 153, endPoint x: 468, endPoint y: 153, distance: 19.7
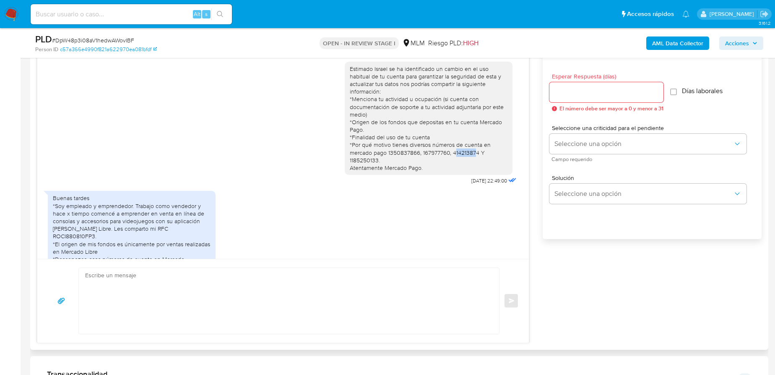
click at [468, 153] on div "Estimado Israel se ha identificado un cambio en el uso habitual de tu cuenta pa…" at bounding box center [429, 118] width 158 height 107
click at [452, 151] on div "Estimado Israel se ha identificado un cambio en el uso habitual de tu cuenta pa…" at bounding box center [429, 118] width 158 height 107
click at [447, 151] on div "Estimado Israel se ha identificado un cambio en el uso habitual de tu cuenta pa…" at bounding box center [429, 118] width 158 height 107
drag, startPoint x: 447, startPoint y: 151, endPoint x: 475, endPoint y: 151, distance: 27.3
click at [475, 151] on div "Estimado Israel se ha identificado un cambio en el uso habitual de tu cuenta pa…" at bounding box center [429, 118] width 158 height 107
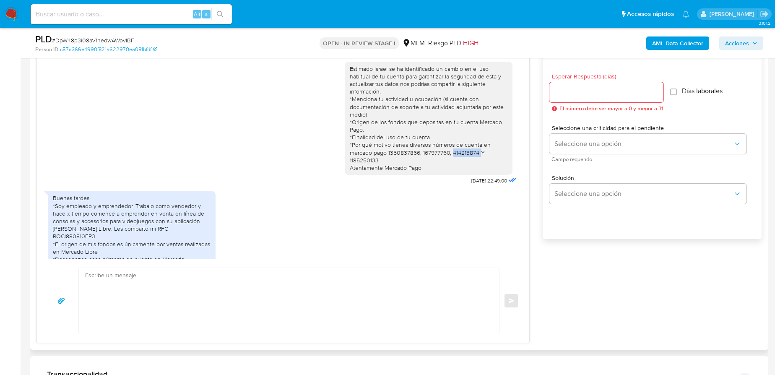
copy div "414213874"
click at [138, 283] on textarea at bounding box center [286, 301] width 403 height 66
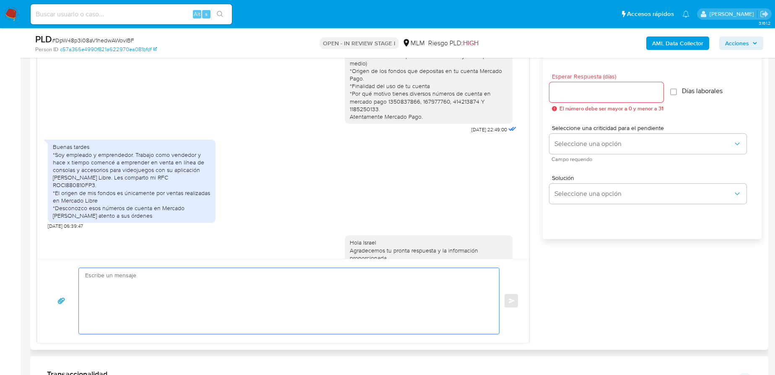
scroll to position [88, 0]
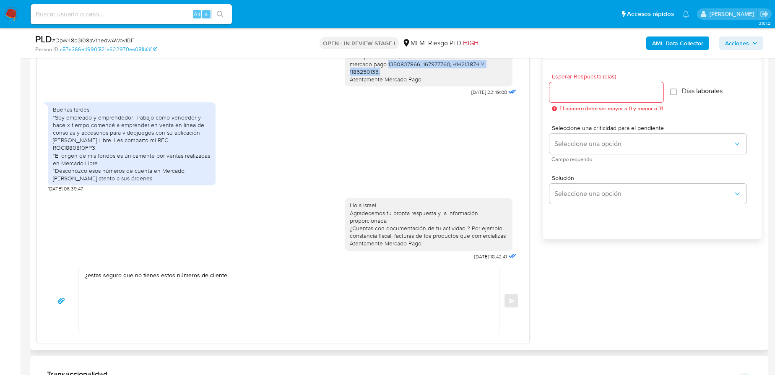
drag, startPoint x: 382, startPoint y: 62, endPoint x: 390, endPoint y: 68, distance: 9.9
click at [390, 68] on div "Estimado Israel se ha identificado un cambio en el uso habitual de tu cuenta pa…" at bounding box center [429, 30] width 158 height 107
click at [415, 67] on div "Estimado Israel se ha identificado un cambio en el uso habitual de tu cuenta pa…" at bounding box center [429, 30] width 158 height 107
drag, startPoint x: 418, startPoint y: 63, endPoint x: 425, endPoint y: 71, distance: 10.4
click at [425, 71] on div "Estimado Israel se ha identificado un cambio en el uso habitual de tu cuenta pa…" at bounding box center [429, 30] width 158 height 107
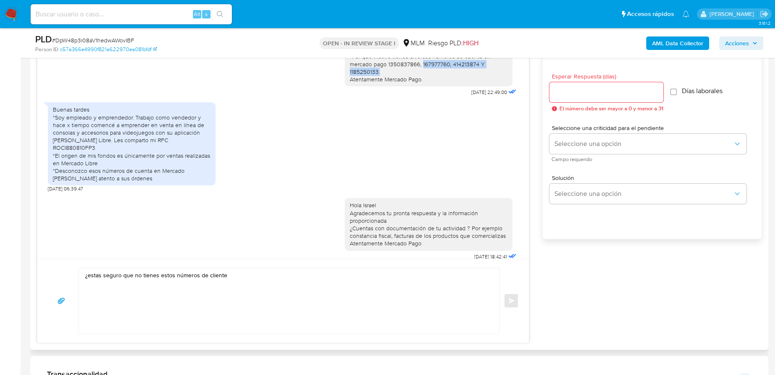
copy div "167977760, 414213874 Y 1185250133."
click at [253, 271] on textarea "¿estas seguro que no tienes estos números de cliente" at bounding box center [286, 301] width 403 height 66
paste textarea "167977760, 414213874 Y 1185250133."
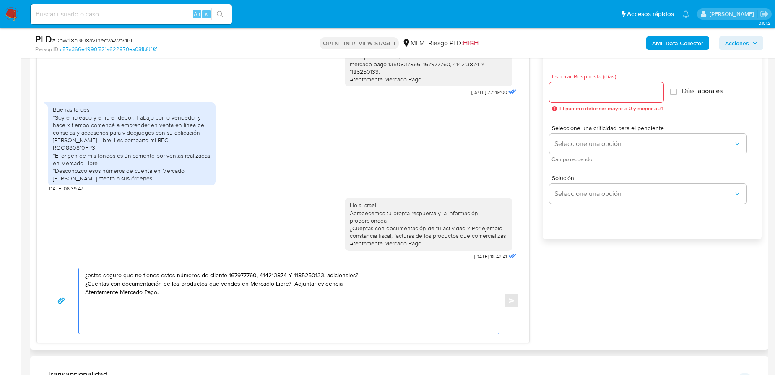
type textarea "¿estas seguro que no tienes estos números de cliente 167977760, 414213874 Y 118…"
drag, startPoint x: 248, startPoint y: 318, endPoint x: 57, endPoint y: 261, distance: 199.1
click at [57, 261] on div "¿estas seguro que no tienes estos números de cliente 167977760, 414213874 Y 118…" at bounding box center [282, 301] width 491 height 84
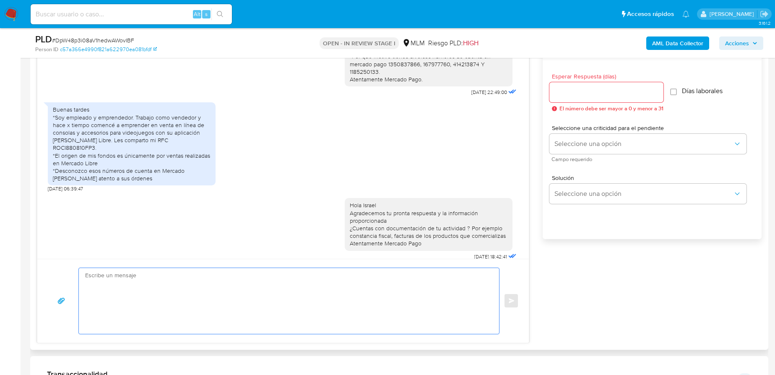
click at [568, 85] on div at bounding box center [606, 92] width 114 height 20
click at [569, 91] on input "Esperar Respuesta (días)" at bounding box center [606, 92] width 114 height 11
click at [569, 97] on div at bounding box center [606, 92] width 114 height 20
click at [574, 96] on input "Esperar Respuesta (días)" at bounding box center [606, 92] width 114 height 11
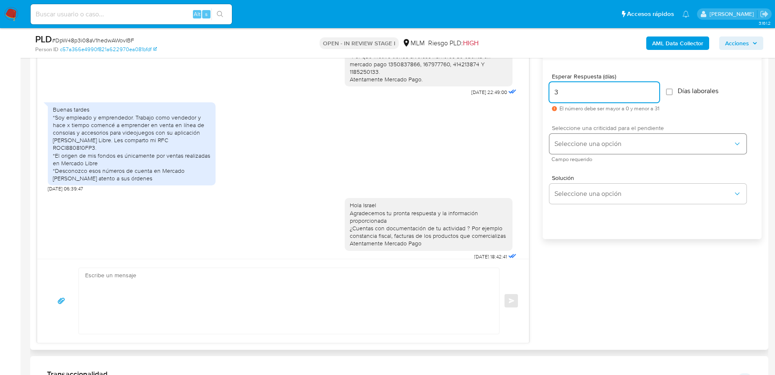
type input "3"
click at [578, 143] on span "Seleccione una opción" at bounding box center [643, 144] width 179 height 8
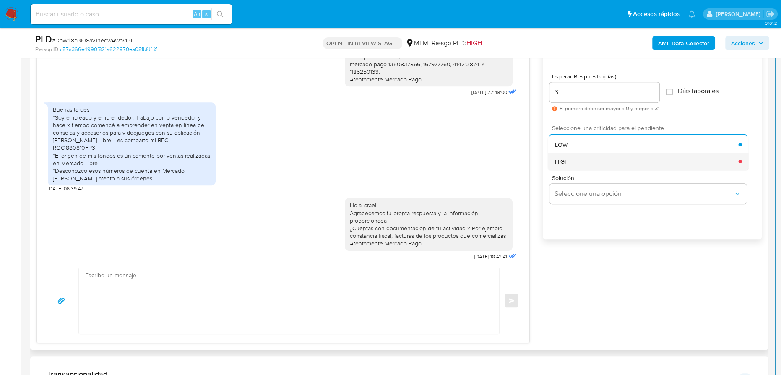
drag, startPoint x: 577, startPoint y: 163, endPoint x: 580, endPoint y: 173, distance: 11.0
click at [577, 163] on div "HIGH" at bounding box center [647, 161] width 184 height 17
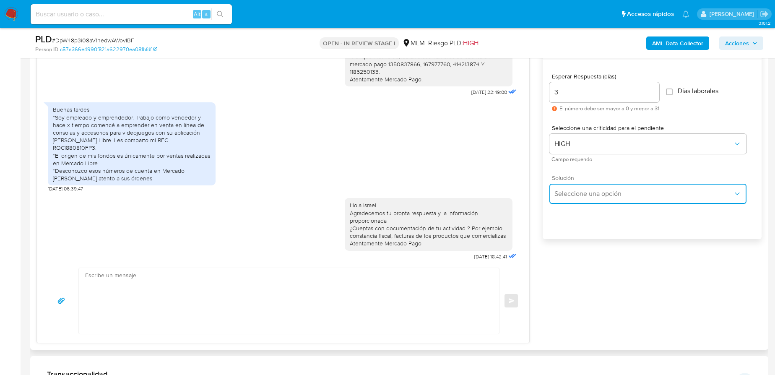
click at [591, 199] on button "Seleccione una opción" at bounding box center [647, 194] width 197 height 20
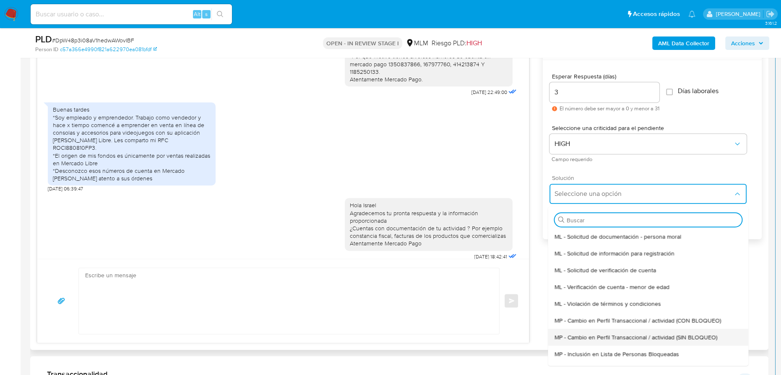
click at [675, 338] on span "MP - Cambio en Perfil Transaccional / actividad (SIN BLOQUEO)" at bounding box center [636, 337] width 163 height 8
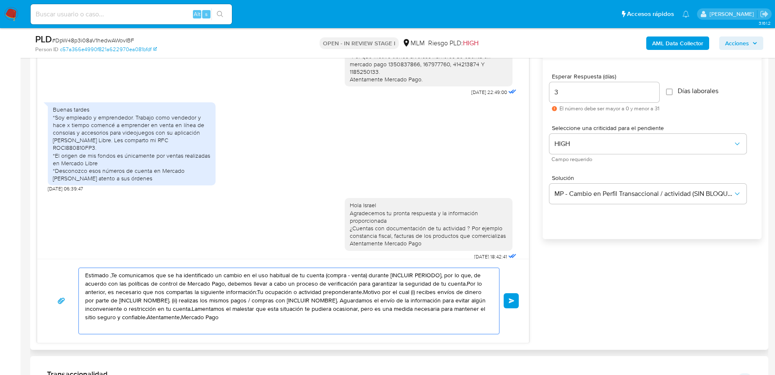
drag, startPoint x: 232, startPoint y: 324, endPoint x: 47, endPoint y: 248, distance: 200.3
paste textarea "¿estas seguro que no tienes estos números de cliente 167977760, 414213874 Y 118…"
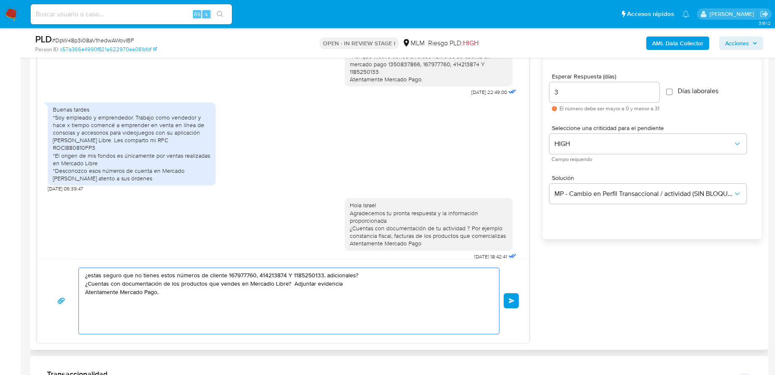
click at [90, 275] on textarea "¿estas seguro que no tienes estos números de cliente 167977760, 414213874 Y 118…" at bounding box center [286, 301] width 403 height 66
drag, startPoint x: 270, startPoint y: 287, endPoint x: 212, endPoint y: 295, distance: 58.9
click at [267, 288] on textarea "¿Estas seguro que no tienes estos números de cliente 167977760, 414213874 Y 118…" at bounding box center [286, 301] width 403 height 66
drag, startPoint x: 171, startPoint y: 289, endPoint x: 36, endPoint y: 254, distance: 139.4
click at [31, 254] on div "Historial CX Soluciones Chat Id Estado Fecha de creación Origen Proceso • 40802…" at bounding box center [399, 177] width 738 height 346
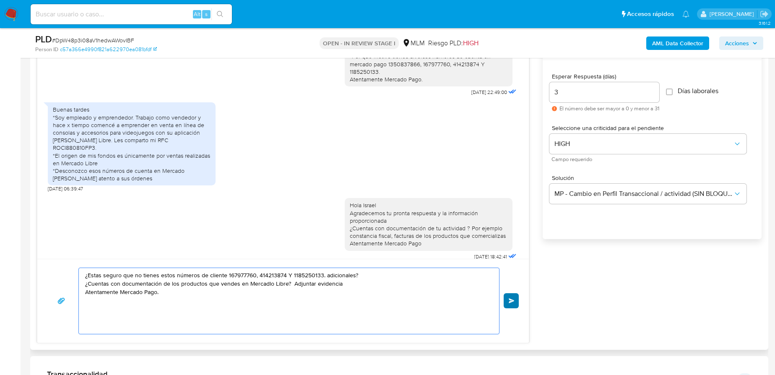
type textarea "¿Estas seguro que no tienes estos números de cliente 167977760, 414213874 Y 118…"
click at [510, 300] on span "Enviar" at bounding box center [512, 300] width 6 height 5
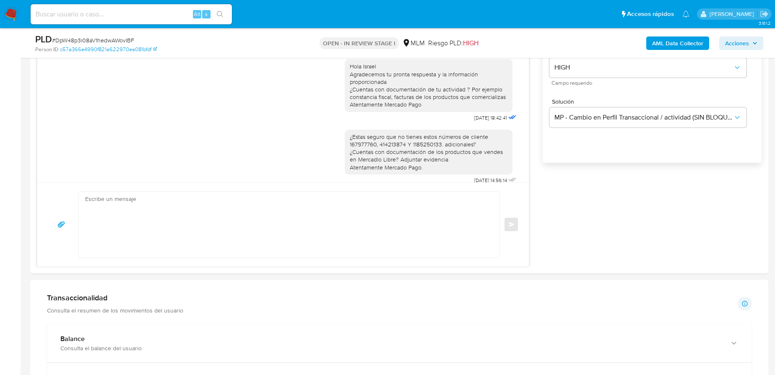
scroll to position [495, 0]
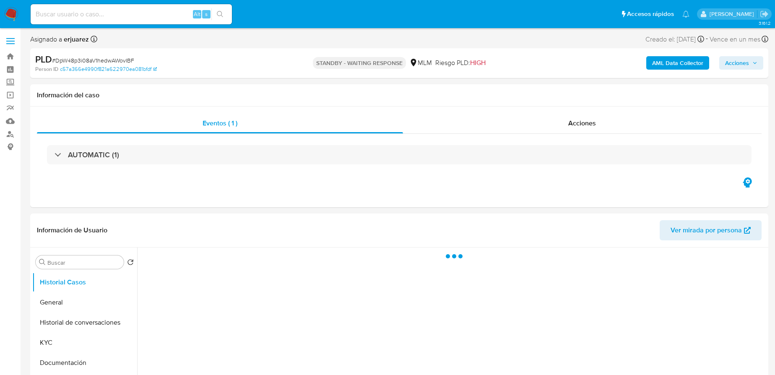
select select "10"
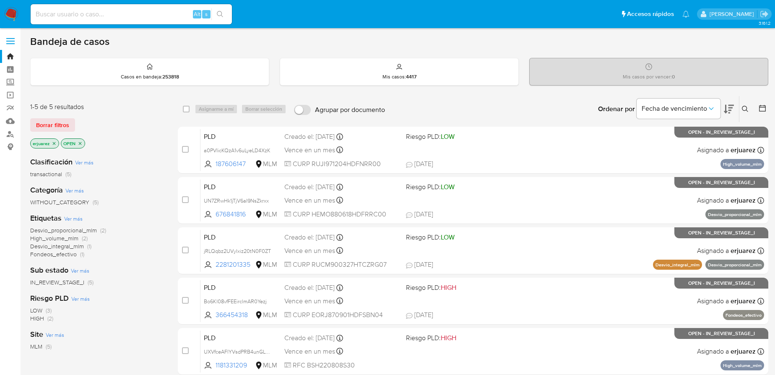
click at [54, 141] on icon "close-filter" at bounding box center [54, 143] width 5 height 5
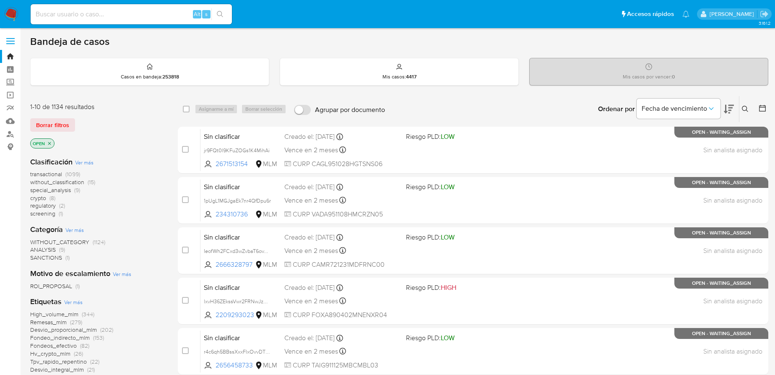
drag, startPoint x: 14, startPoint y: 18, endPoint x: 1, endPoint y: 18, distance: 13.0
click at [14, 18] on img at bounding box center [11, 14] width 14 height 14
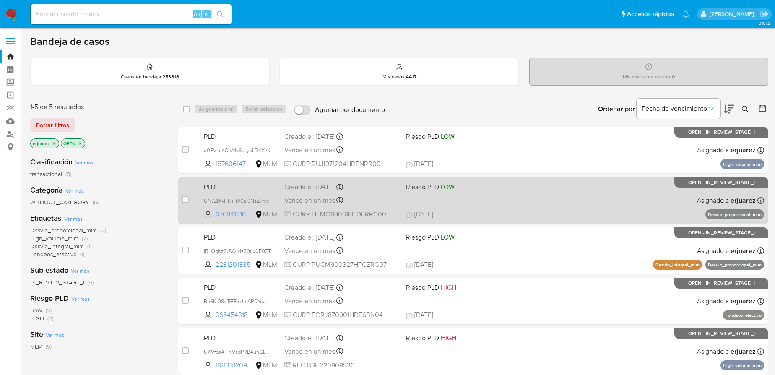
click at [408, 190] on span "Riesgo PLD: LOW" at bounding box center [430, 186] width 49 height 9
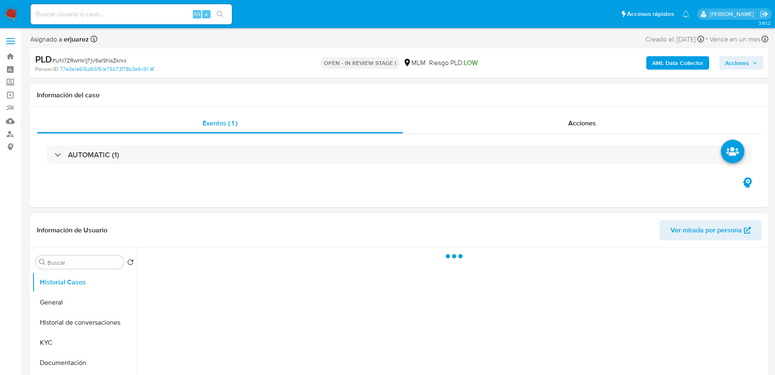
select select "10"
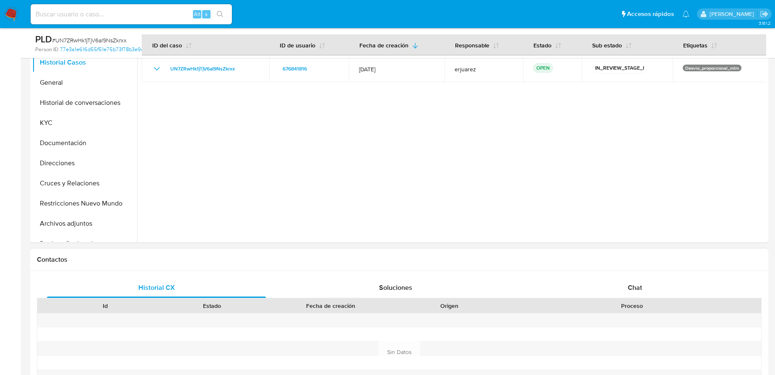
scroll to position [190, 0]
click at [632, 282] on span "Chat" at bounding box center [635, 287] width 14 height 10
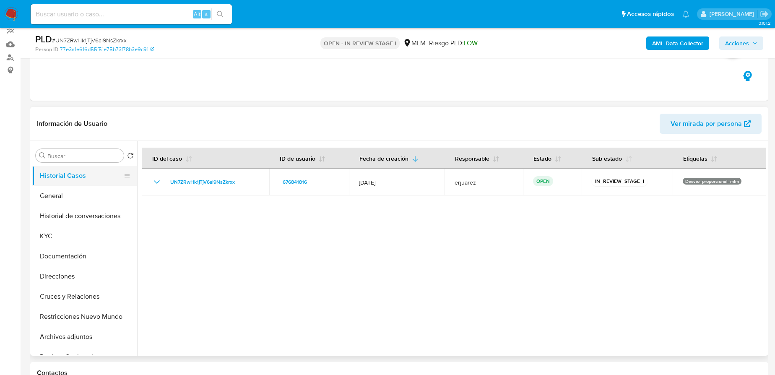
scroll to position [76, 0]
click at [73, 191] on button "General" at bounding box center [81, 197] width 98 height 20
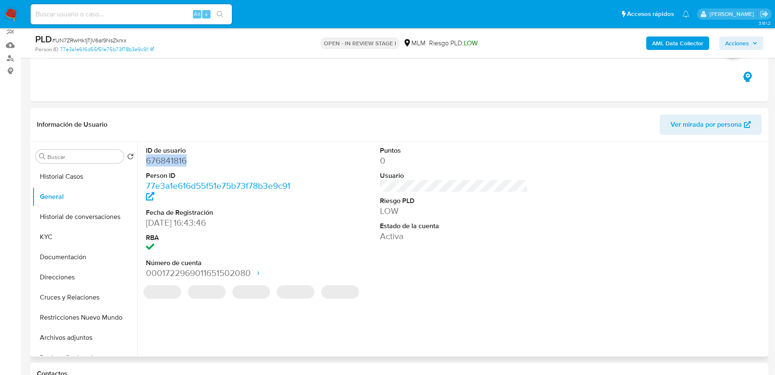
drag, startPoint x: 178, startPoint y: 161, endPoint x: 23, endPoint y: 163, distance: 154.3
click at [139, 161] on div "ID de usuario 676841816 Person ID 77e3a1e616d55f51e75b73f78b3e9c91 Fecha de Reg…" at bounding box center [451, 249] width 629 height 215
copy dd "676841816"
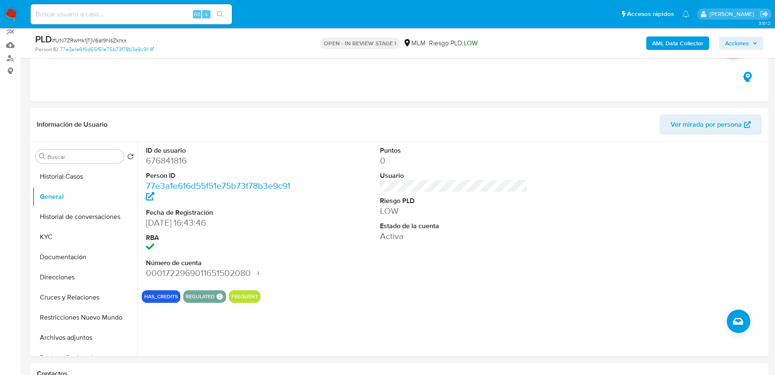
click at [64, 14] on input at bounding box center [131, 14] width 201 height 11
paste input "1350837866"
type input "1350837866"
drag, startPoint x: 218, startPoint y: 15, endPoint x: 212, endPoint y: 18, distance: 6.8
click at [217, 15] on icon "search-icon" at bounding box center [220, 14] width 7 height 7
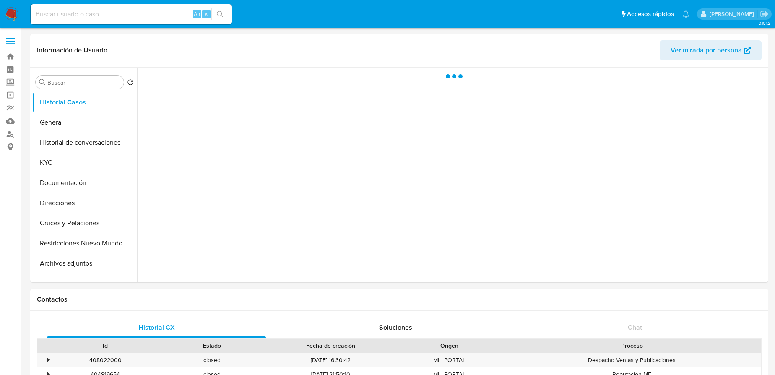
select select "10"
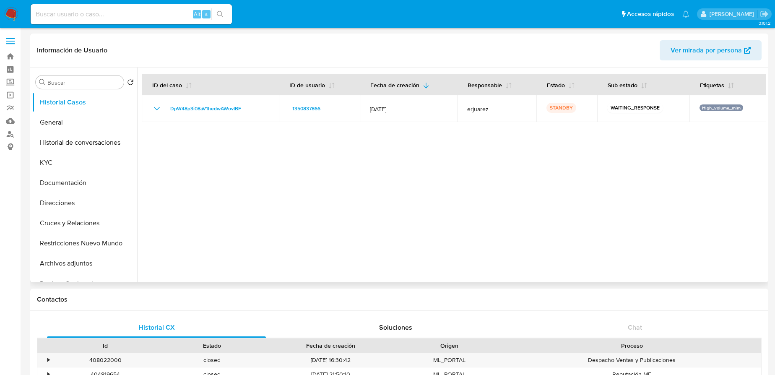
click at [656, 175] on div at bounding box center [451, 175] width 629 height 215
click at [8, 13] on img at bounding box center [11, 14] width 14 height 14
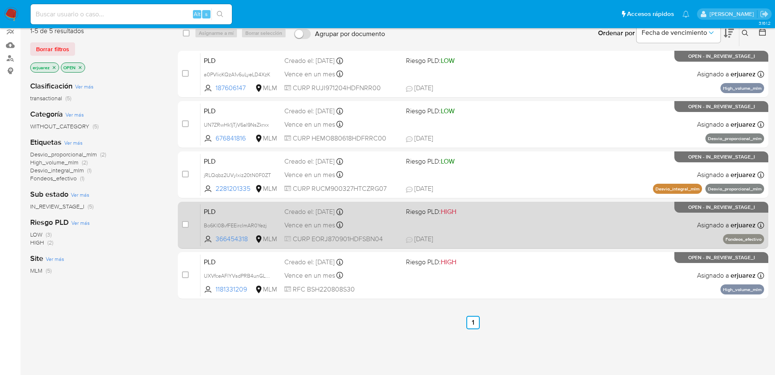
scroll to position [38, 0]
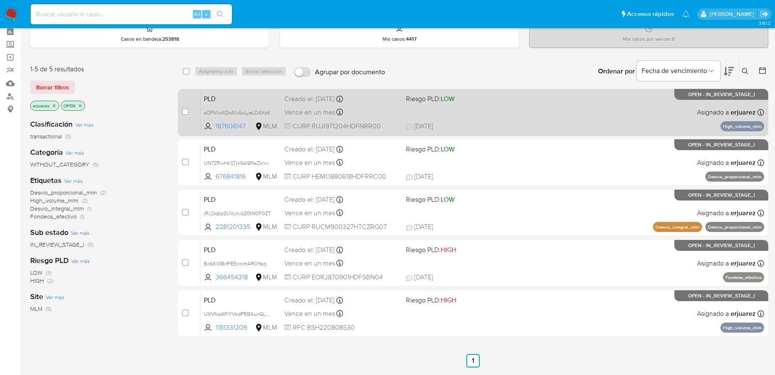
click at [553, 122] on span "[DATE] [DATE] 09:20" at bounding box center [524, 126] width 236 height 9
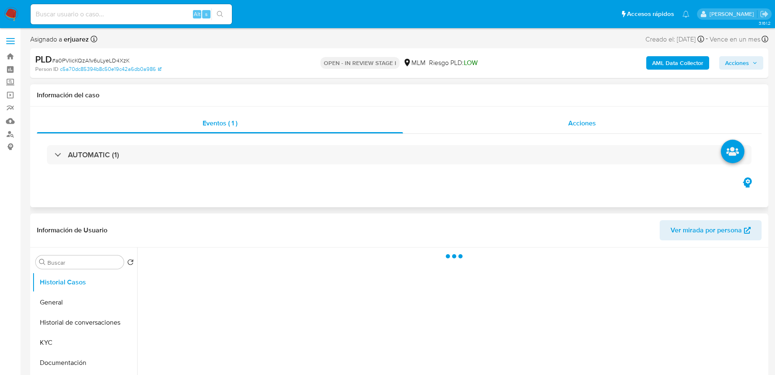
select select "10"
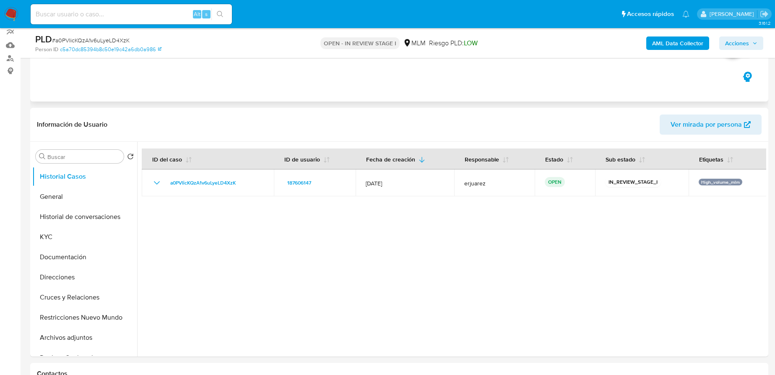
scroll to position [190, 0]
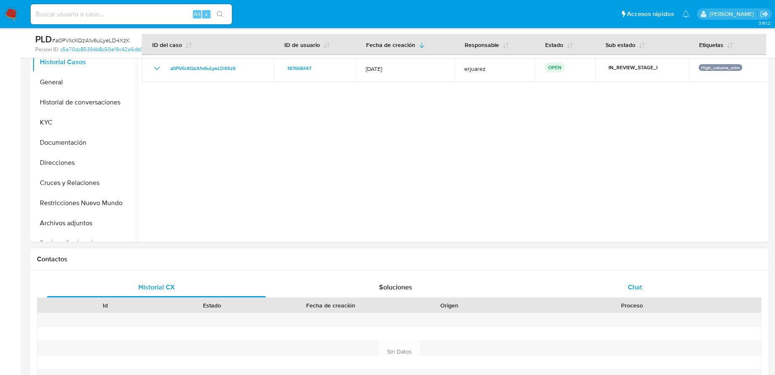
drag, startPoint x: 645, startPoint y: 277, endPoint x: 642, endPoint y: 281, distance: 5.1
click at [644, 278] on div "Chat" at bounding box center [634, 287] width 219 height 20
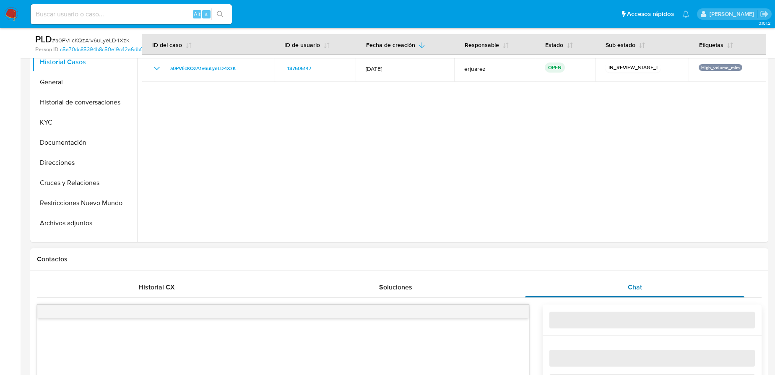
click at [639, 286] on span "Chat" at bounding box center [635, 287] width 14 height 10
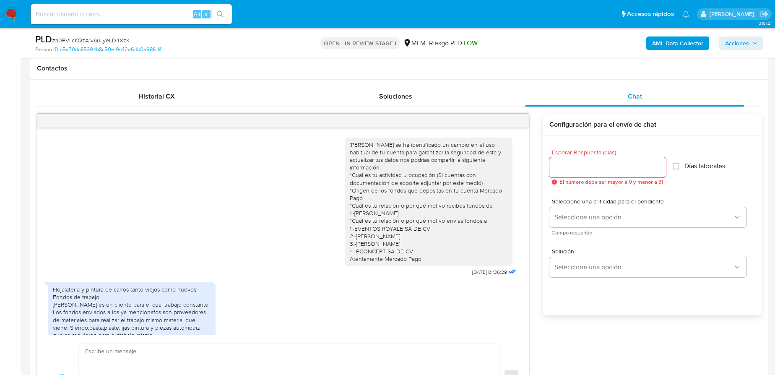
scroll to position [106, 0]
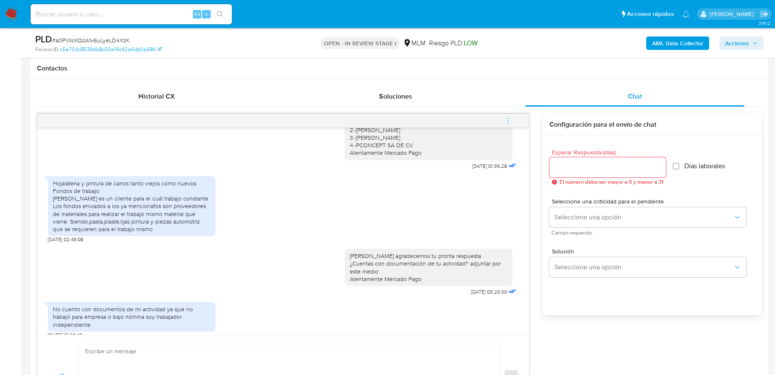
click at [507, 117] on icon "menu-action" at bounding box center [508, 121] width 8 height 8
click at [386, 171] on div at bounding box center [390, 187] width 781 height 375
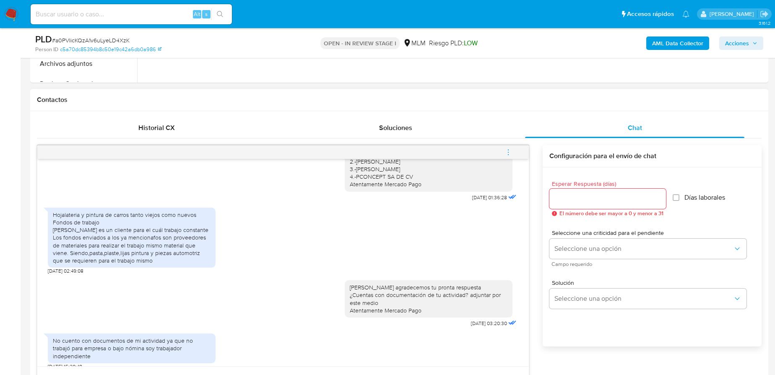
scroll to position [343, 0]
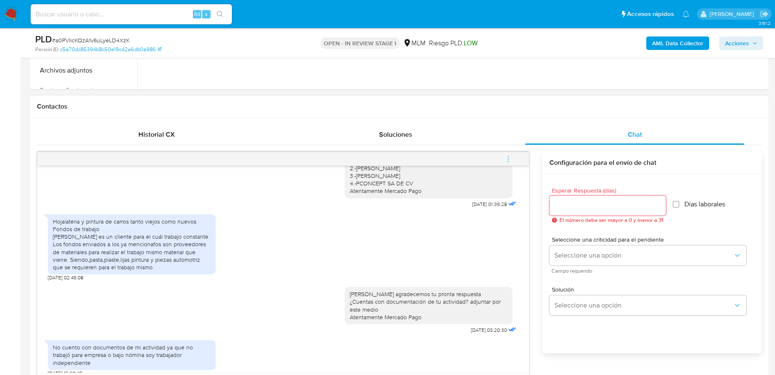
click at [510, 156] on icon "menu-action" at bounding box center [508, 159] width 8 height 8
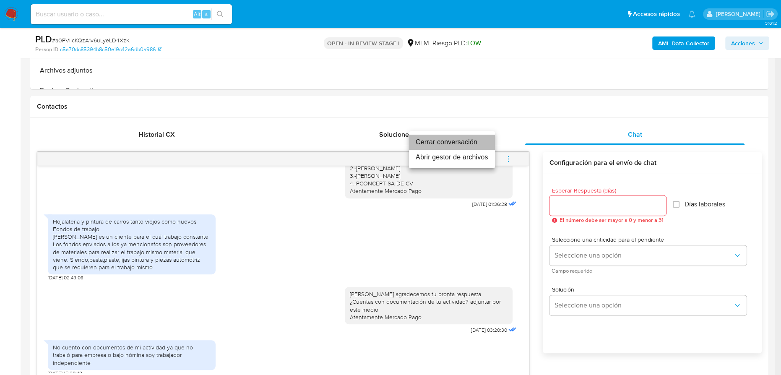
click at [439, 143] on li "Cerrar conversación" at bounding box center [452, 142] width 86 height 15
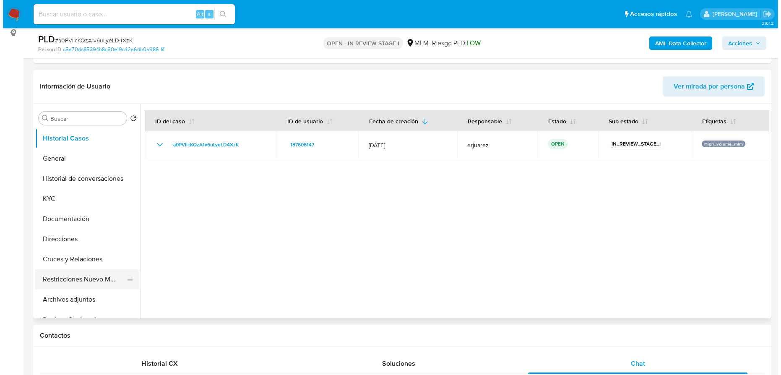
scroll to position [38, 0]
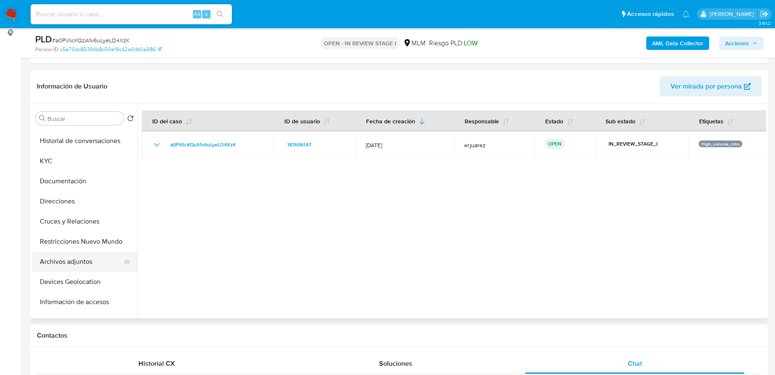
click at [74, 259] on button "Archivos adjuntos" at bounding box center [81, 262] width 98 height 20
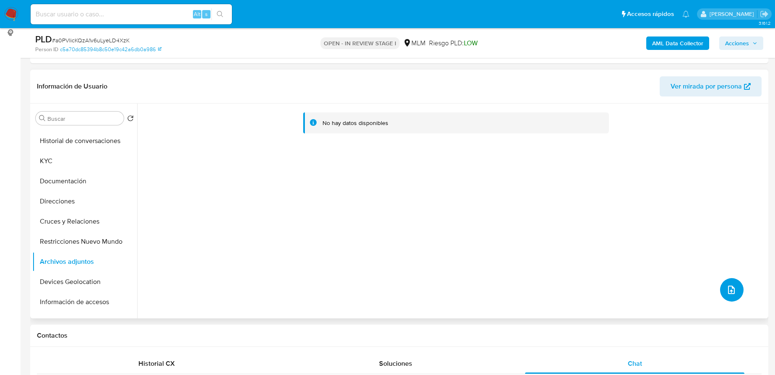
click at [728, 285] on icon "upload-file" at bounding box center [731, 290] width 10 height 10
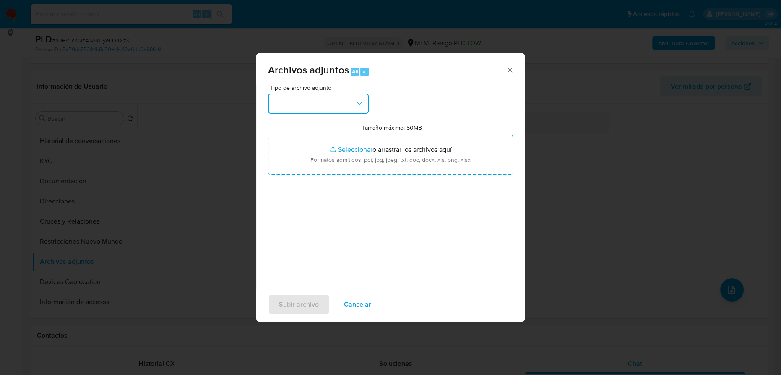
click at [295, 105] on button "button" at bounding box center [318, 103] width 101 height 20
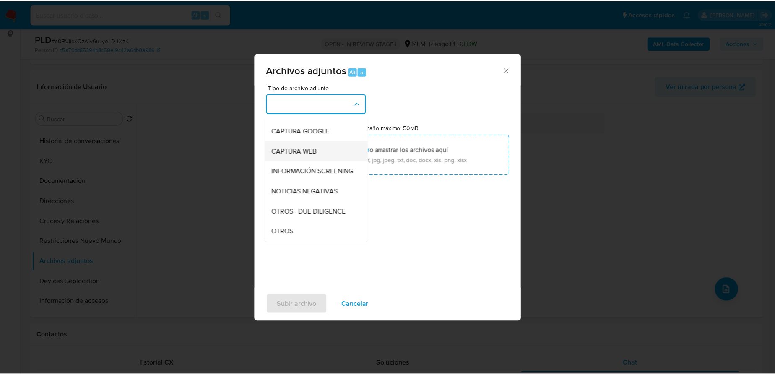
scroll to position [76, 0]
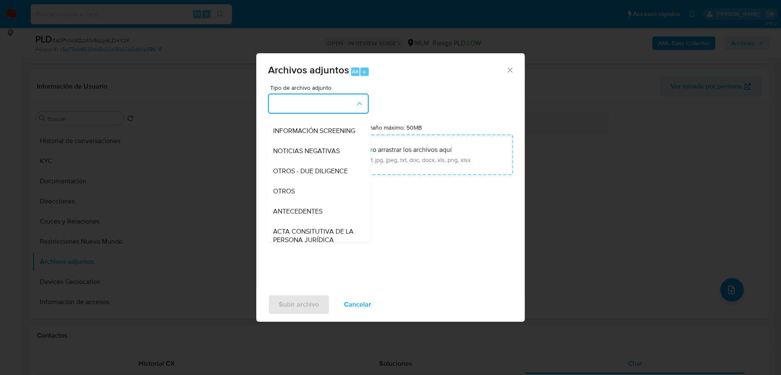
drag, startPoint x: 294, startPoint y: 198, endPoint x: 336, endPoint y: 176, distance: 47.5
click at [295, 199] on div "OTROS" at bounding box center [316, 191] width 86 height 20
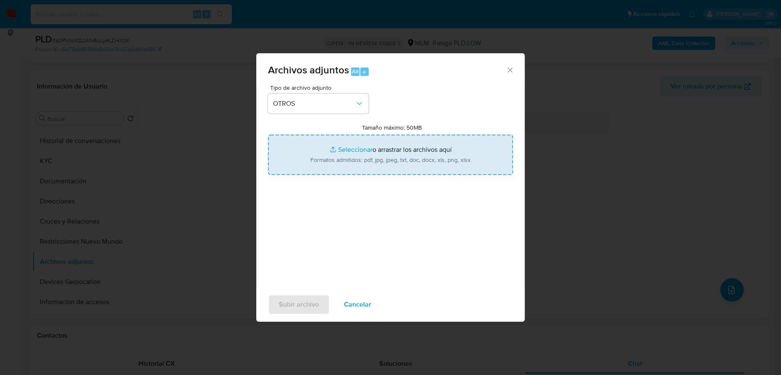
click at [352, 158] on input "Tamaño máximo: 50MB Seleccionar archivos" at bounding box center [390, 155] width 245 height 40
type input "C:\fakepath\187606147_Irving Said Ruano Jauregui_Sep25.xlsx"
click at [345, 151] on input "Tamaño máximo: 50MB Seleccionar archivos" at bounding box center [390, 155] width 245 height 40
click at [343, 148] on input "Tamaño máximo: 50MB Seleccionar archivos" at bounding box center [390, 155] width 245 height 40
type input "C:\fakepath\187606147_Irving Said Ruano Jauregui_Sep25.pdf"
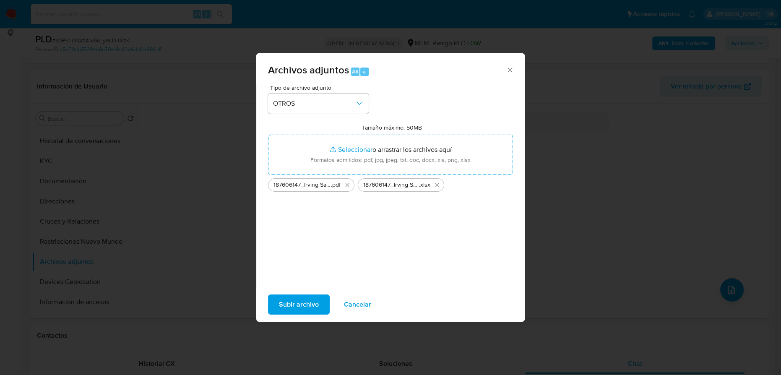
click at [305, 308] on span "Subir archivo" at bounding box center [299, 304] width 40 height 18
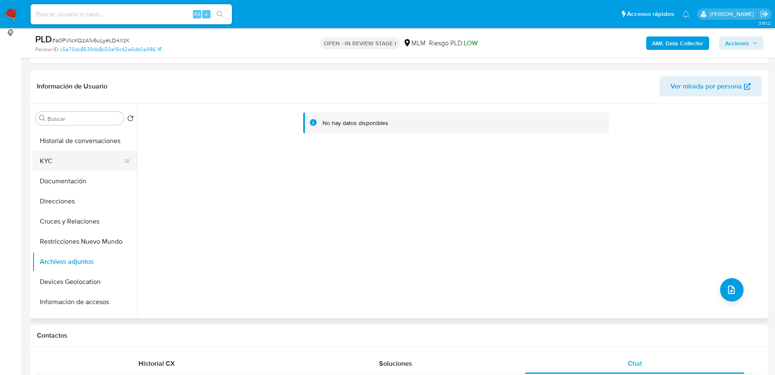
click at [70, 168] on button "KYC" at bounding box center [81, 161] width 98 height 20
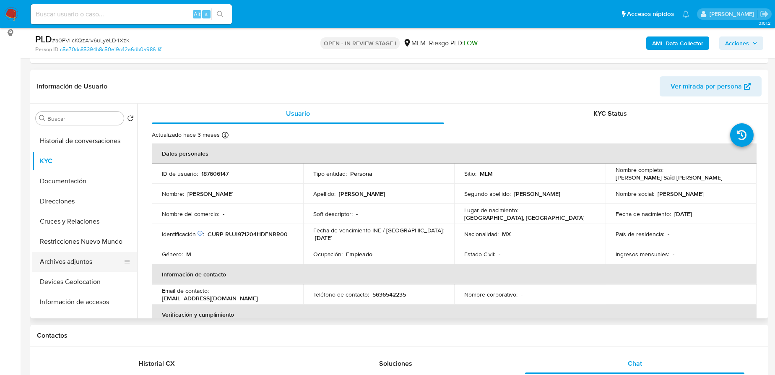
click at [83, 263] on button "Archivos adjuntos" at bounding box center [81, 262] width 98 height 20
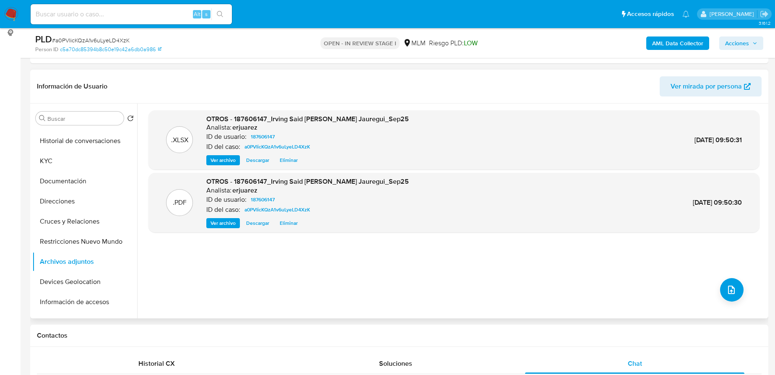
drag, startPoint x: 213, startPoint y: 222, endPoint x: 199, endPoint y: 216, distance: 14.9
click at [212, 222] on span "Ver archivo" at bounding box center [222, 223] width 25 height 8
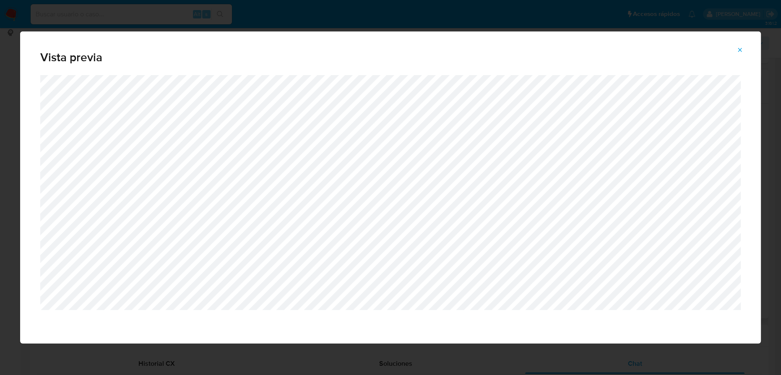
click at [739, 49] on icon "Attachment preview" at bounding box center [739, 50] width 7 height 7
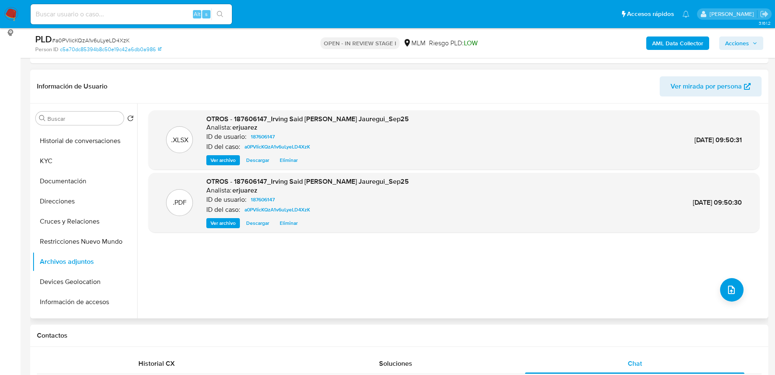
drag, startPoint x: 738, startPoint y: 44, endPoint x: 508, endPoint y: 30, distance: 231.0
click at [738, 44] on span "Acciones" at bounding box center [737, 42] width 24 height 13
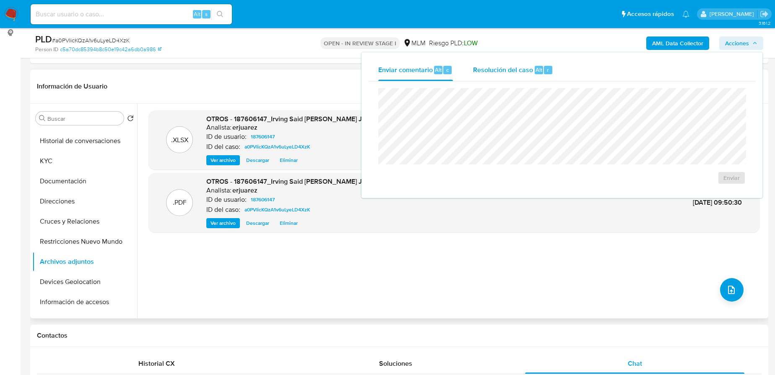
click at [499, 67] on span "Resolución del caso" at bounding box center [503, 70] width 60 height 10
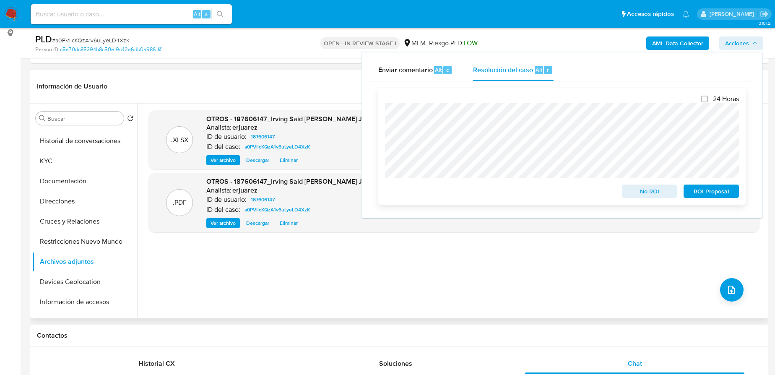
click at [379, 150] on div "24 Horas No ROI ROI Proposal" at bounding box center [561, 146] width 367 height 117
click at [383, 148] on div "24 Horas No ROI ROI Proposal" at bounding box center [561, 146] width 367 height 117
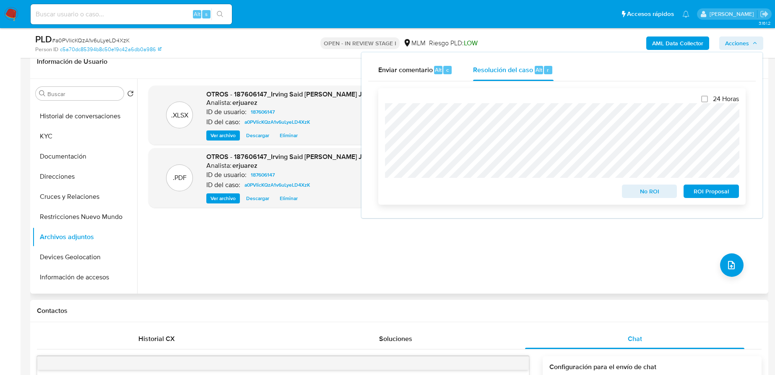
scroll to position [152, 0]
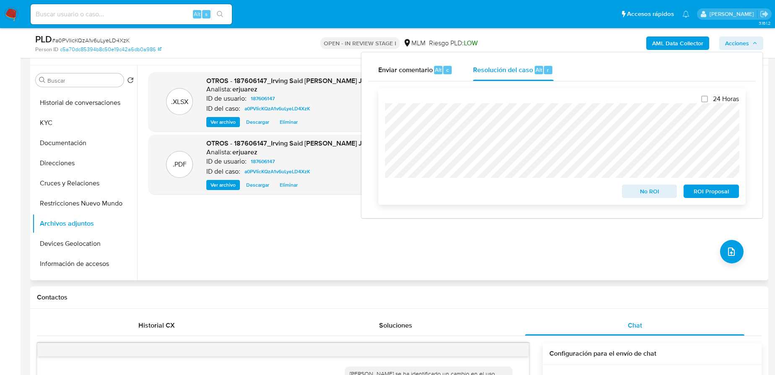
click at [694, 192] on span "ROI Proposal" at bounding box center [711, 191] width 44 height 12
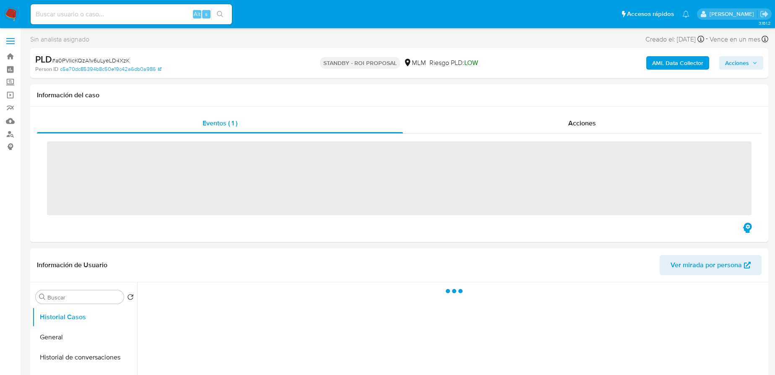
click at [9, 14] on img at bounding box center [11, 14] width 14 height 14
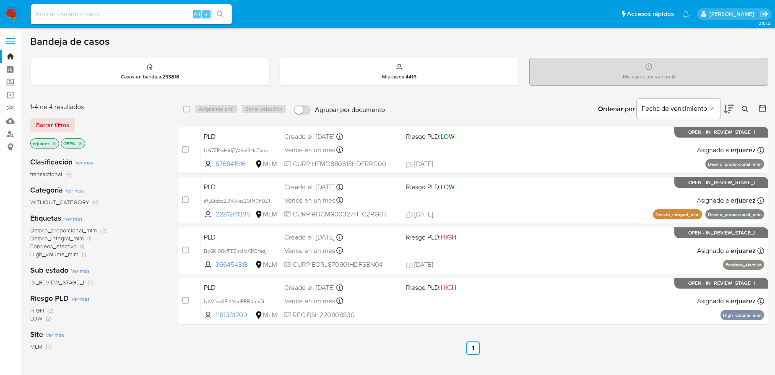
click at [13, 15] on img at bounding box center [11, 14] width 14 height 14
click at [155, 12] on input at bounding box center [131, 14] width 201 height 11
paste input "210881223"
type input "210881223"
click at [222, 11] on icon "search-icon" at bounding box center [220, 14] width 7 height 7
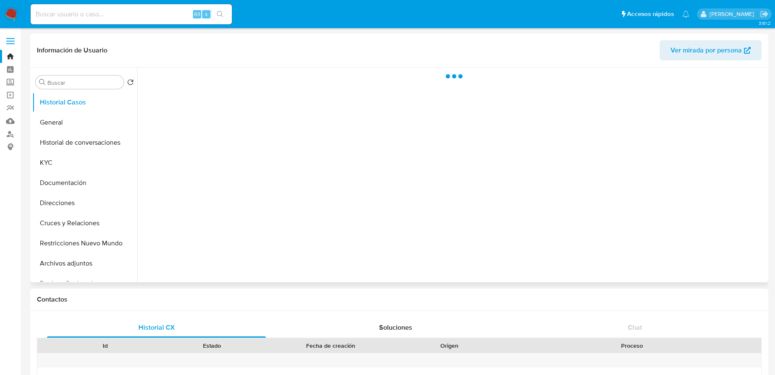
select select "10"
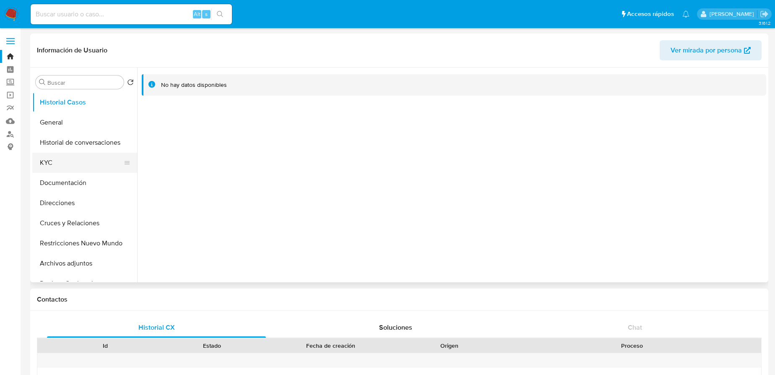
click at [61, 169] on button "KYC" at bounding box center [81, 163] width 98 height 20
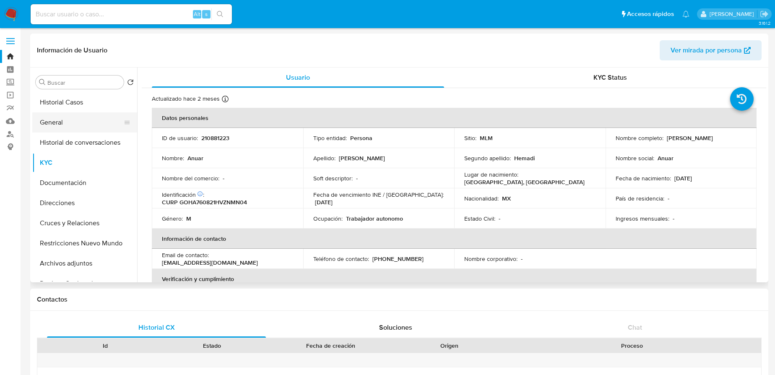
click at [49, 124] on button "General" at bounding box center [81, 122] width 98 height 20
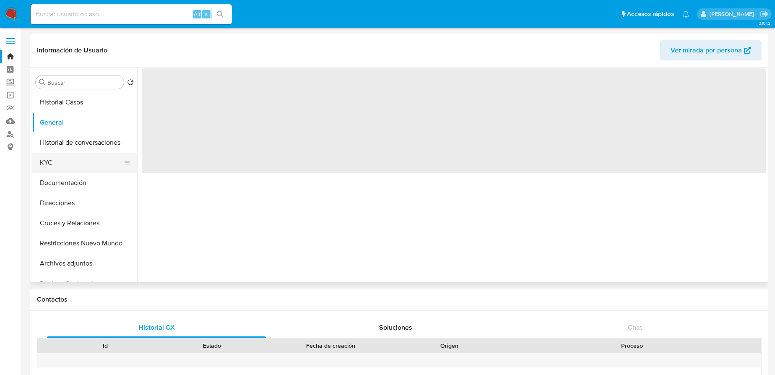
drag, startPoint x: 62, startPoint y: 163, endPoint x: 96, endPoint y: 163, distance: 33.5
click at [62, 163] on button "KYC" at bounding box center [81, 163] width 98 height 20
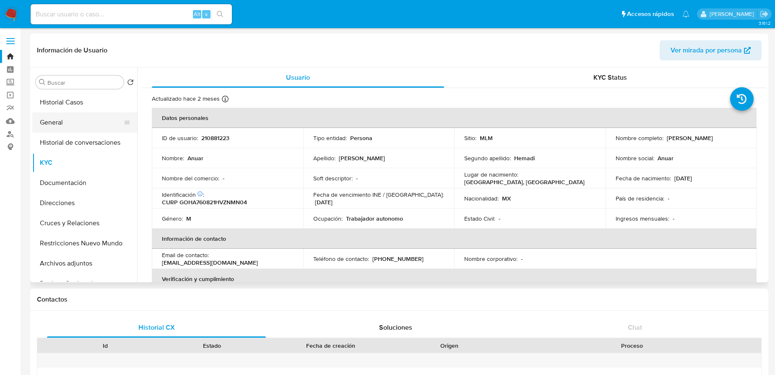
click at [36, 120] on button "General" at bounding box center [81, 122] width 98 height 20
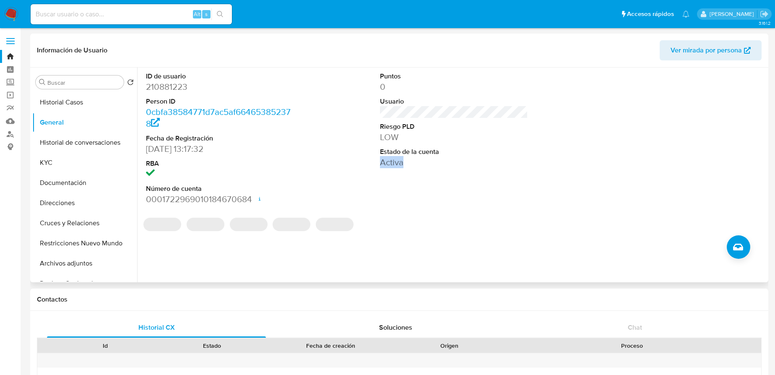
drag, startPoint x: 383, startPoint y: 166, endPoint x: 261, endPoint y: 196, distance: 125.9
click at [464, 169] on div "Puntos 0 Usuario Riesgo PLD LOW Estado de la cuenta Activa" at bounding box center [454, 139] width 156 height 142
click at [80, 243] on button "Restricciones Nuevo Mundo" at bounding box center [81, 243] width 98 height 20
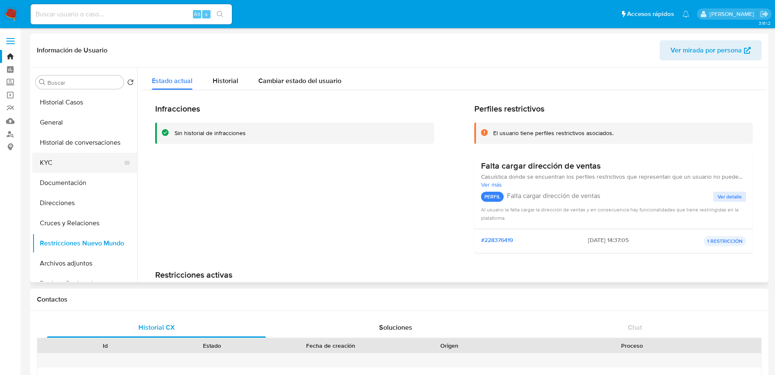
drag, startPoint x: 69, startPoint y: 165, endPoint x: 113, endPoint y: 159, distance: 44.4
click at [77, 165] on button "KYC" at bounding box center [81, 163] width 98 height 20
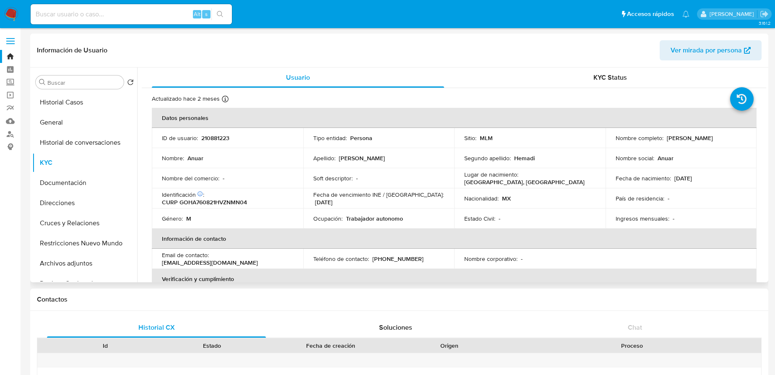
drag, startPoint x: 670, startPoint y: 142, endPoint x: 733, endPoint y: 140, distance: 63.3
click at [733, 140] on div "Nombre completo : Anuar Gonzalez Hemadi" at bounding box center [680, 138] width 131 height 8
click at [82, 180] on button "Documentación" at bounding box center [81, 183] width 98 height 20
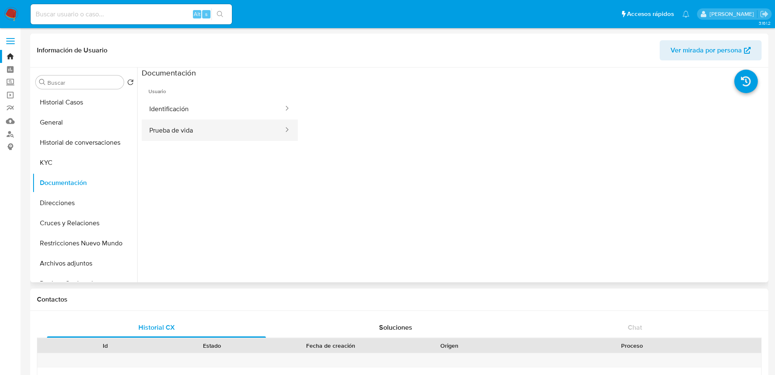
click at [244, 127] on button "Prueba de vida" at bounding box center [213, 129] width 143 height 21
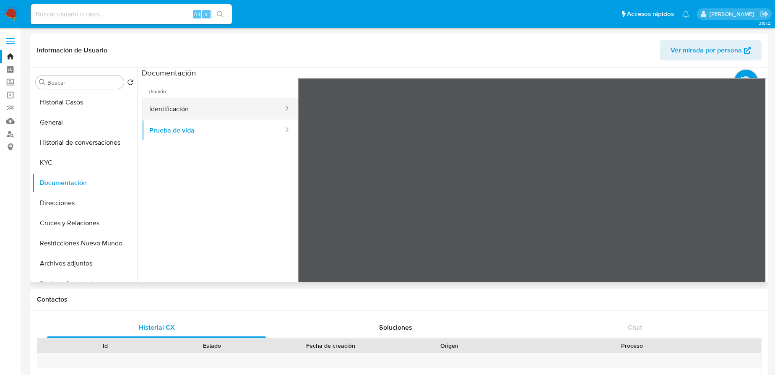
click at [173, 111] on button "Identificación" at bounding box center [213, 108] width 143 height 21
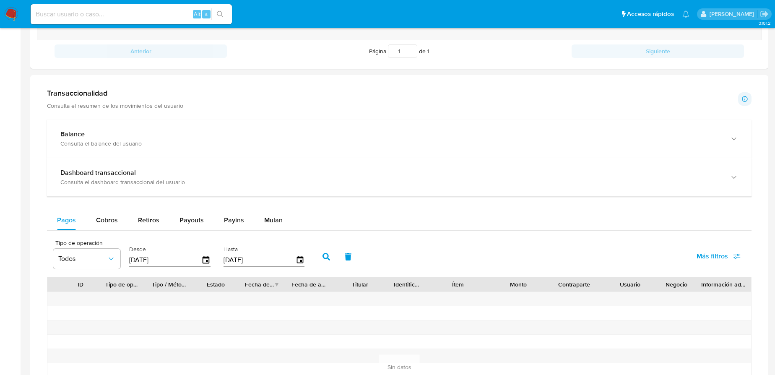
scroll to position [419, 0]
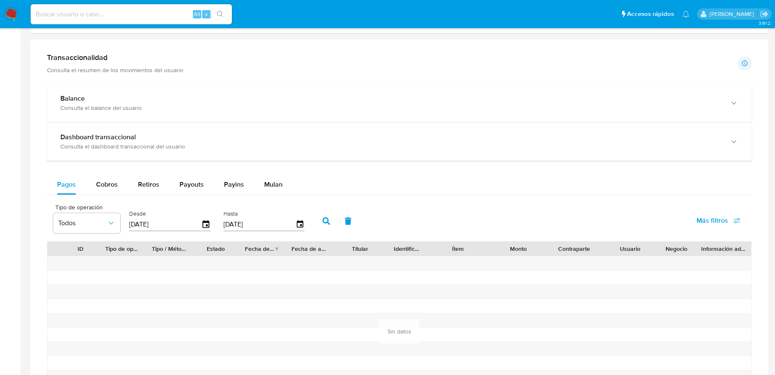
drag, startPoint x: 112, startPoint y: 190, endPoint x: 143, endPoint y: 196, distance: 32.0
click at [115, 191] on div "Cobros" at bounding box center [107, 184] width 22 height 20
select select "10"
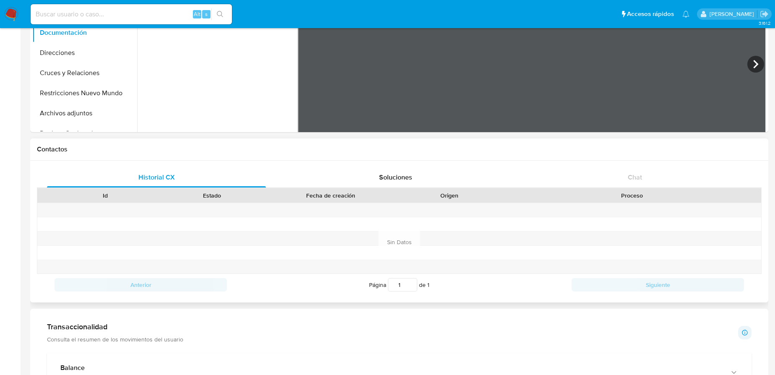
scroll to position [152, 0]
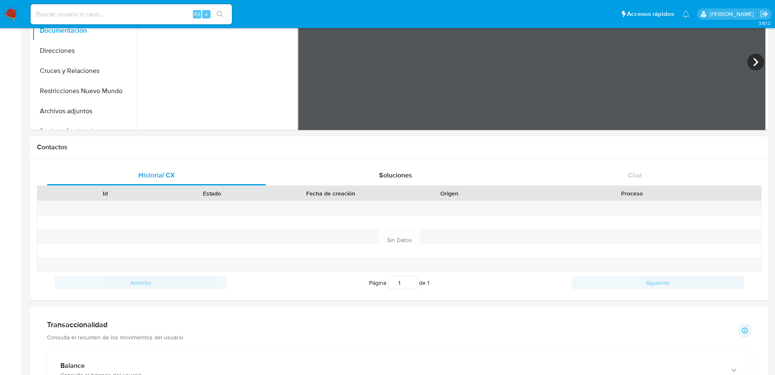
click at [11, 11] on img at bounding box center [11, 14] width 14 height 14
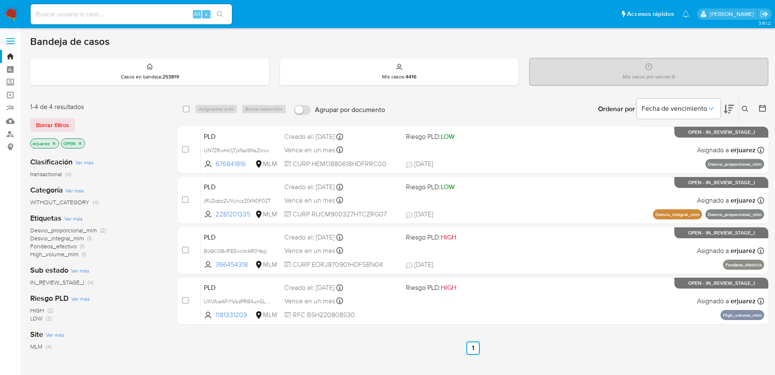
click at [55, 142] on icon "close-filter" at bounding box center [54, 143] width 5 height 5
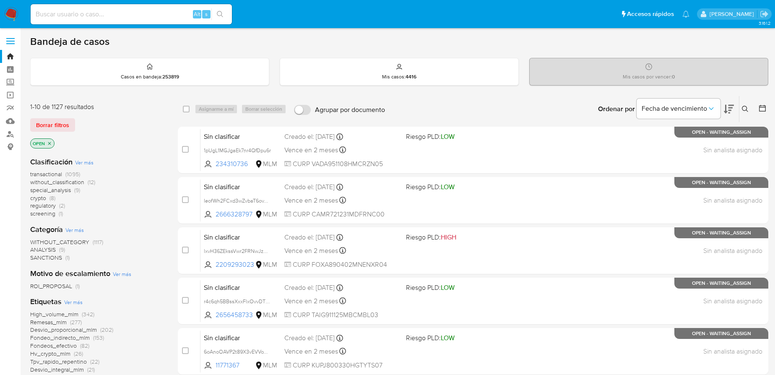
click at [747, 109] on icon at bounding box center [745, 109] width 7 height 7
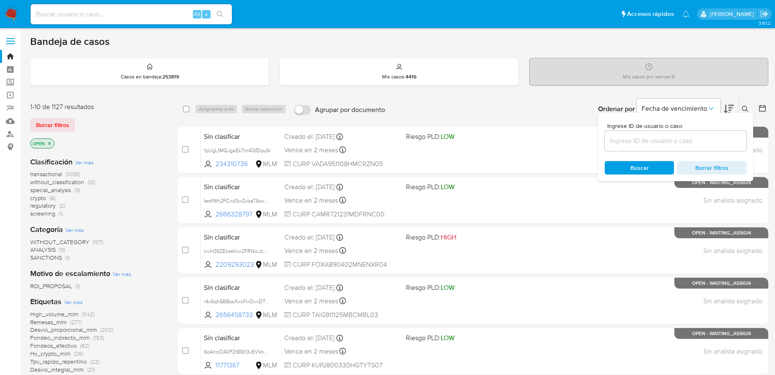
click at [635, 148] on div at bounding box center [676, 141] width 142 height 20
click at [635, 145] on input at bounding box center [676, 140] width 142 height 11
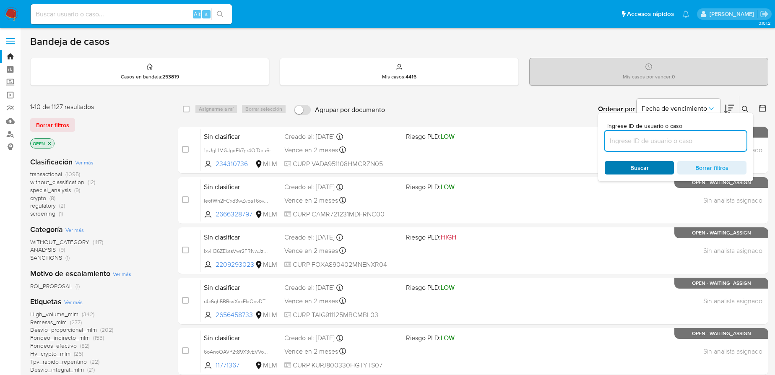
paste input "1849962009"
type input "1849962009"
click at [634, 166] on span "Buscar" at bounding box center [639, 167] width 18 height 13
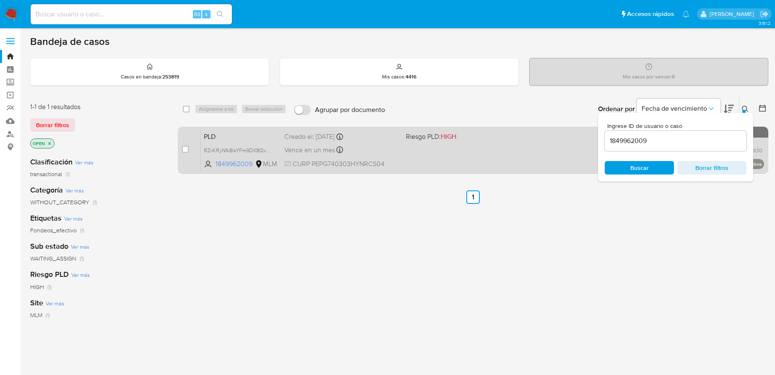
drag, startPoint x: 543, startPoint y: 140, endPoint x: 529, endPoint y: 141, distance: 14.4
click at [540, 140] on div "PLD RZiiKRyNfk8lsYFm9DX8QxNJ 1849962009 MLM Riesgo PLD: HIGH Creado el: [DATE] …" at bounding box center [482, 150] width 564 height 42
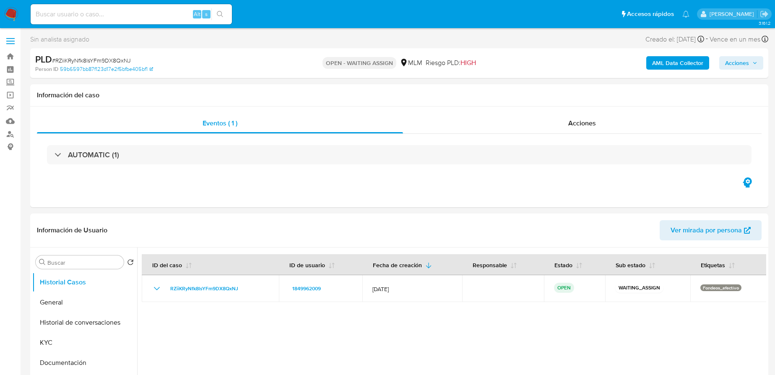
select select "10"
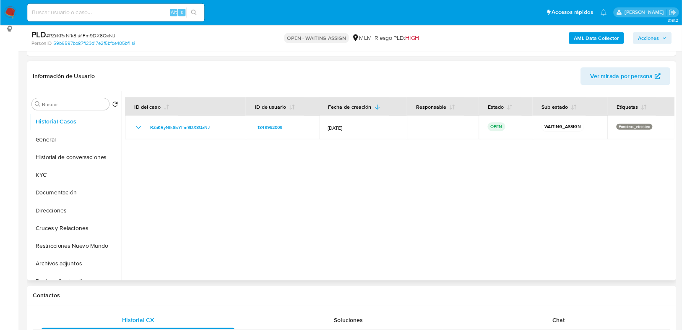
scroll to position [114, 0]
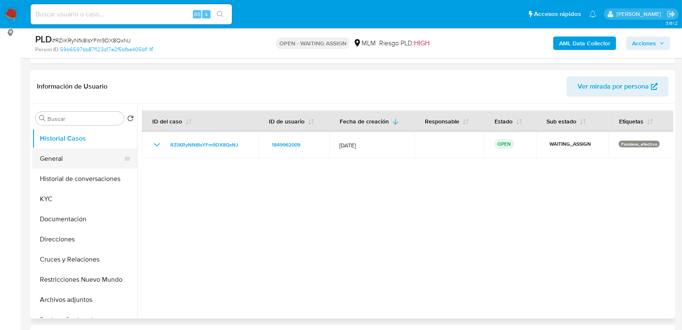
drag, startPoint x: 57, startPoint y: 159, endPoint x: 66, endPoint y: 158, distance: 8.4
click at [57, 159] on button "General" at bounding box center [81, 158] width 98 height 20
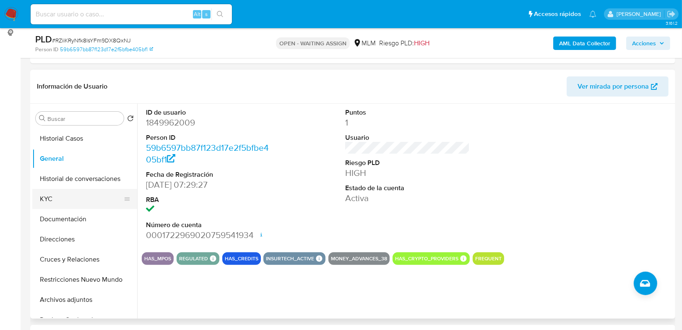
click at [76, 196] on button "KYC" at bounding box center [81, 199] width 98 height 20
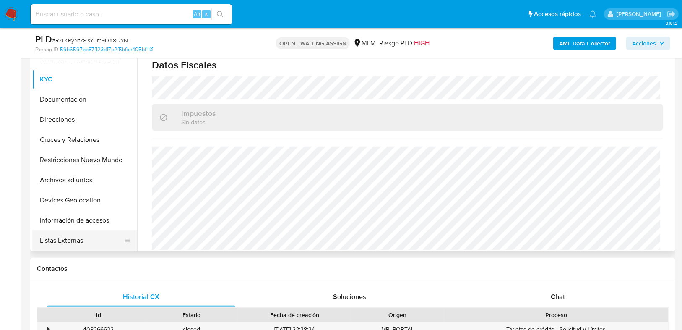
scroll to position [101, 0]
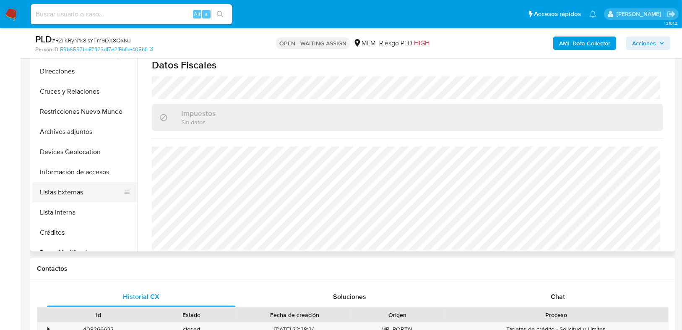
click at [72, 195] on button "Listas Externas" at bounding box center [81, 192] width 98 height 20
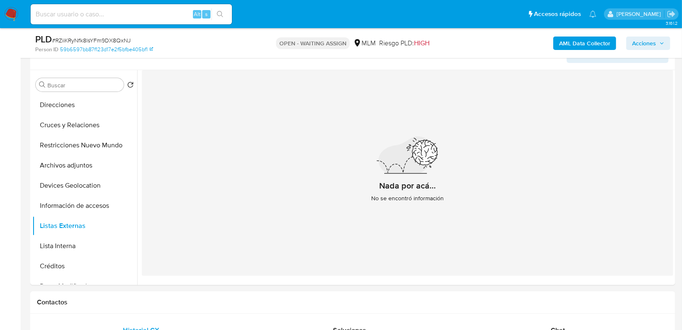
scroll to position [114, 0]
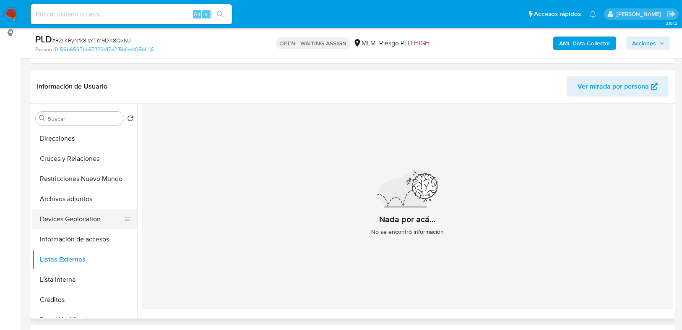
drag, startPoint x: 94, startPoint y: 220, endPoint x: 99, endPoint y: 218, distance: 5.1
click at [94, 220] on button "Devices Geolocation" at bounding box center [81, 219] width 98 height 20
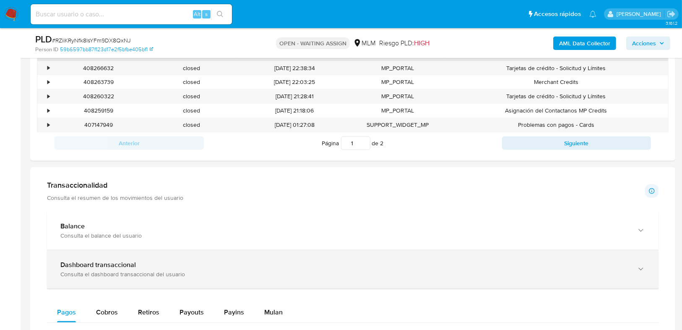
scroll to position [483, 0]
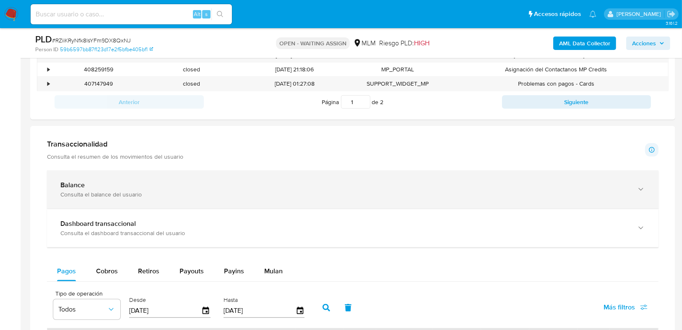
click at [98, 192] on div "Consulta el balance del usuario" at bounding box center [344, 194] width 568 height 8
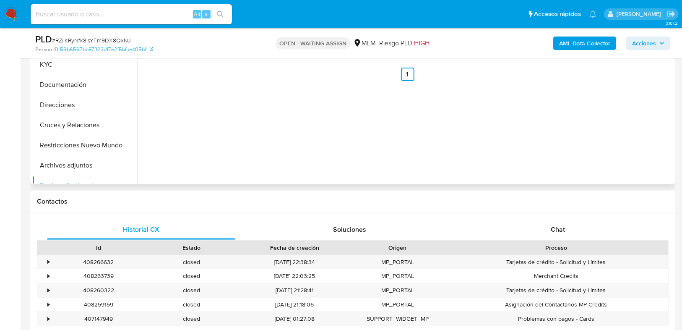
scroll to position [114, 0]
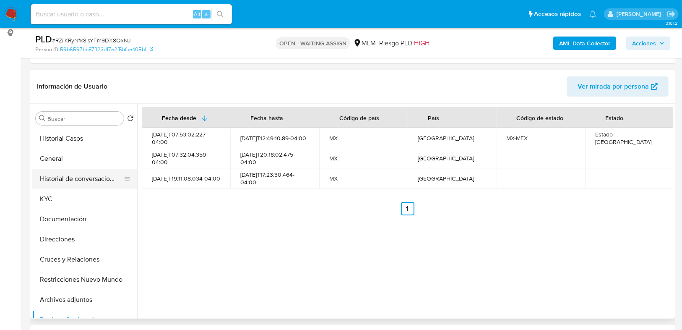
drag, startPoint x: 54, startPoint y: 198, endPoint x: 110, endPoint y: 179, distance: 59.1
click at [55, 197] on button "KYC" at bounding box center [84, 199] width 105 height 20
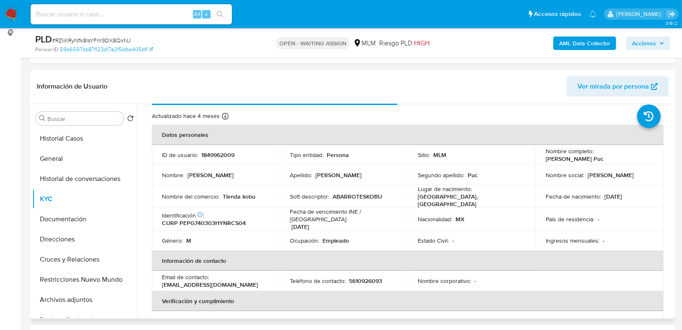
scroll to position [16, 0]
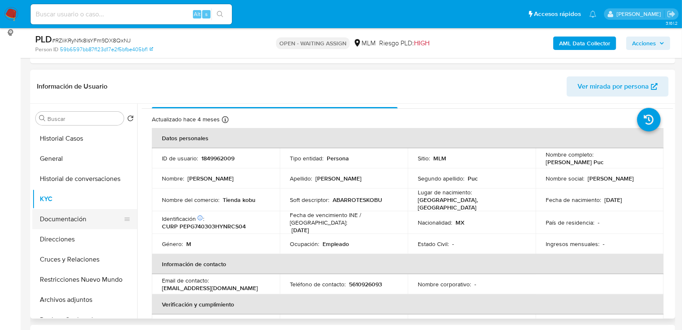
click at [77, 219] on button "Documentación" at bounding box center [81, 219] width 98 height 20
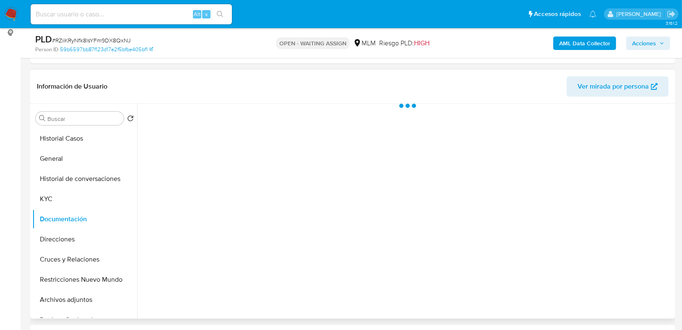
scroll to position [0, 0]
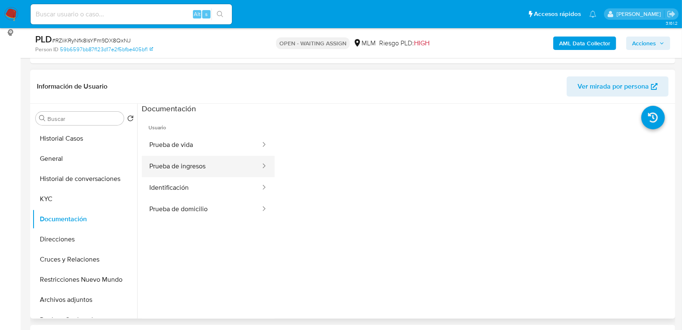
click at [175, 168] on button "Prueba de ingresos" at bounding box center [201, 166] width 119 height 21
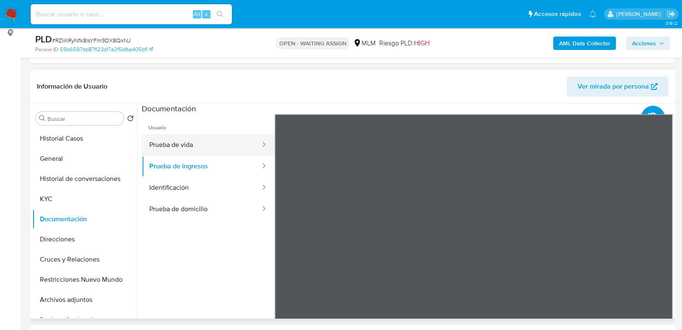
click at [197, 140] on button "Prueba de vida" at bounding box center [201, 144] width 119 height 21
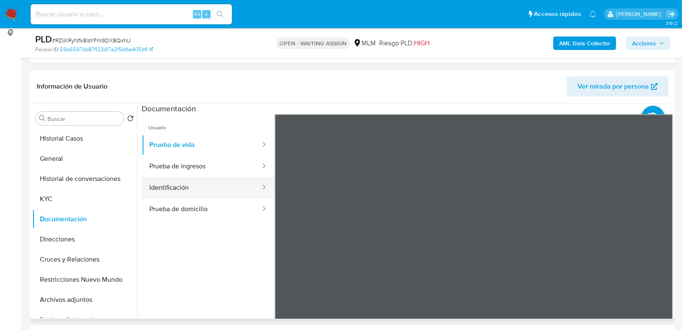
drag, startPoint x: 151, startPoint y: 181, endPoint x: 169, endPoint y: 181, distance: 17.6
click at [153, 181] on button "Identificación" at bounding box center [201, 187] width 119 height 21
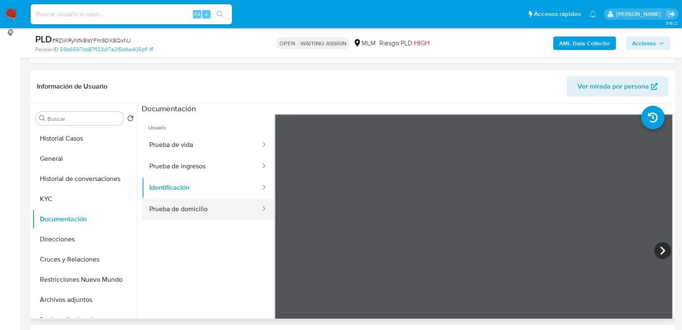
click at [189, 211] on button "Prueba de domicilio" at bounding box center [201, 208] width 119 height 21
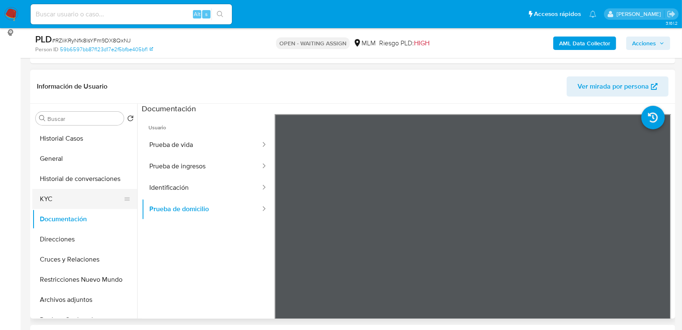
click at [59, 196] on button "KYC" at bounding box center [81, 199] width 98 height 20
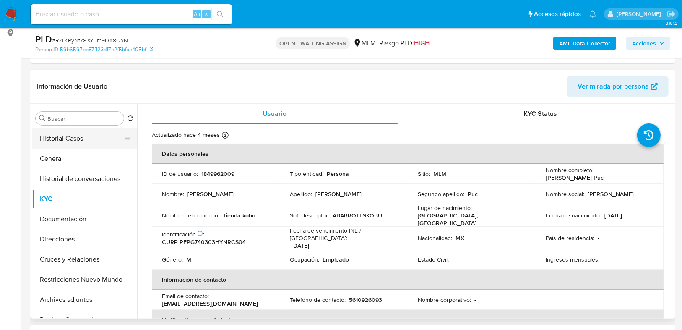
drag, startPoint x: 80, startPoint y: 140, endPoint x: 21, endPoint y: 165, distance: 64.4
click at [80, 140] on button "Historial Casos" at bounding box center [84, 138] width 105 height 20
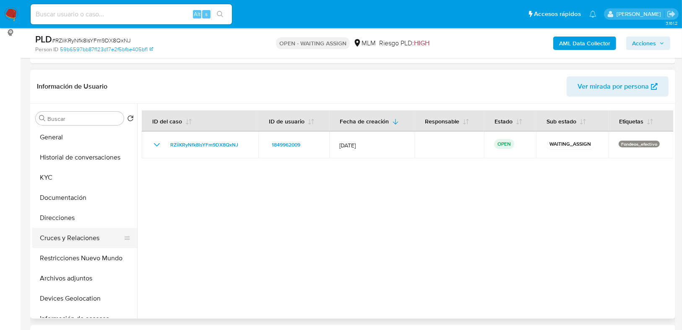
scroll to position [34, 0]
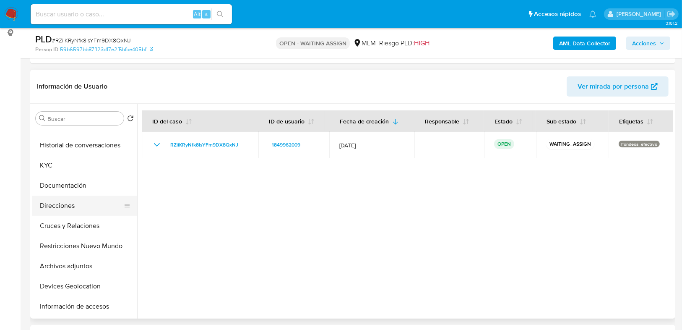
click at [46, 198] on button "Direcciones" at bounding box center [81, 205] width 98 height 20
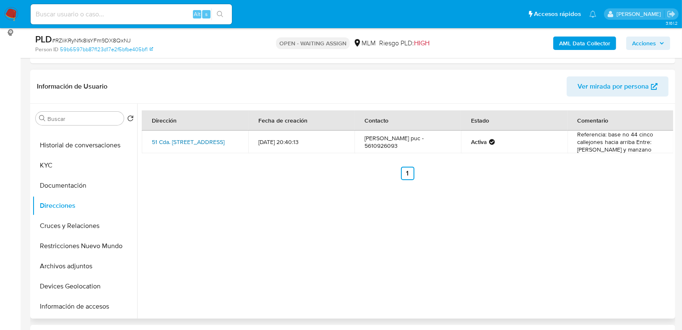
click at [206, 143] on link "51 Cda. [STREET_ADDRESS]" at bounding box center [188, 142] width 73 height 8
click at [68, 182] on button "Documentación" at bounding box center [81, 185] width 98 height 20
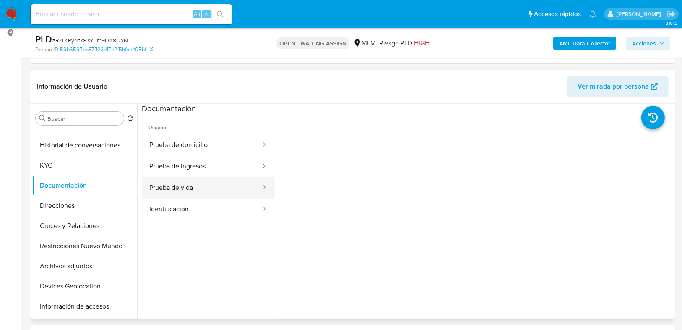
click at [168, 187] on button "Prueba de vida" at bounding box center [201, 187] width 119 height 21
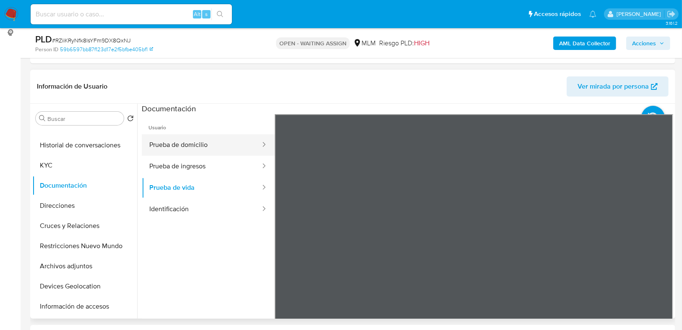
click at [176, 148] on button "Prueba de domicilio" at bounding box center [201, 144] width 119 height 21
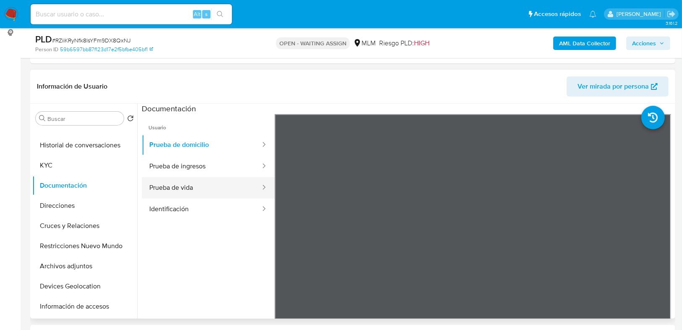
click at [193, 195] on button "Prueba de vida" at bounding box center [201, 187] width 119 height 21
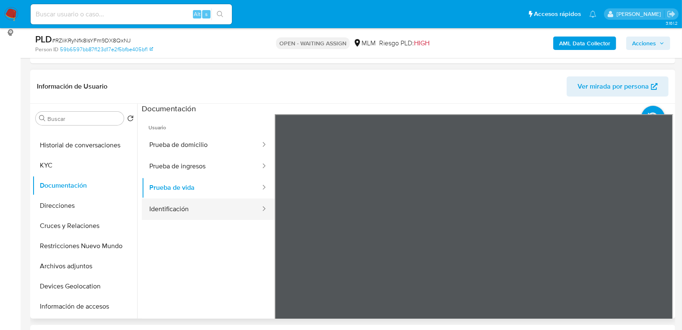
click at [191, 213] on button "Identificación" at bounding box center [201, 208] width 119 height 21
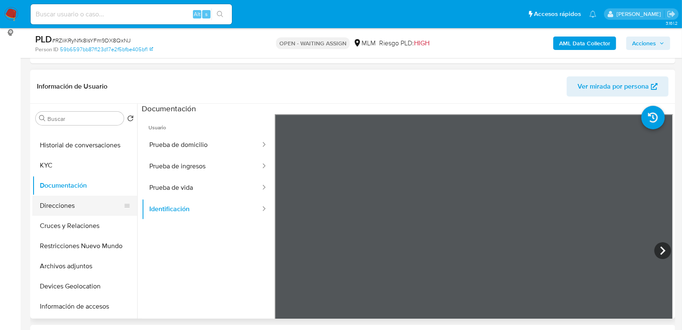
click at [48, 195] on button "Direcciones" at bounding box center [81, 205] width 98 height 20
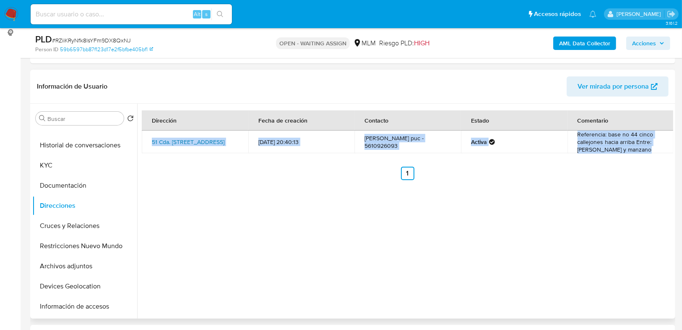
drag, startPoint x: 211, startPoint y: 154, endPoint x: 153, endPoint y: 135, distance: 61.1
click at [153, 135] on div "Dirección Fecha de creación Contacto Estado Comentario 51 Cda. Gardenias 51, [G…" at bounding box center [407, 145] width 531 height 70
copy div "51 Cda. Gardenias 51, [GEOGRAPHIC_DATA], [GEOGRAPHIC_DATA], [GEOGRAPHIC_DATA] 5…"
click at [265, 196] on div "Dirección Fecha de creación Contacto Estado Comentario 51 Cda. Gardenias 51, [G…" at bounding box center [405, 211] width 536 height 215
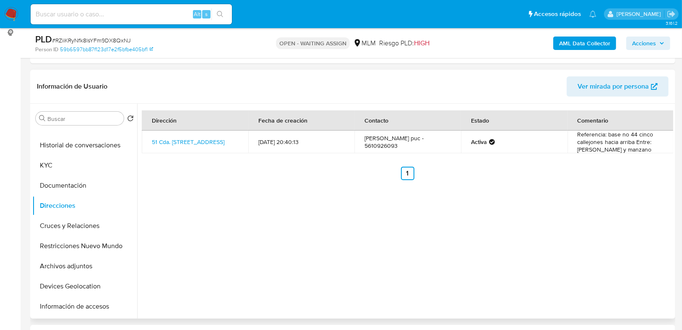
drag, startPoint x: 195, startPoint y: 147, endPoint x: 151, endPoint y: 132, distance: 46.3
click at [151, 132] on td "51 Cda. [STREET_ADDRESS]" at bounding box center [195, 141] width 106 height 23
copy link "51 Cda. [STREET_ADDRESS]"
click at [59, 165] on button "KYC" at bounding box center [81, 165] width 98 height 20
